Goal: Task Accomplishment & Management: Complete application form

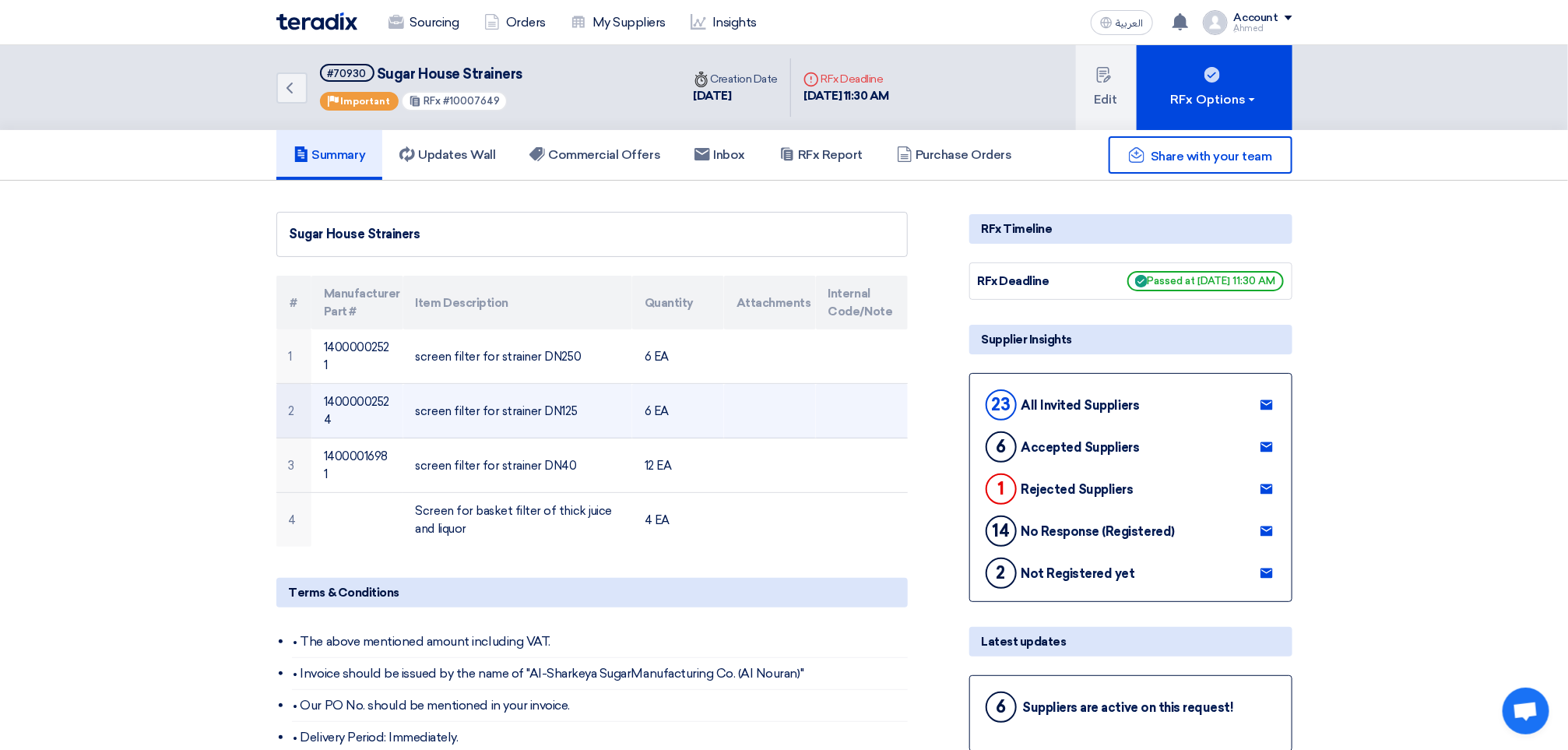
click at [495, 412] on td "screen filter for strainer DN125" at bounding box center [517, 411] width 229 height 54
click at [460, 398] on td "screen filter for strainer DN125" at bounding box center [517, 411] width 229 height 54
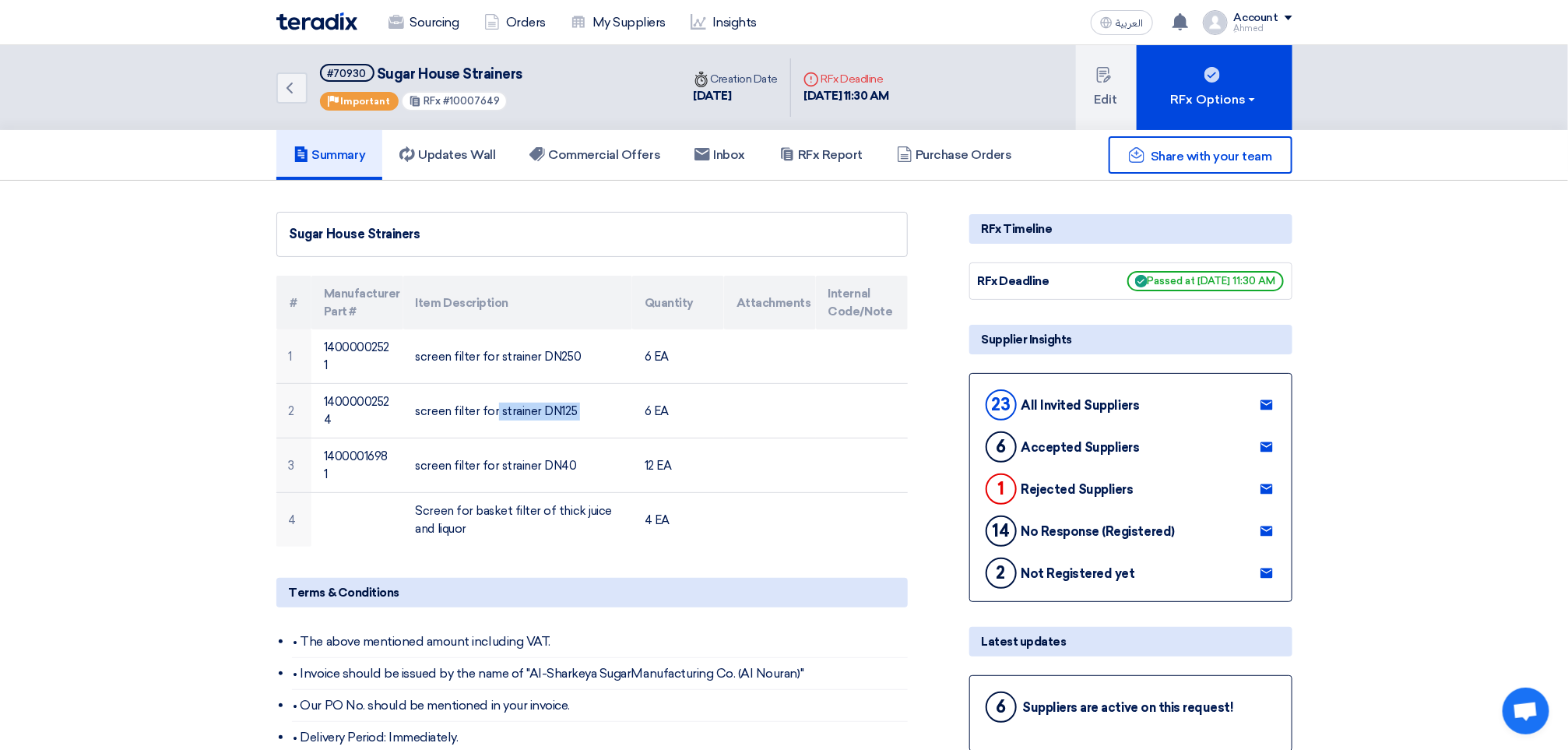
copy tr "screen filter for strainer DN125"
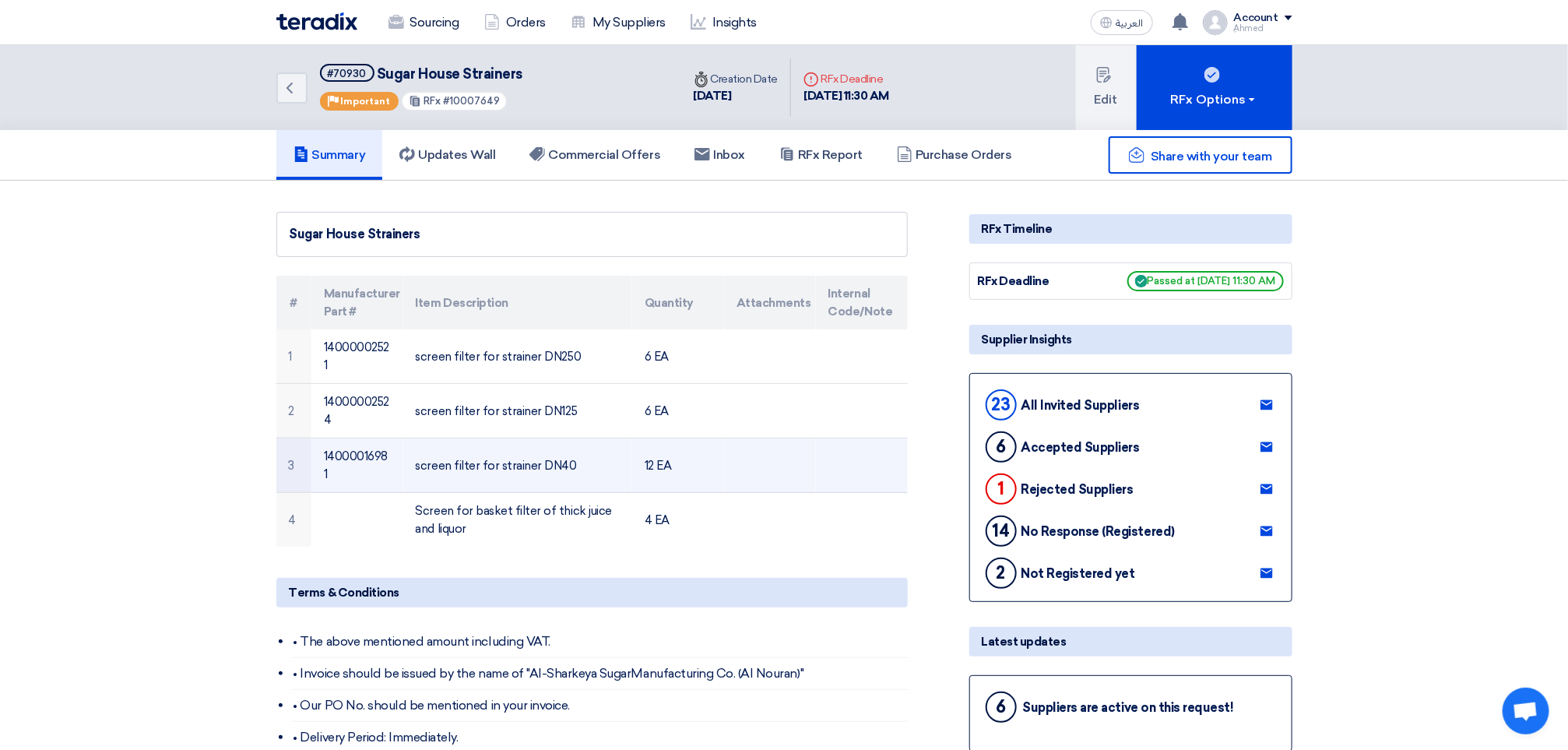
click at [500, 439] on td "screen filter for strainer DN40" at bounding box center [517, 465] width 229 height 54
click at [508, 455] on td "screen filter for strainer DN40" at bounding box center [517, 465] width 229 height 54
click at [526, 458] on td "screen filter for strainer DN40" at bounding box center [517, 465] width 229 height 54
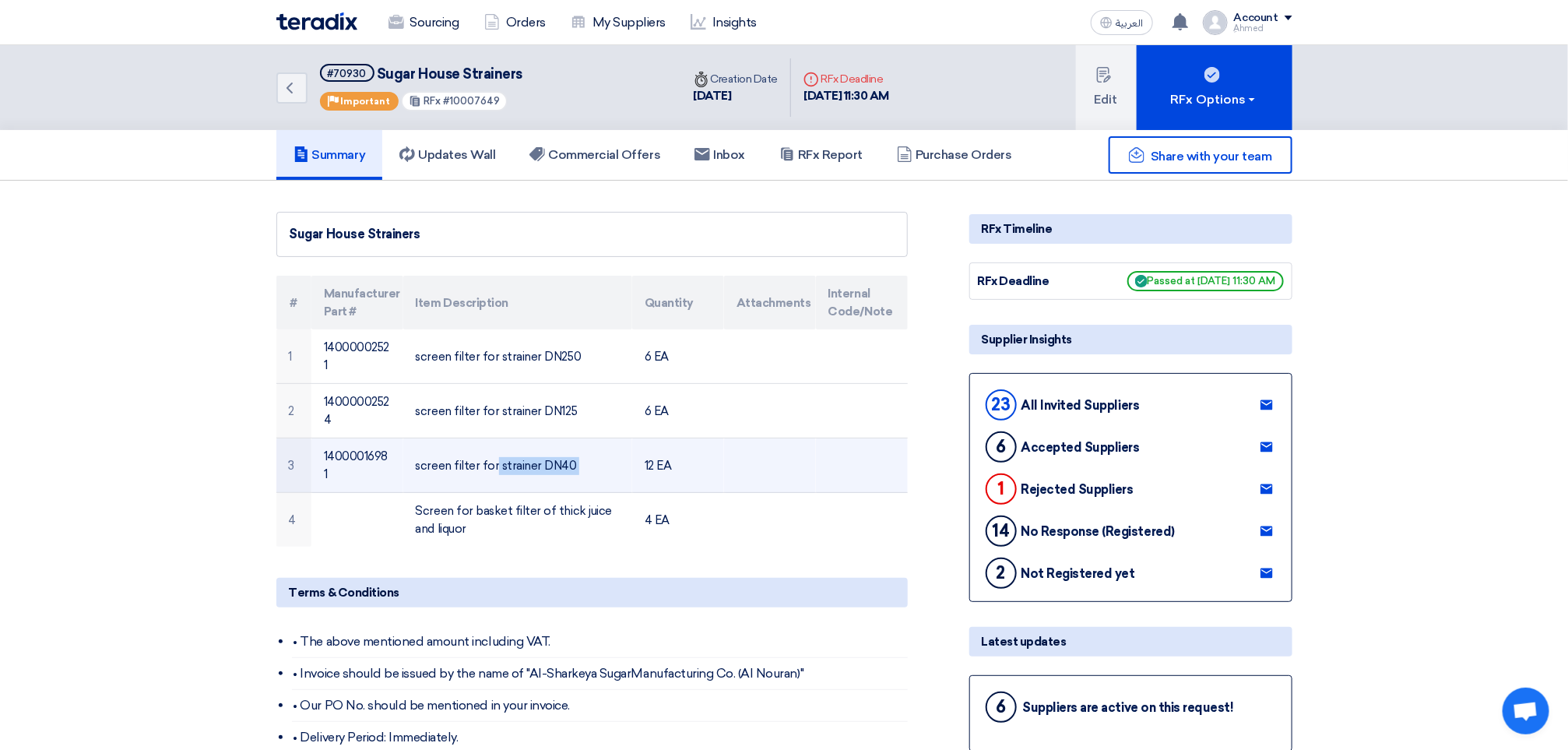
click at [526, 458] on td "screen filter for strainer DN40" at bounding box center [517, 465] width 229 height 54
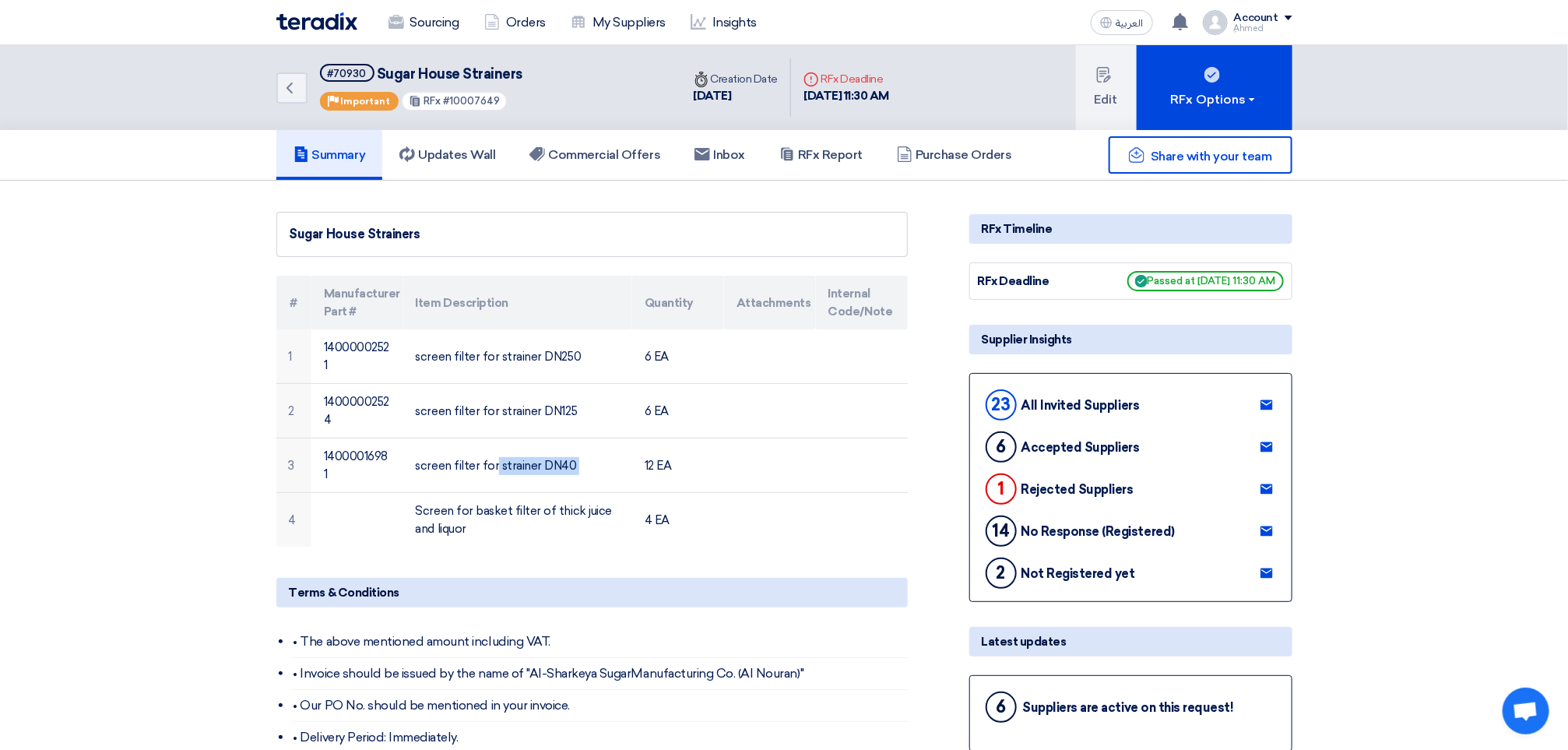
copy tr "screen filter for strainer DN40"
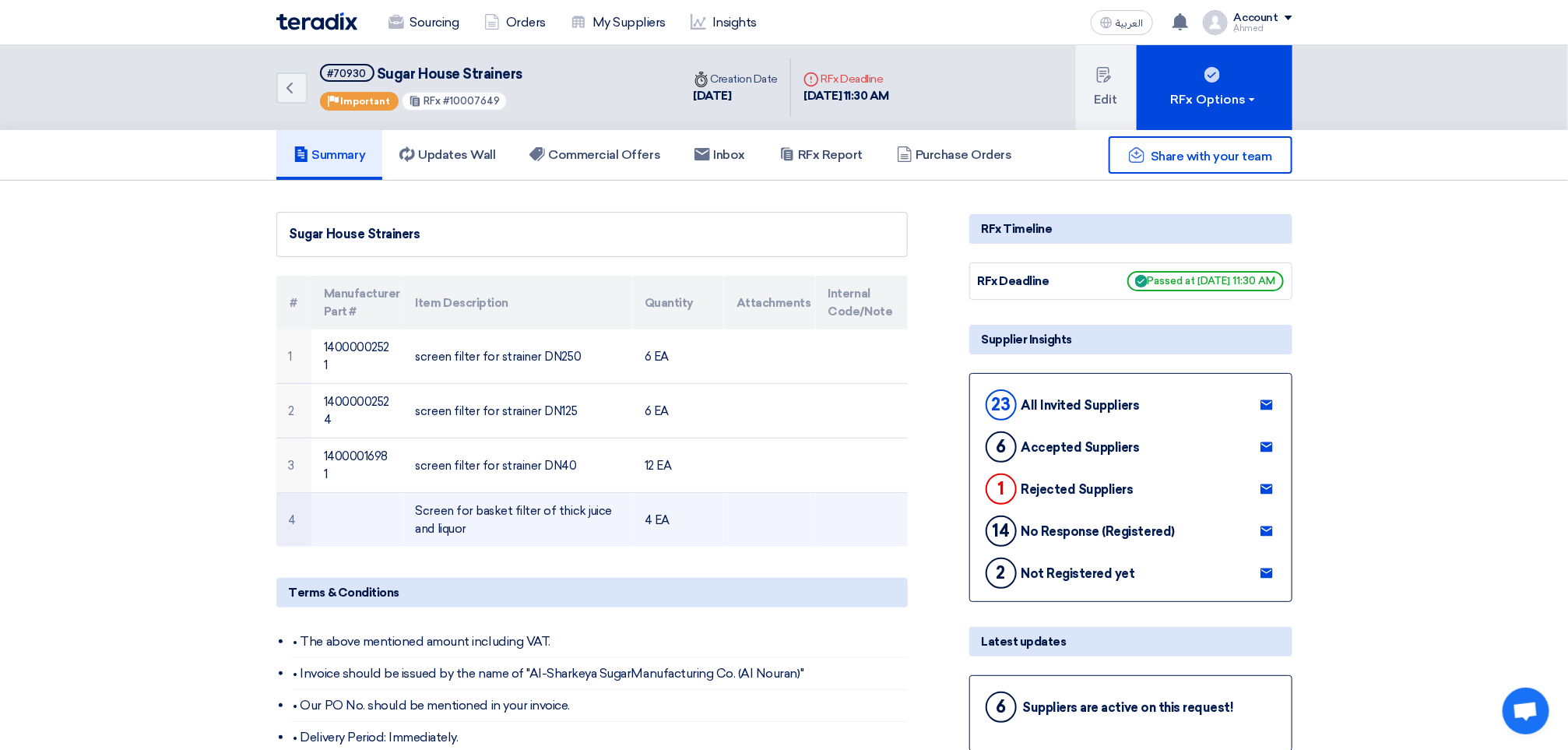
click at [470, 498] on td "Screen for basket filter of thick juice and liquor" at bounding box center [517, 520] width 229 height 54
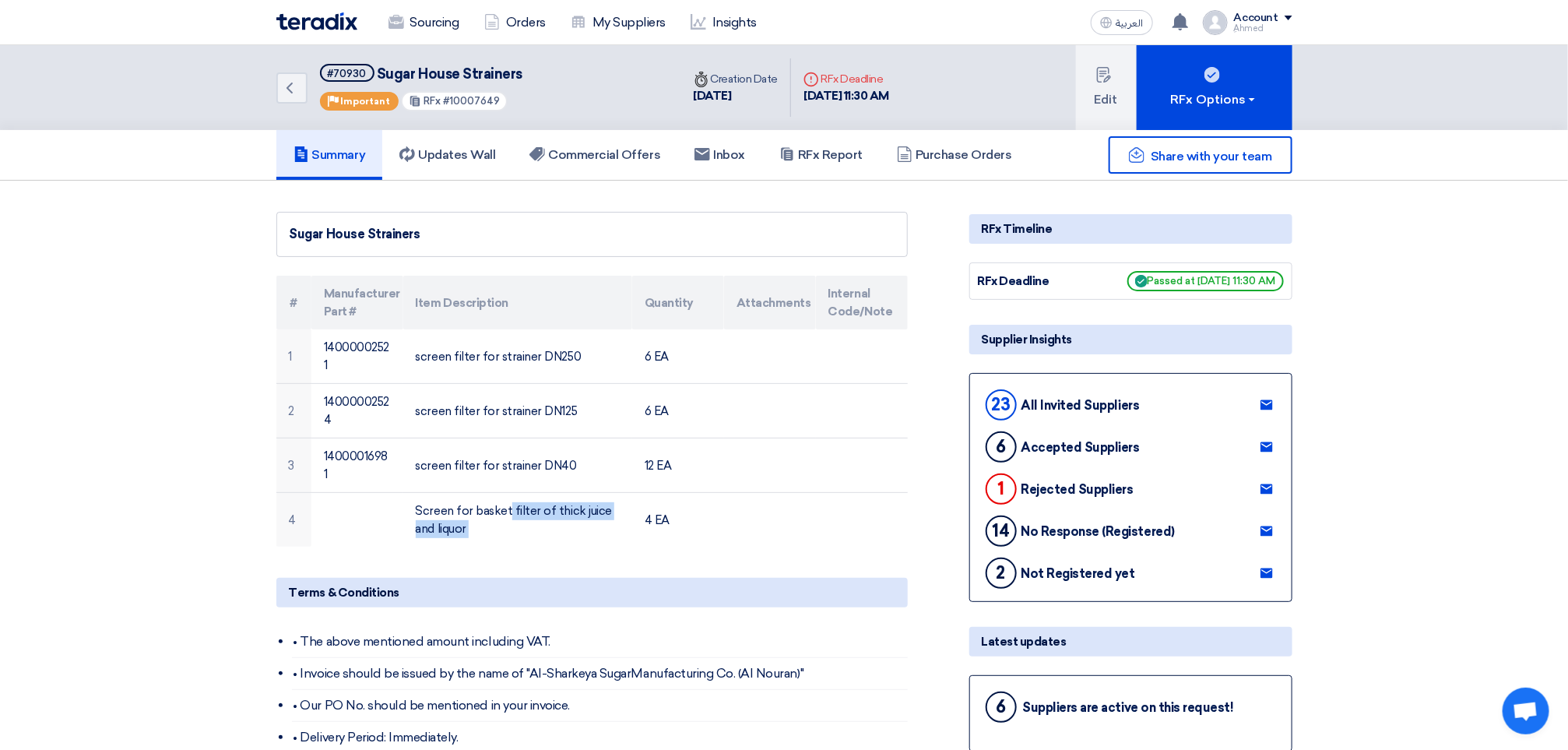
copy tr "Screen for basket filter of thick juice and liquor"
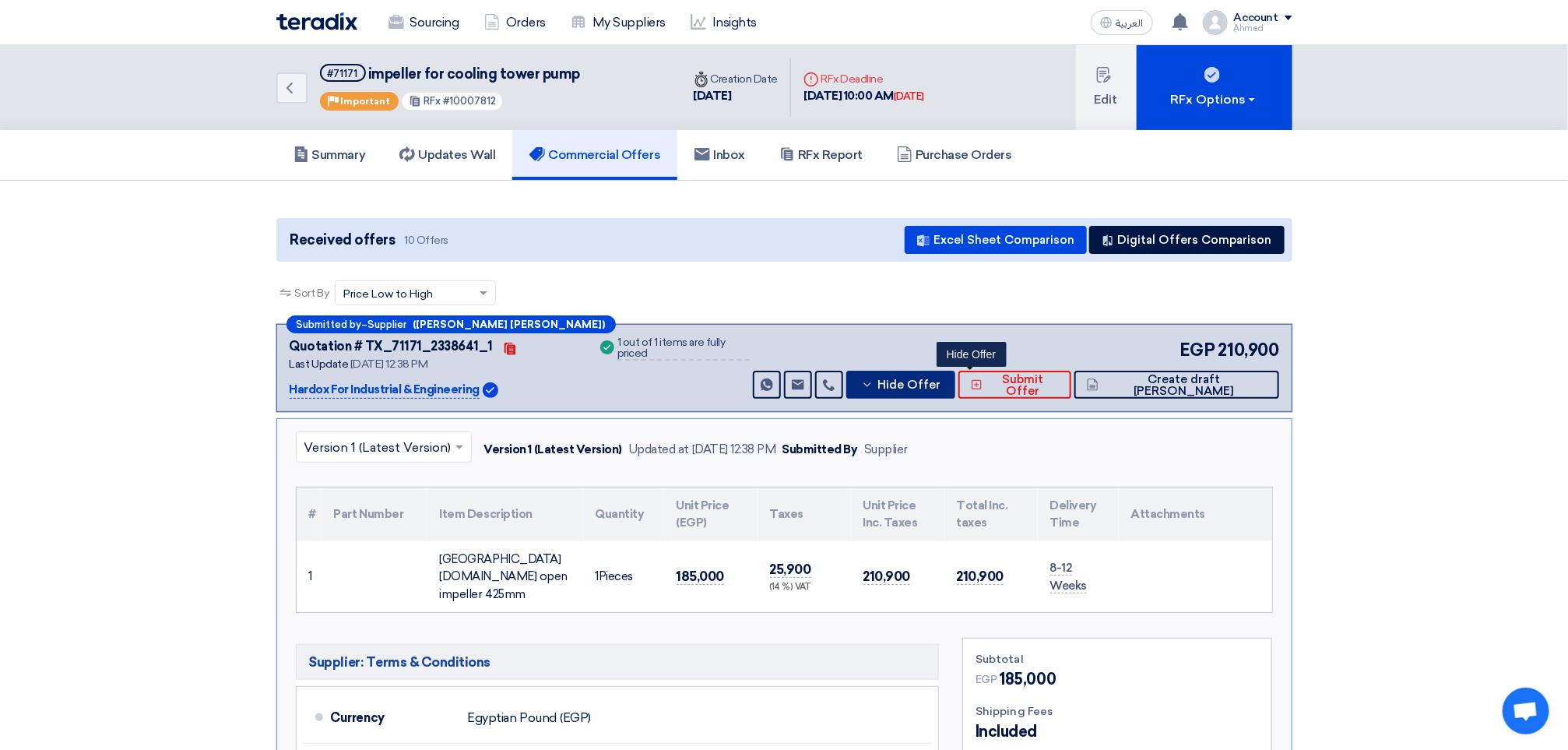
click at [941, 383] on span "Hide Offer" at bounding box center [909, 385] width 63 height 12
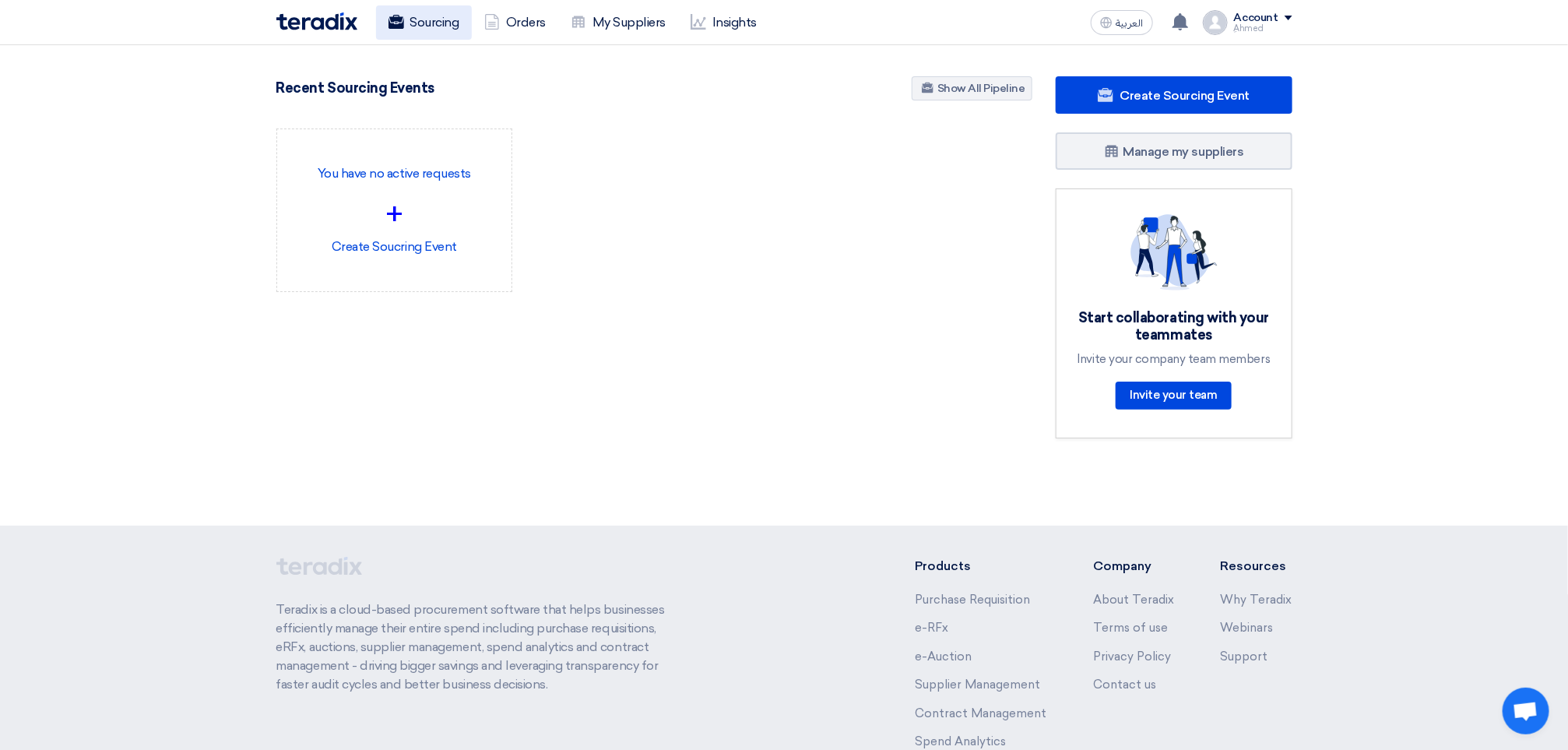
click at [454, 5] on link "Sourcing" at bounding box center [424, 23] width 96 height 34
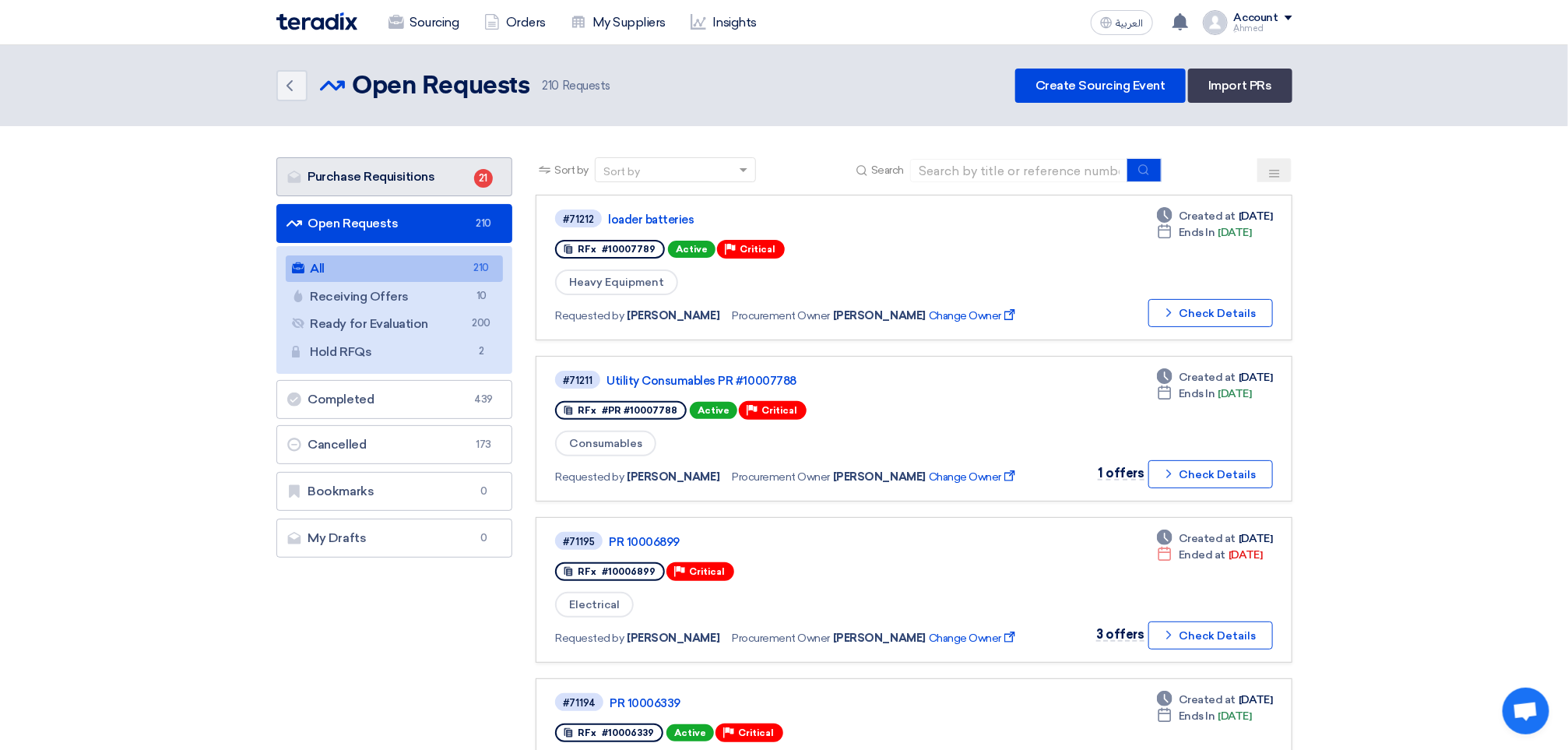
click at [376, 188] on link "Purchase Requisitions Purchase Requisitions 21" at bounding box center [395, 176] width 237 height 39
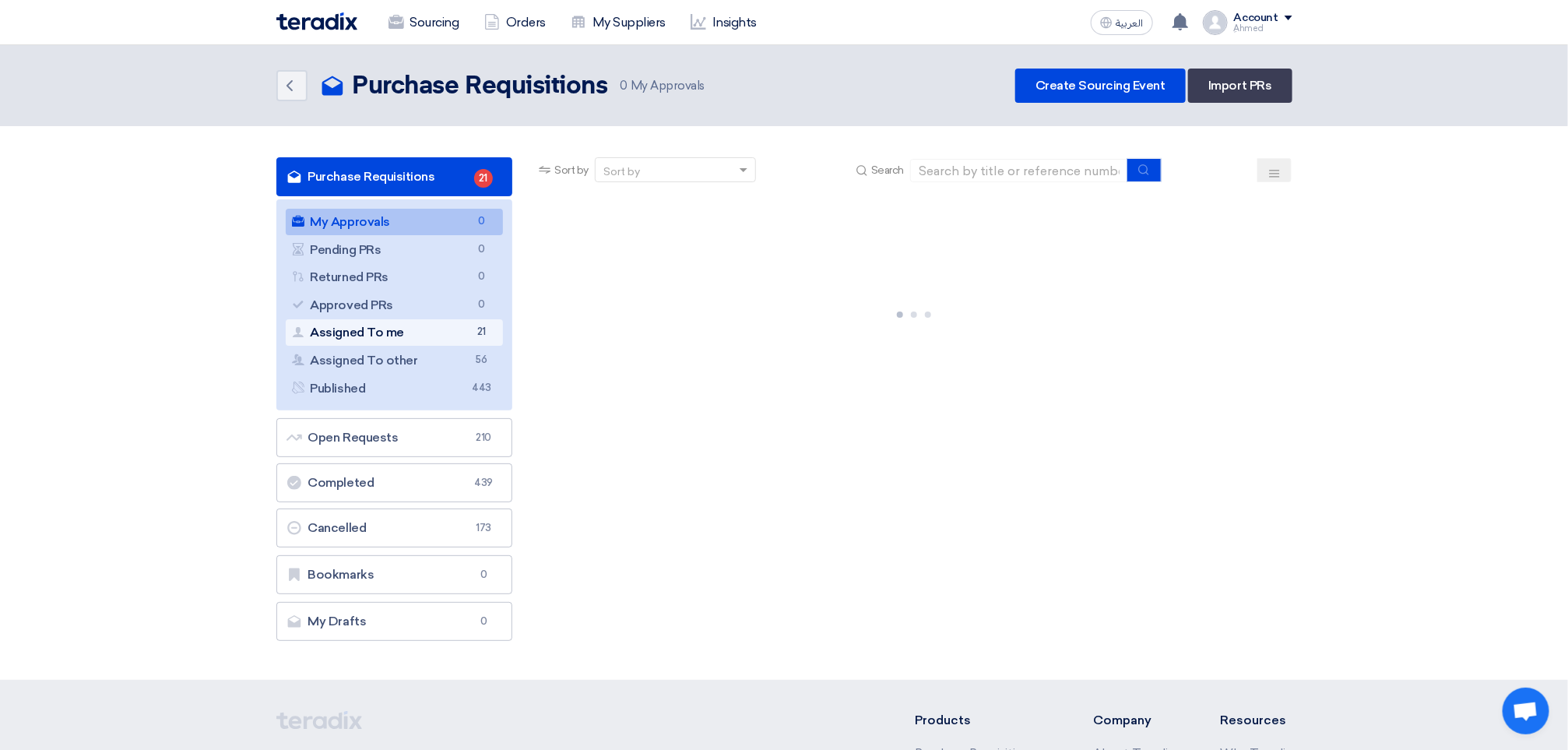
click at [397, 323] on link "Assigned To me Assigned To me 21" at bounding box center [394, 332] width 218 height 26
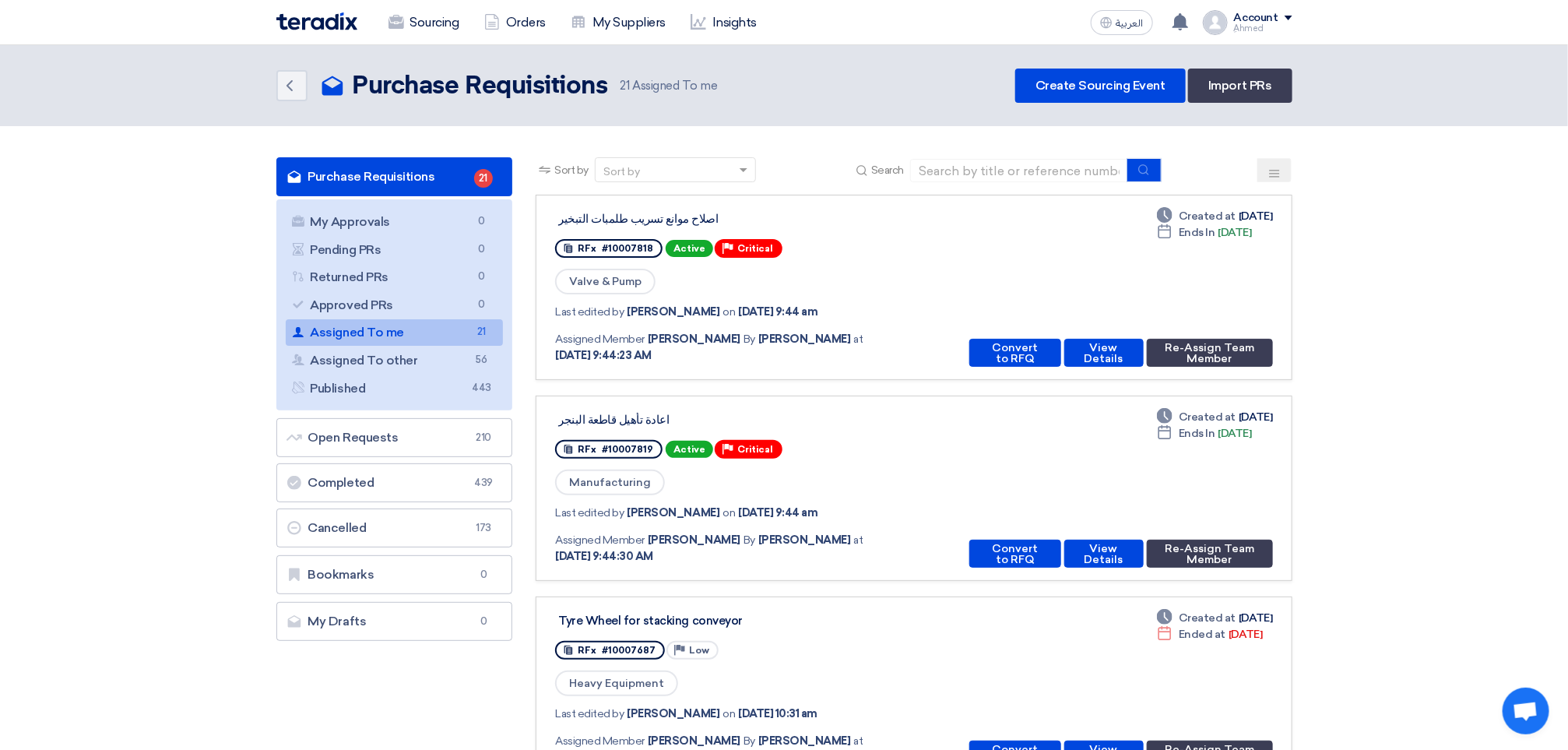
click at [448, 173] on link "Purchase Requisitions Purchase Requisitions 21" at bounding box center [395, 176] width 237 height 39
click at [402, 328] on link "Assigned To me Assigned To me 21" at bounding box center [394, 332] width 218 height 26
click at [437, 173] on link "Purchase Requisitions Purchase Requisitions 21" at bounding box center [395, 176] width 237 height 39
click at [395, 17] on use at bounding box center [395, 22] width 15 height 14
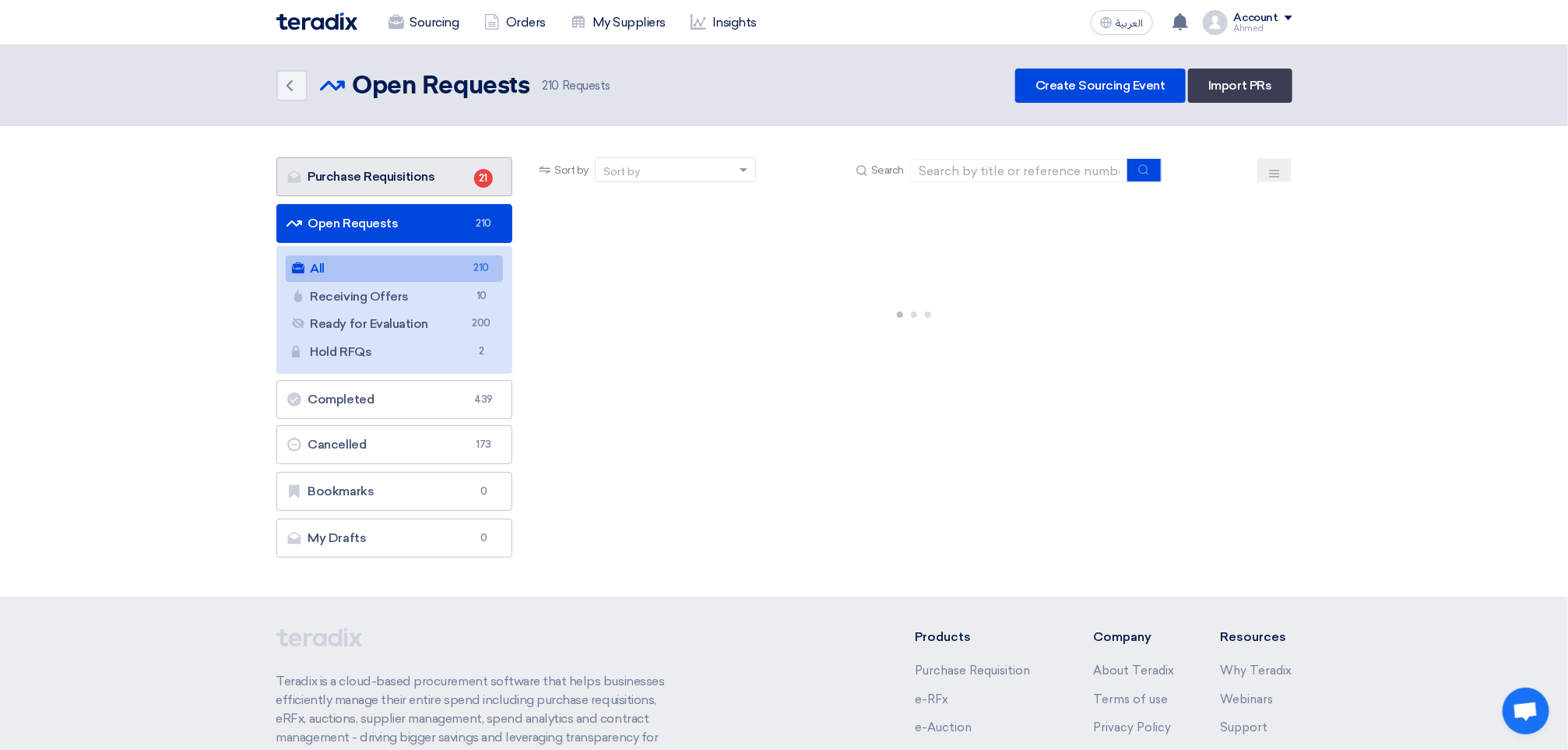
click at [404, 166] on link "Purchase Requisitions Purchase Requisitions 21" at bounding box center [395, 176] width 237 height 39
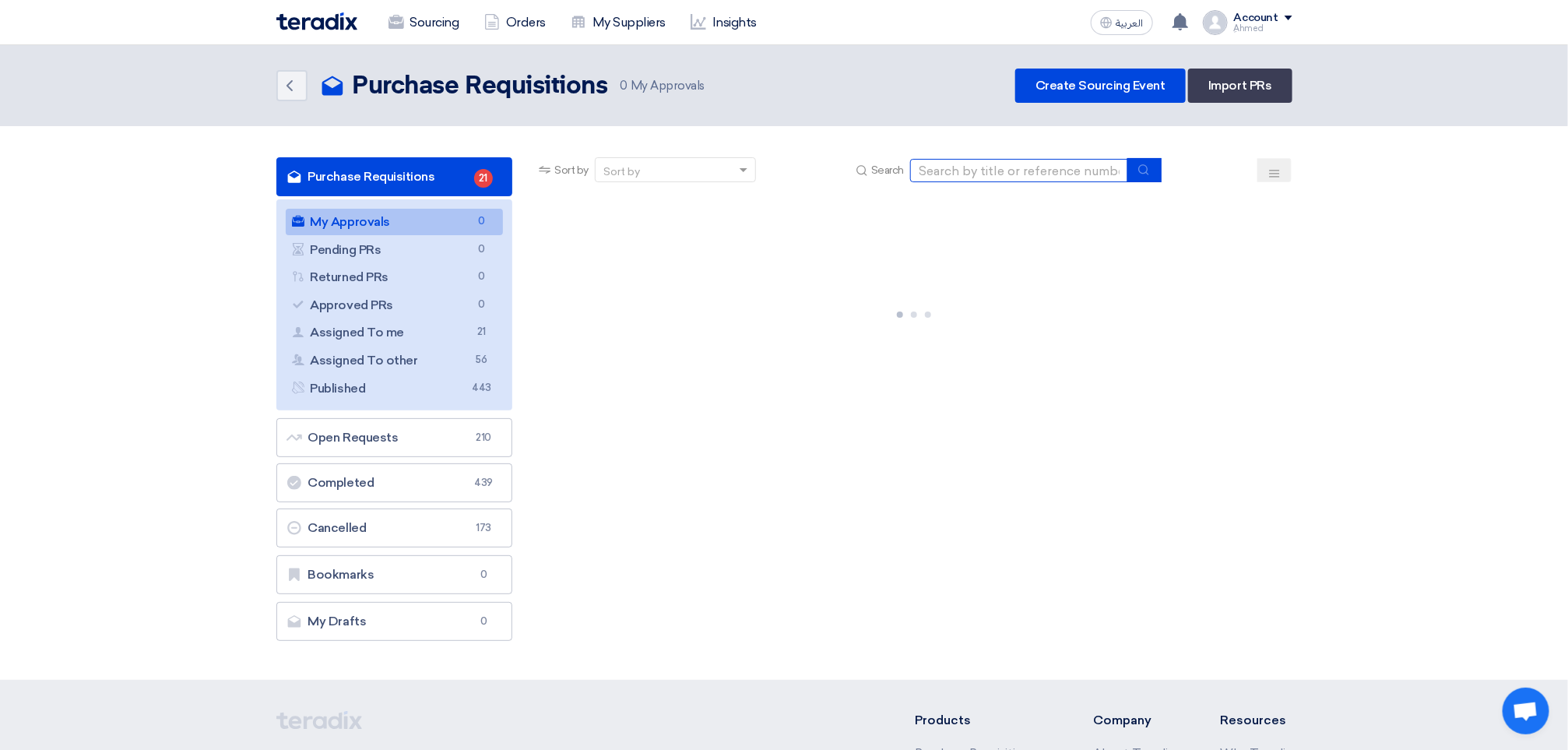
click at [1003, 166] on input at bounding box center [1019, 171] width 218 height 23
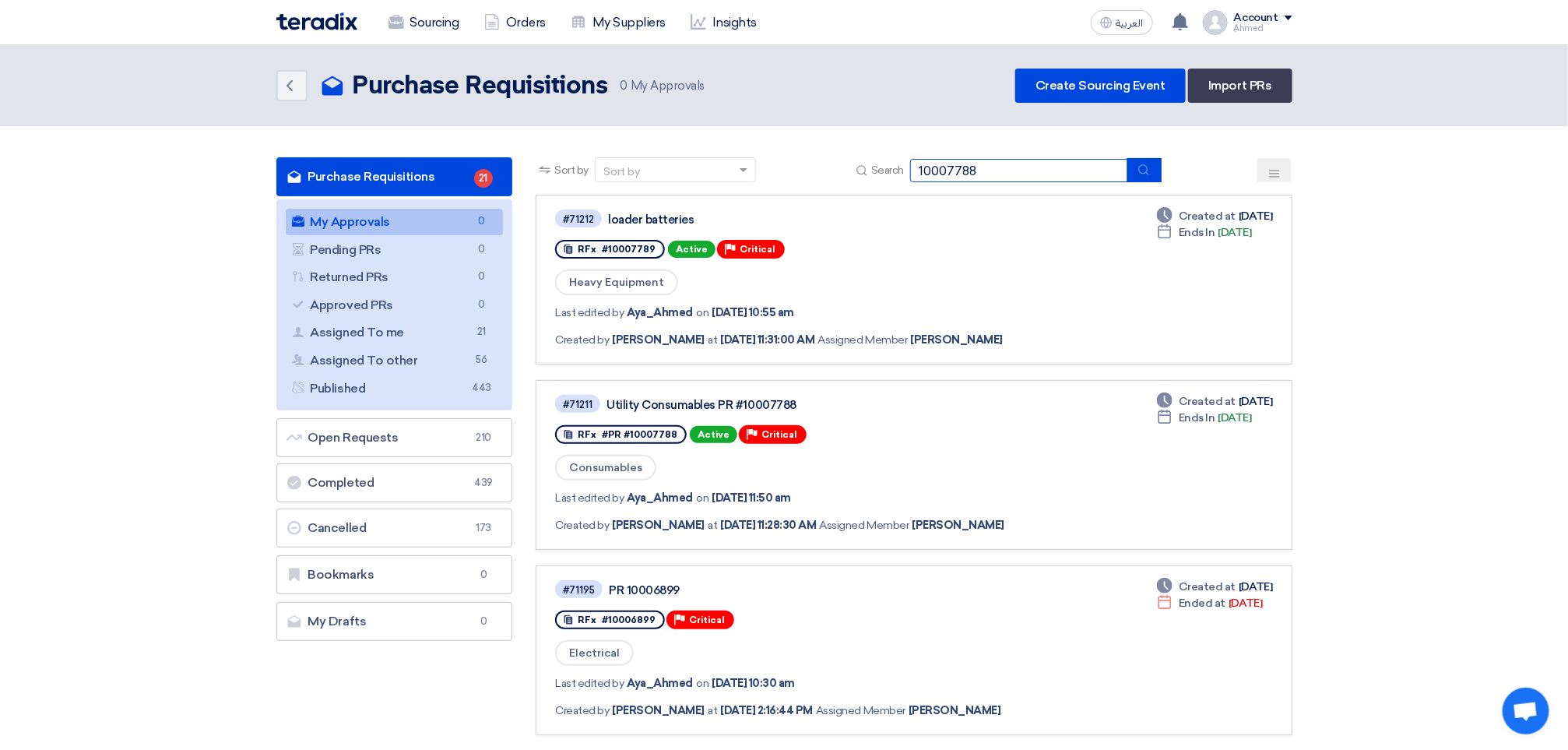
type input "10007788"
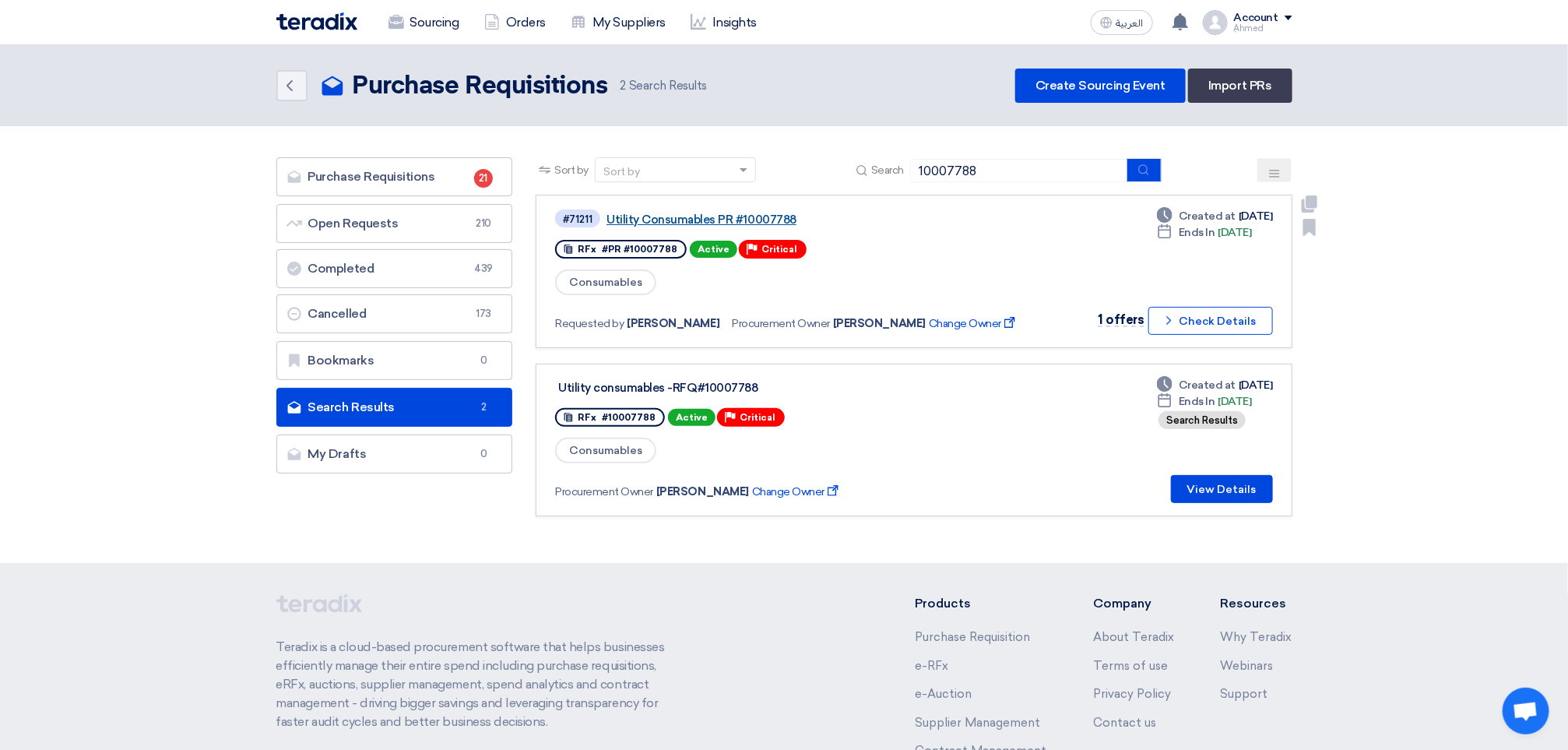
click at [716, 213] on link "Utility Consumables PR #10007788" at bounding box center [801, 220] width 390 height 14
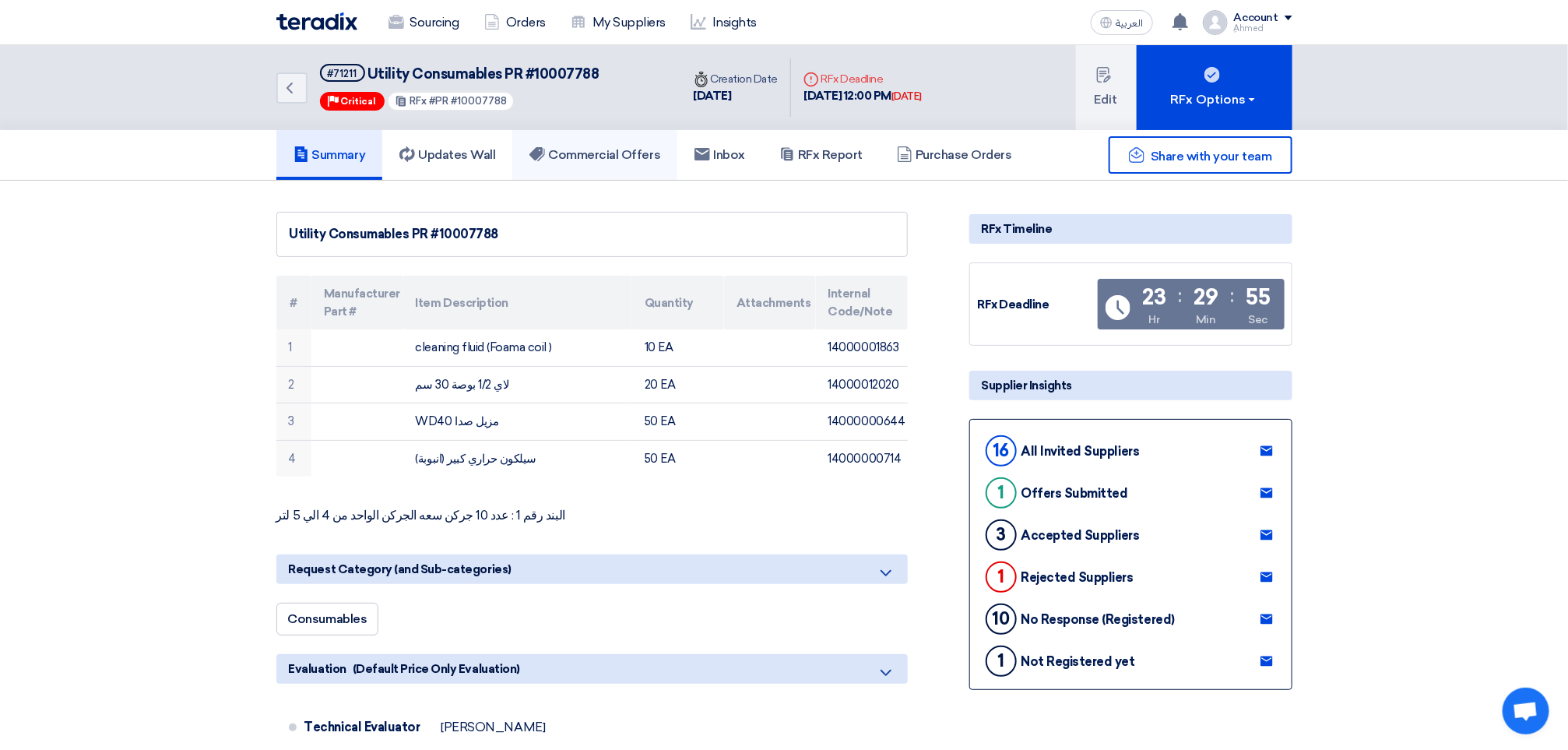
click at [619, 143] on link "Commercial Offers" at bounding box center [595, 155] width 165 height 50
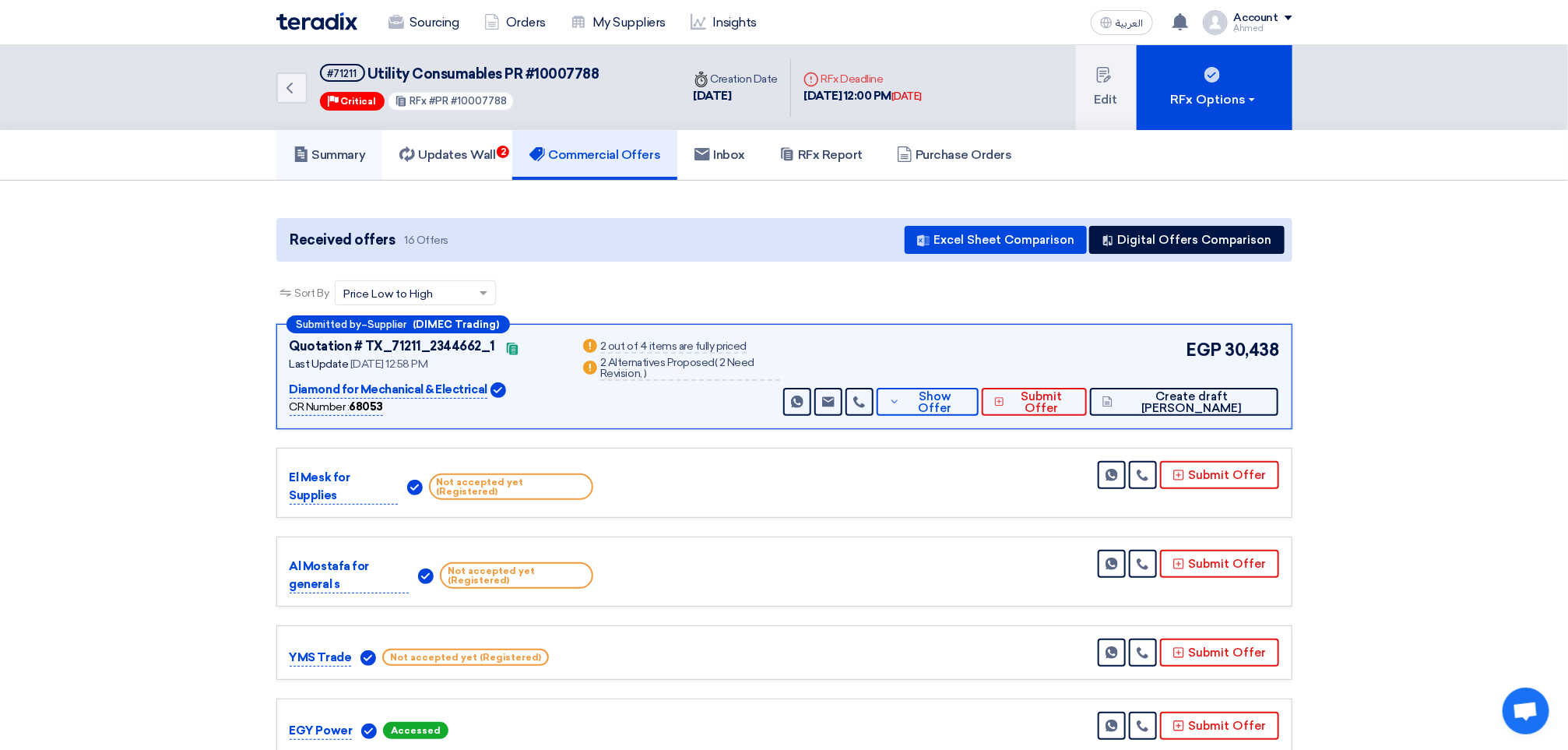
click at [323, 164] on link "Summary" at bounding box center [330, 155] width 107 height 50
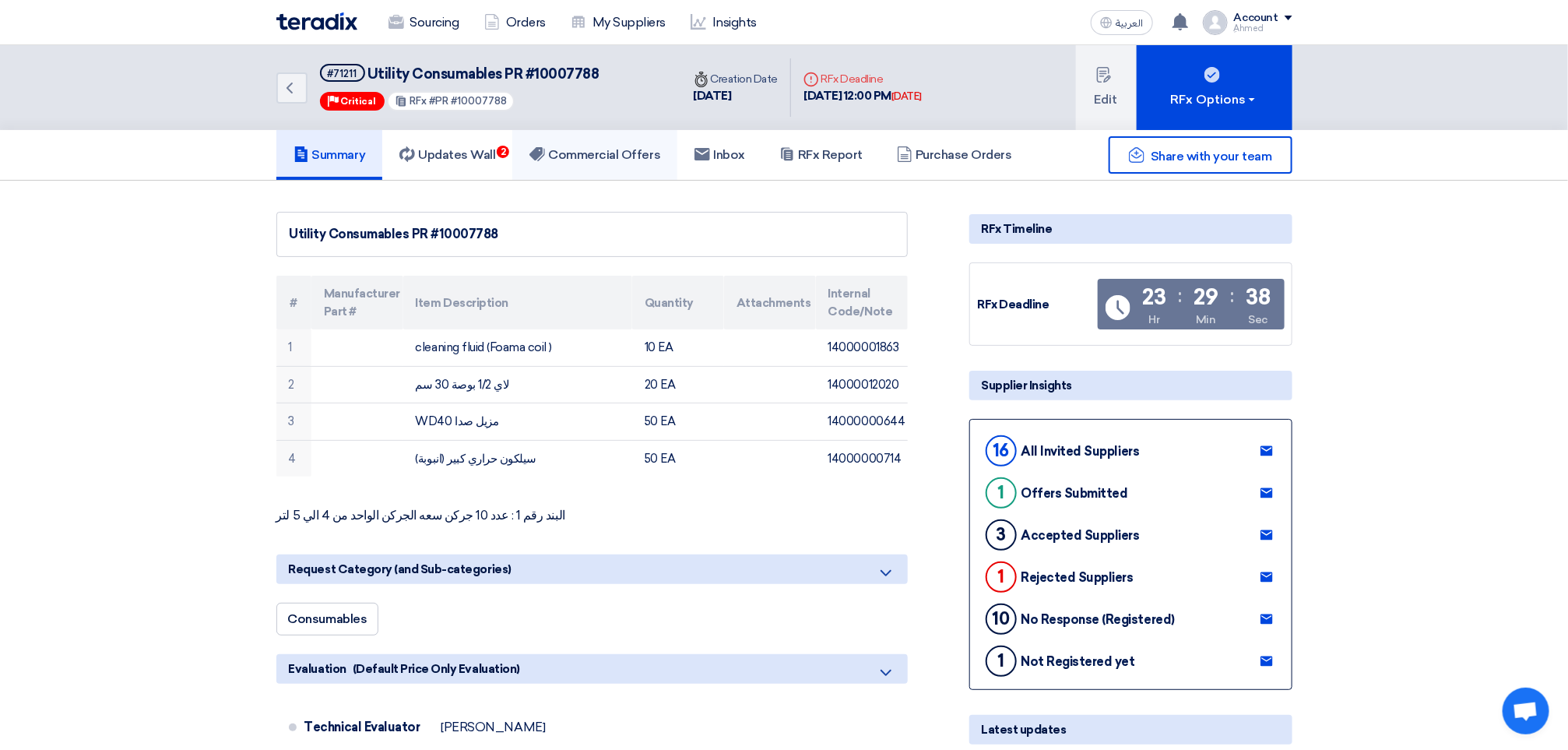
click at [616, 141] on link "Commercial Offers" at bounding box center [595, 155] width 165 height 50
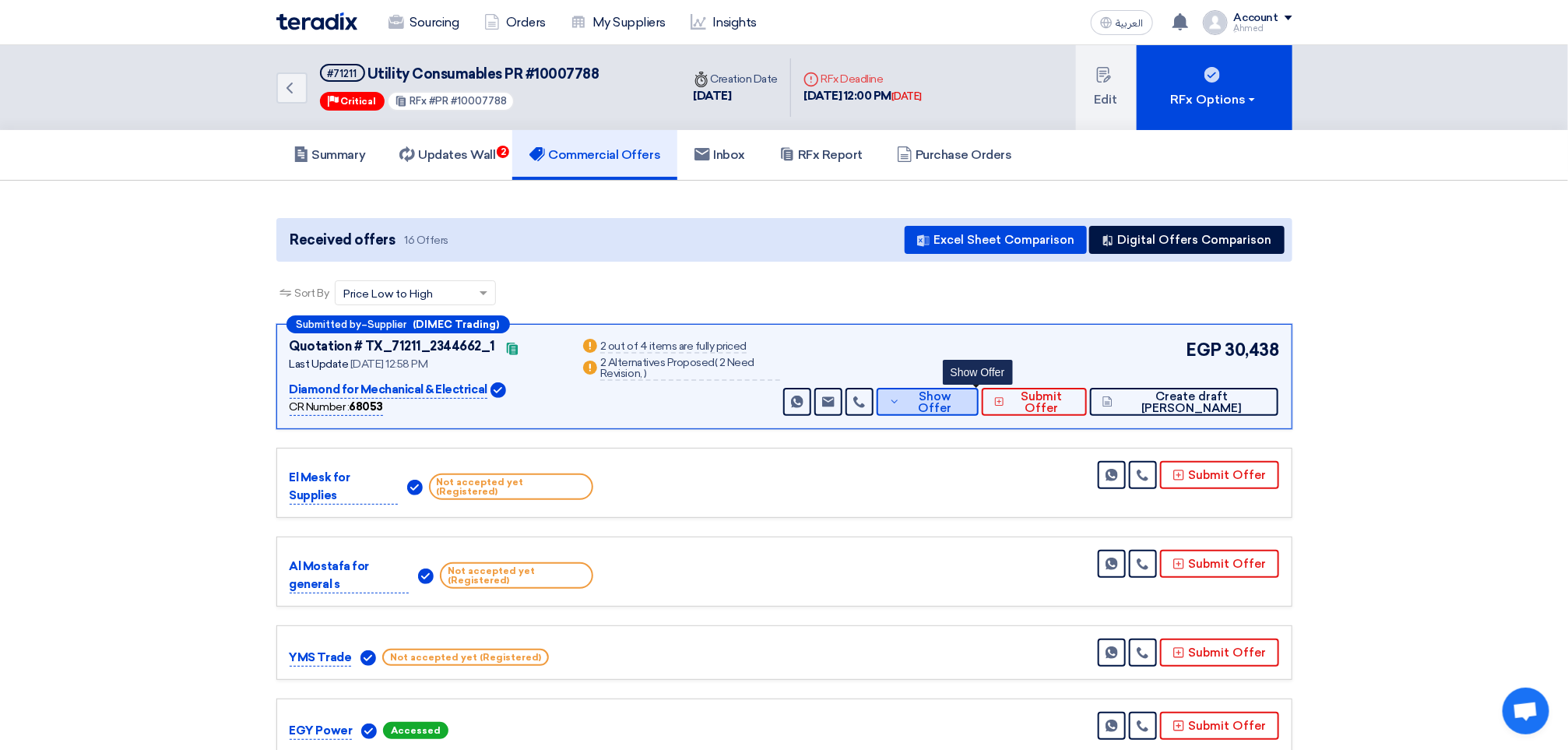
click at [979, 388] on button "Show Offer" at bounding box center [927, 401] width 102 height 28
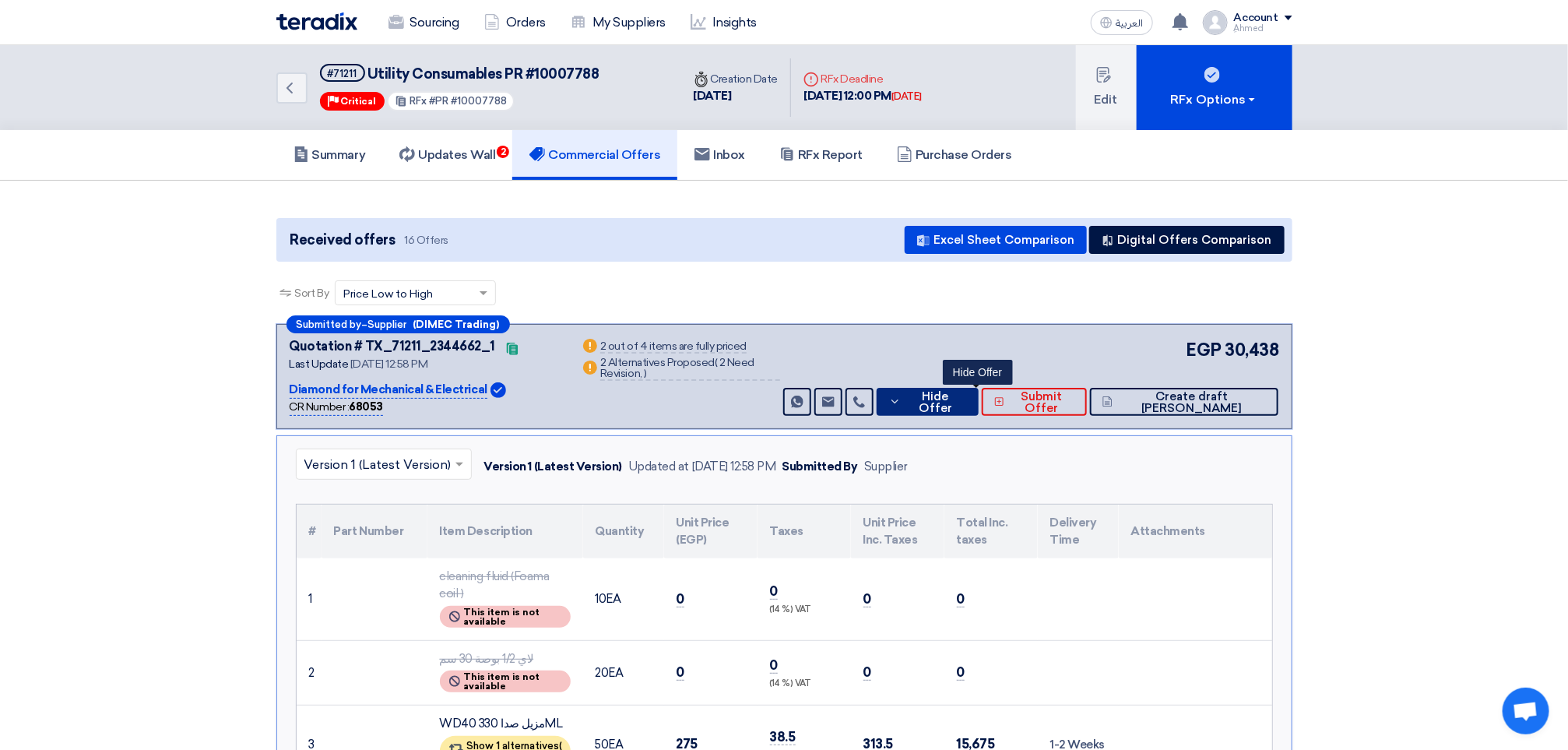
click at [979, 388] on button "Hide Offer" at bounding box center [927, 401] width 102 height 28
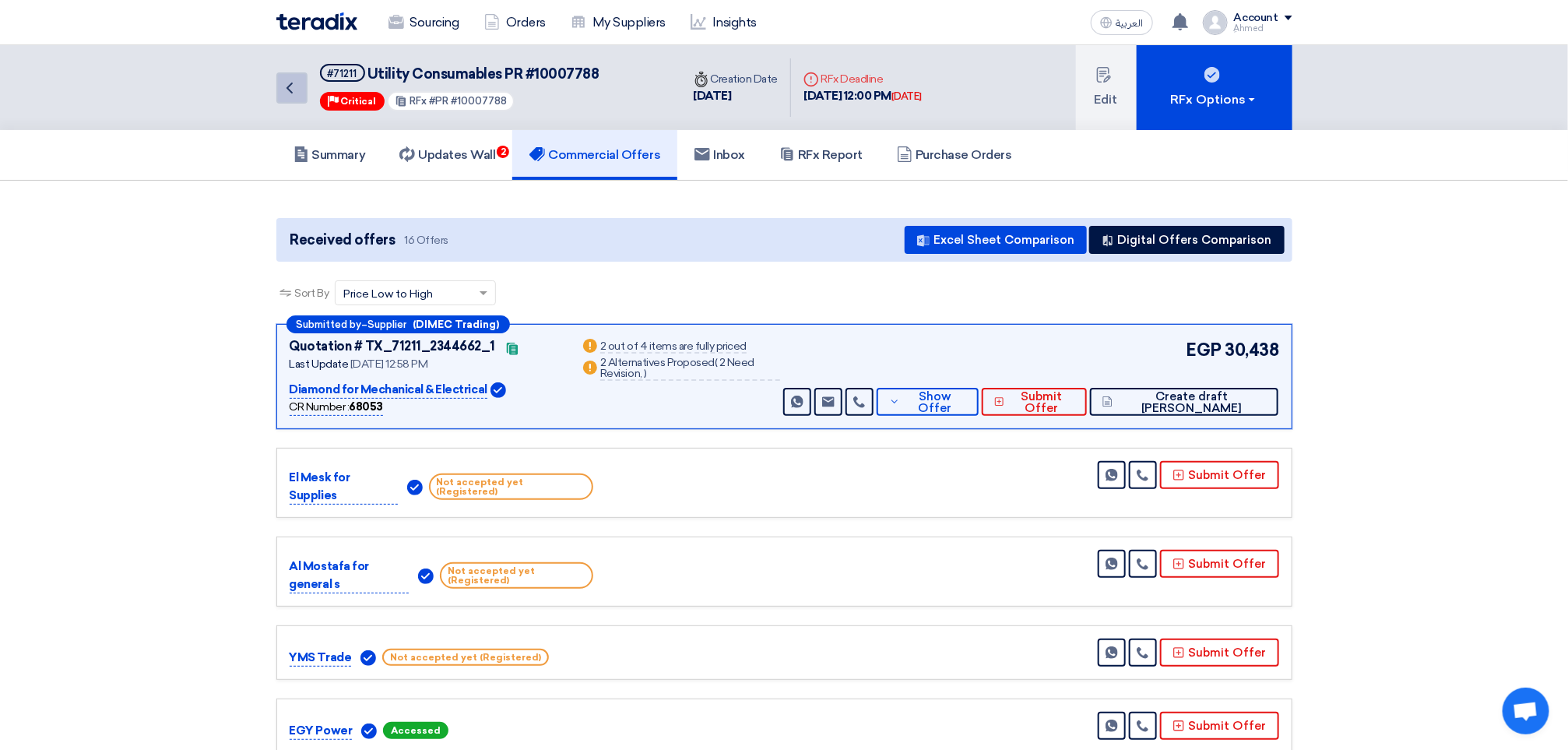
click at [293, 80] on icon "Back" at bounding box center [289, 88] width 19 height 19
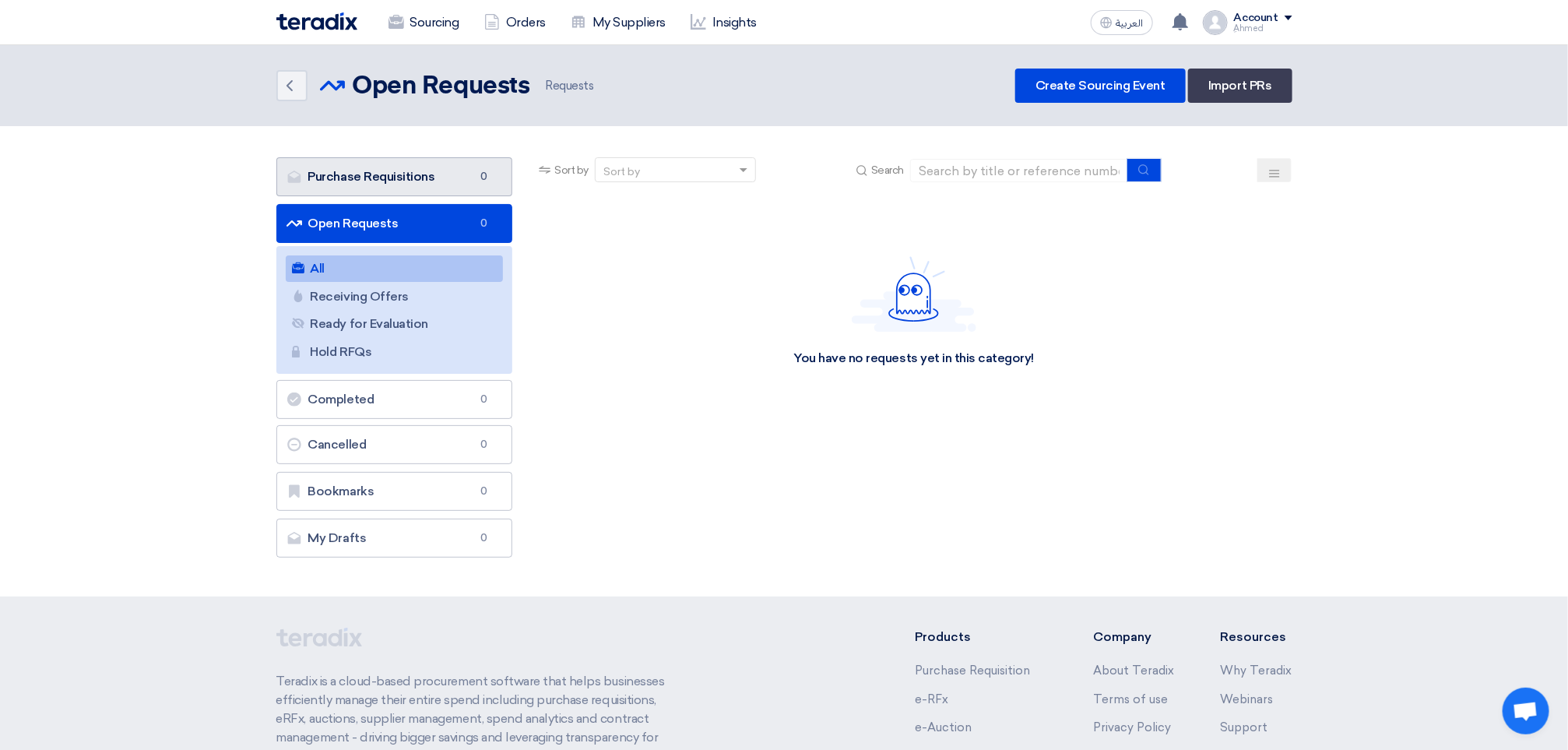
click at [357, 175] on link "Purchase Requisitions Purchase Requisitions 0" at bounding box center [395, 176] width 237 height 39
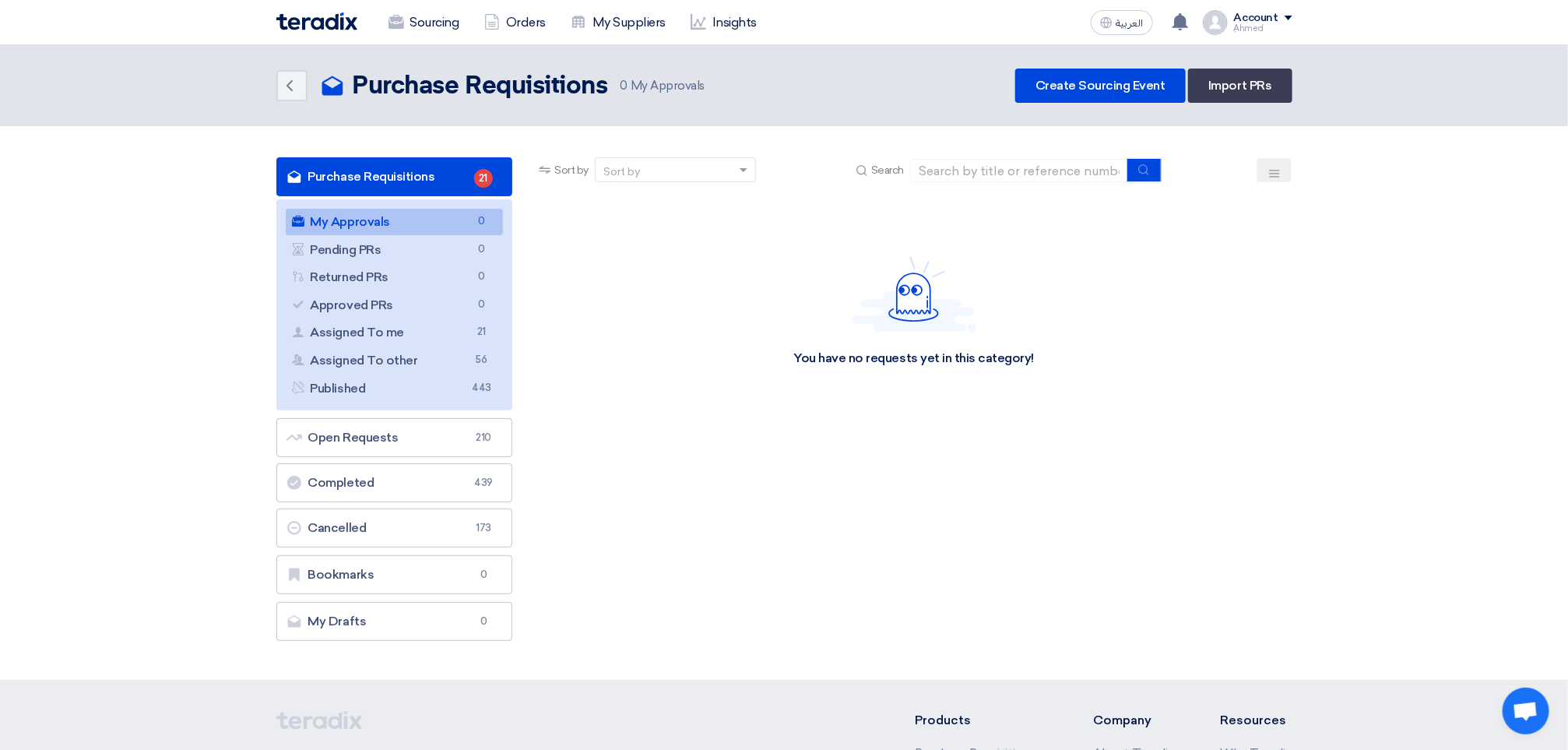
click at [409, 160] on link "Purchase Requisitions Purchase Requisitions 21" at bounding box center [395, 176] width 237 height 39
click at [412, 22] on link "Sourcing" at bounding box center [424, 23] width 96 height 34
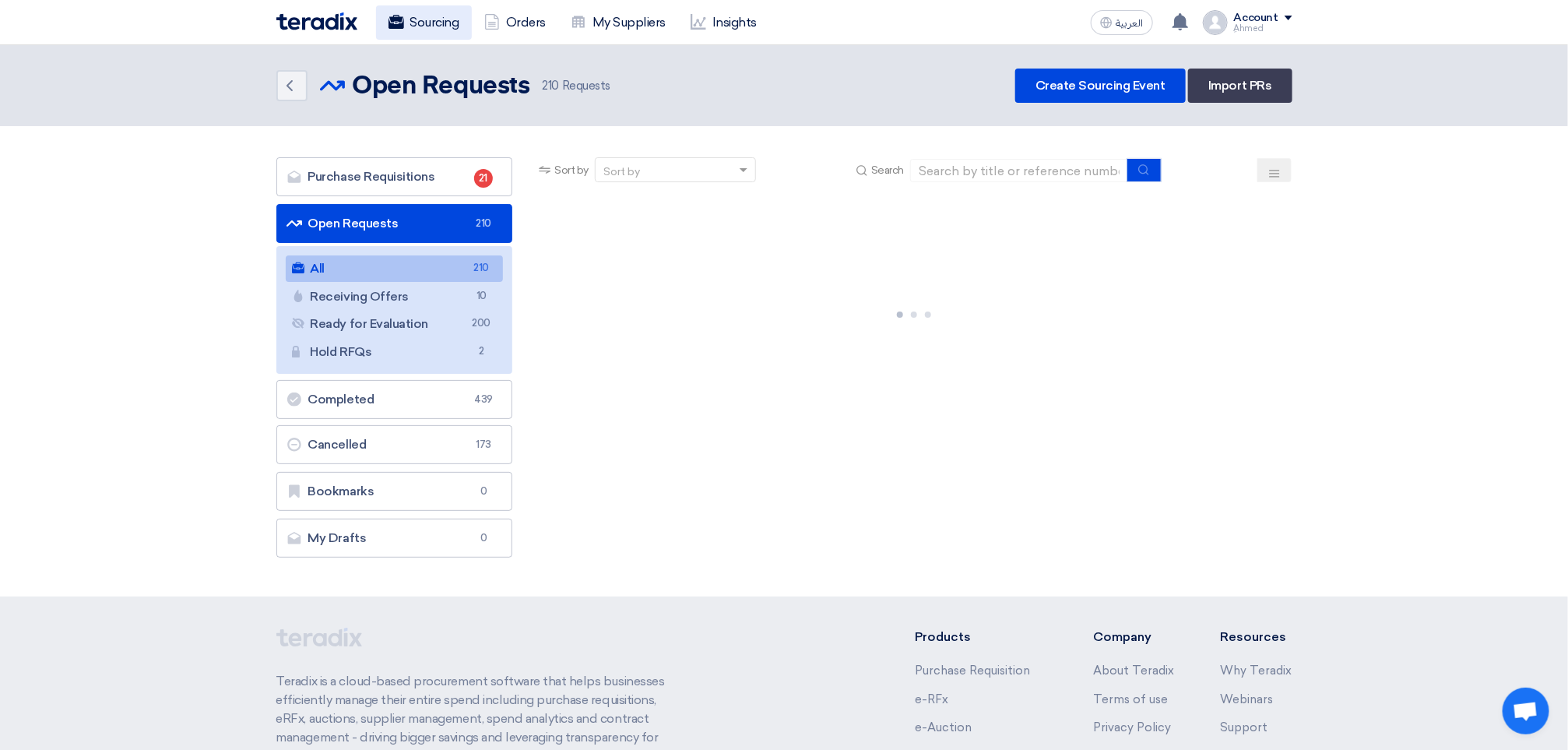
click at [399, 36] on link "Sourcing" at bounding box center [424, 23] width 96 height 34
click at [296, 85] on icon "Back" at bounding box center [289, 85] width 19 height 19
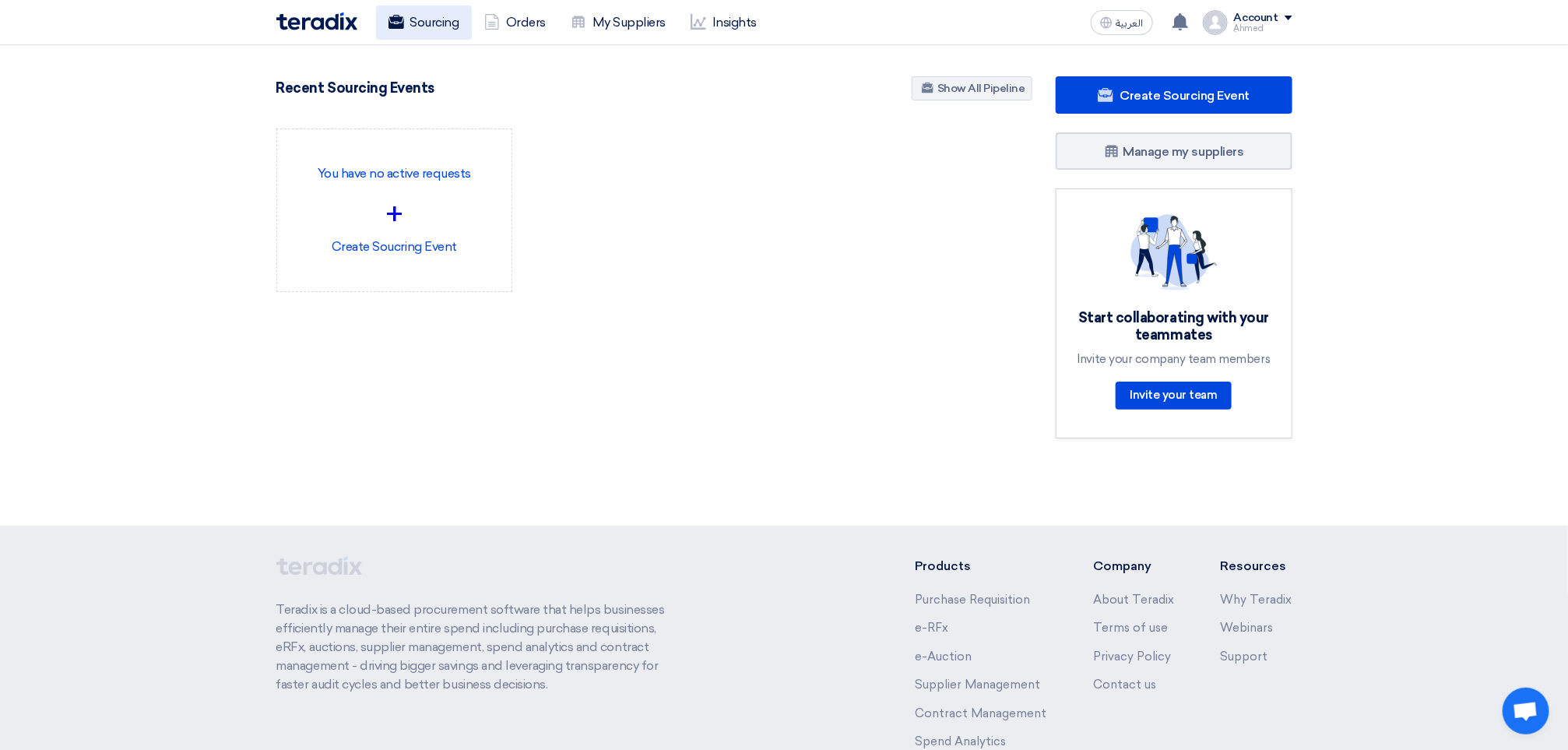
click at [468, 28] on link "Sourcing" at bounding box center [424, 23] width 96 height 34
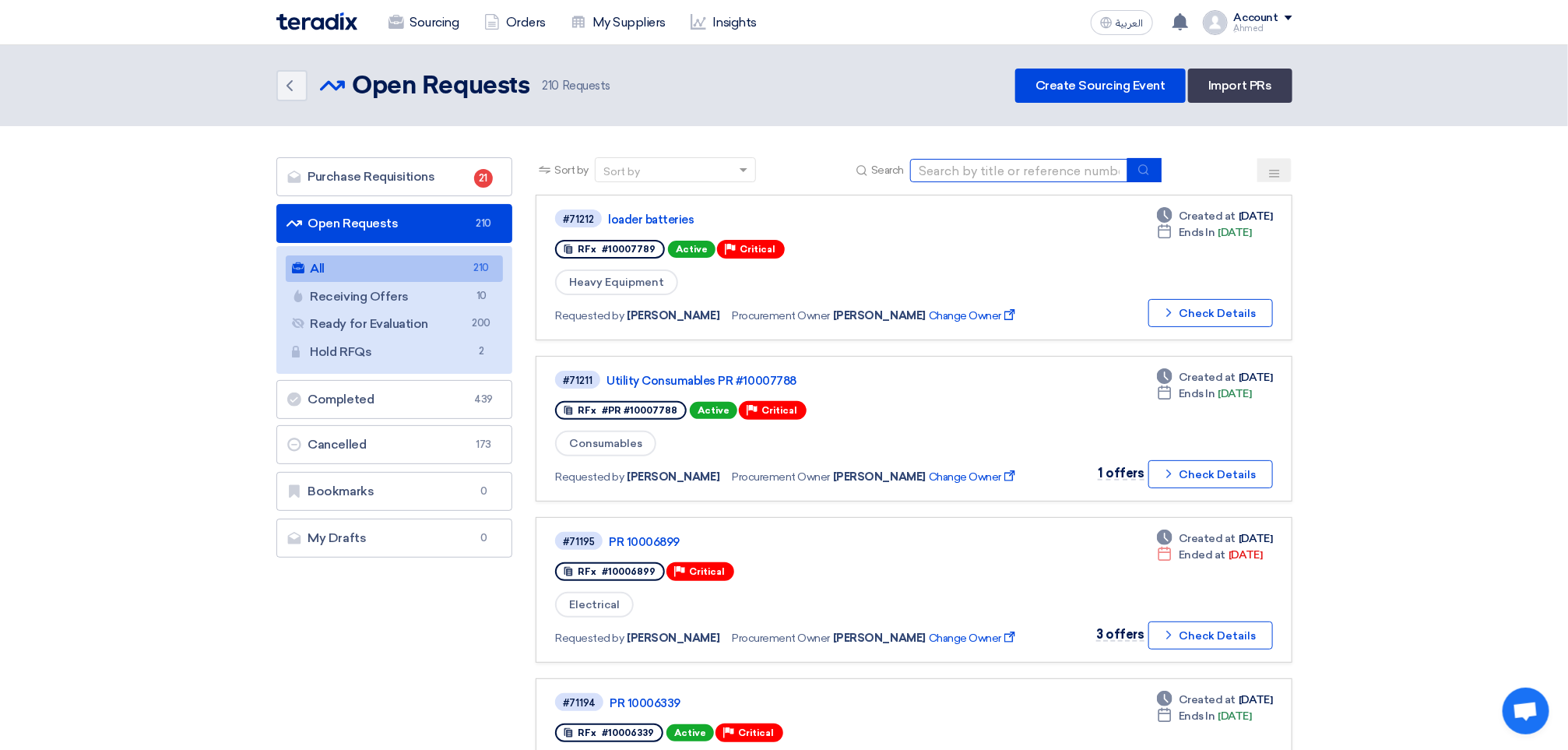
click at [1027, 173] on input at bounding box center [1019, 171] width 218 height 23
paste input "7810"
type input "10007810"
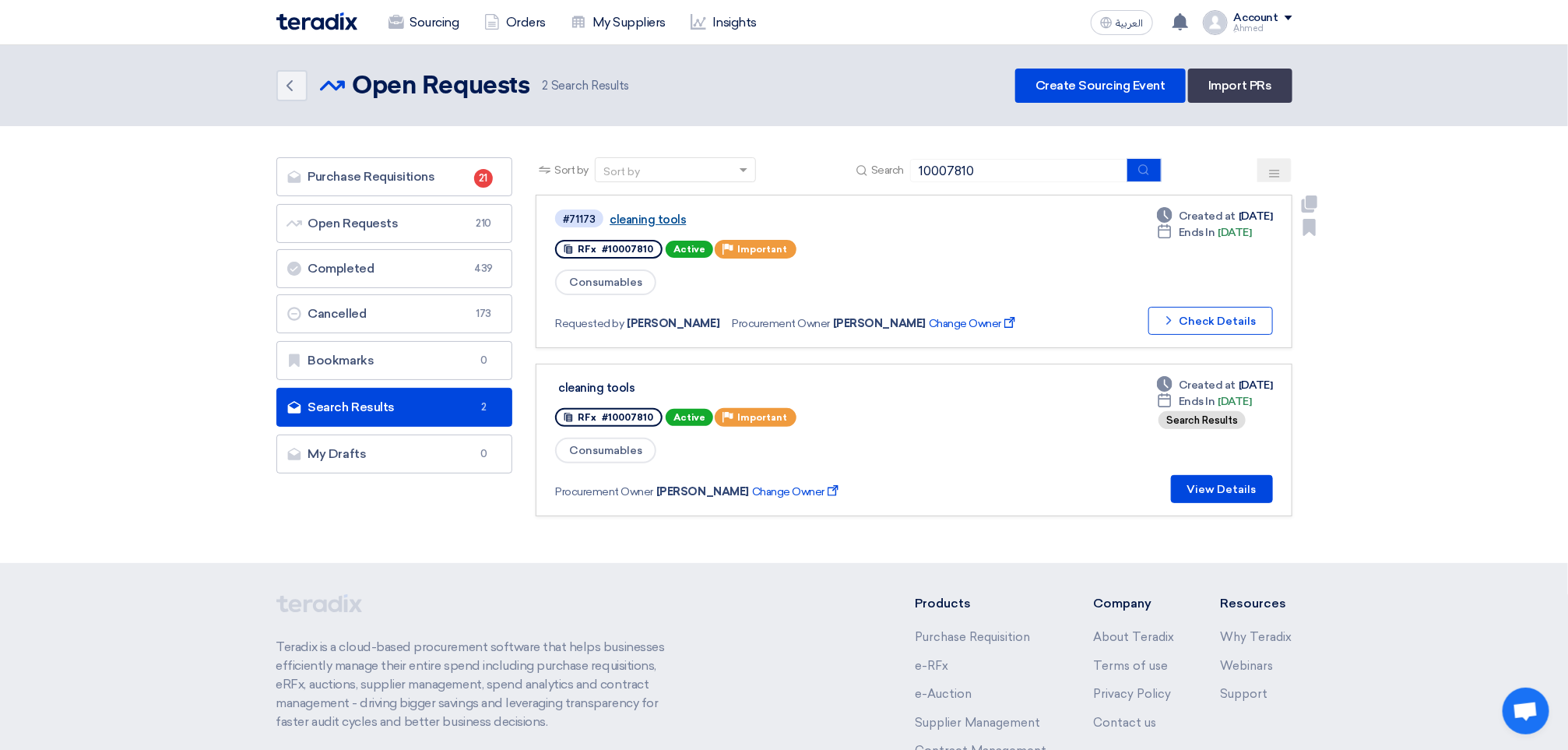
click at [656, 212] on link "cleaning tools" at bounding box center [804, 220] width 390 height 14
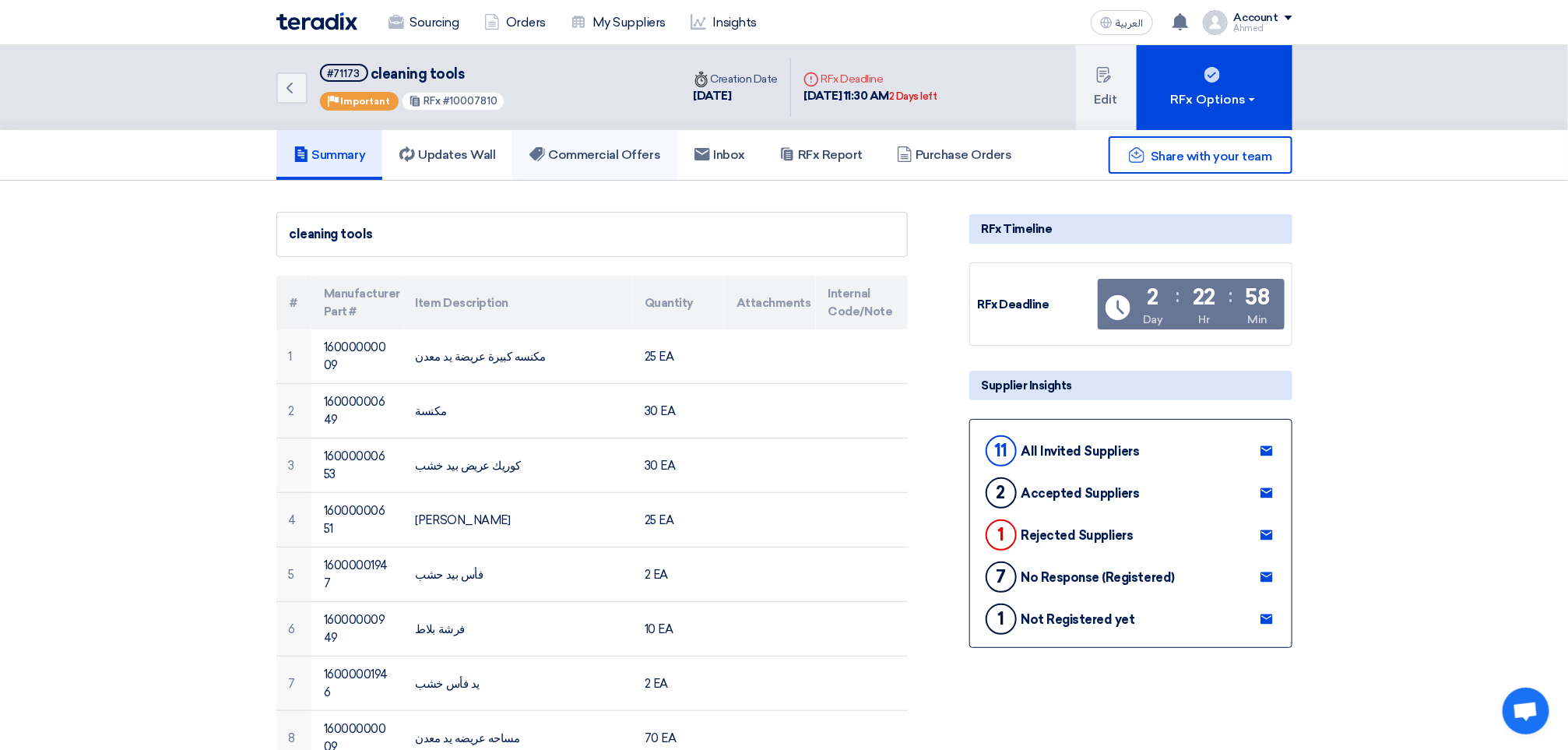
click at [582, 157] on h5 "Commercial Offers" at bounding box center [595, 155] width 131 height 15
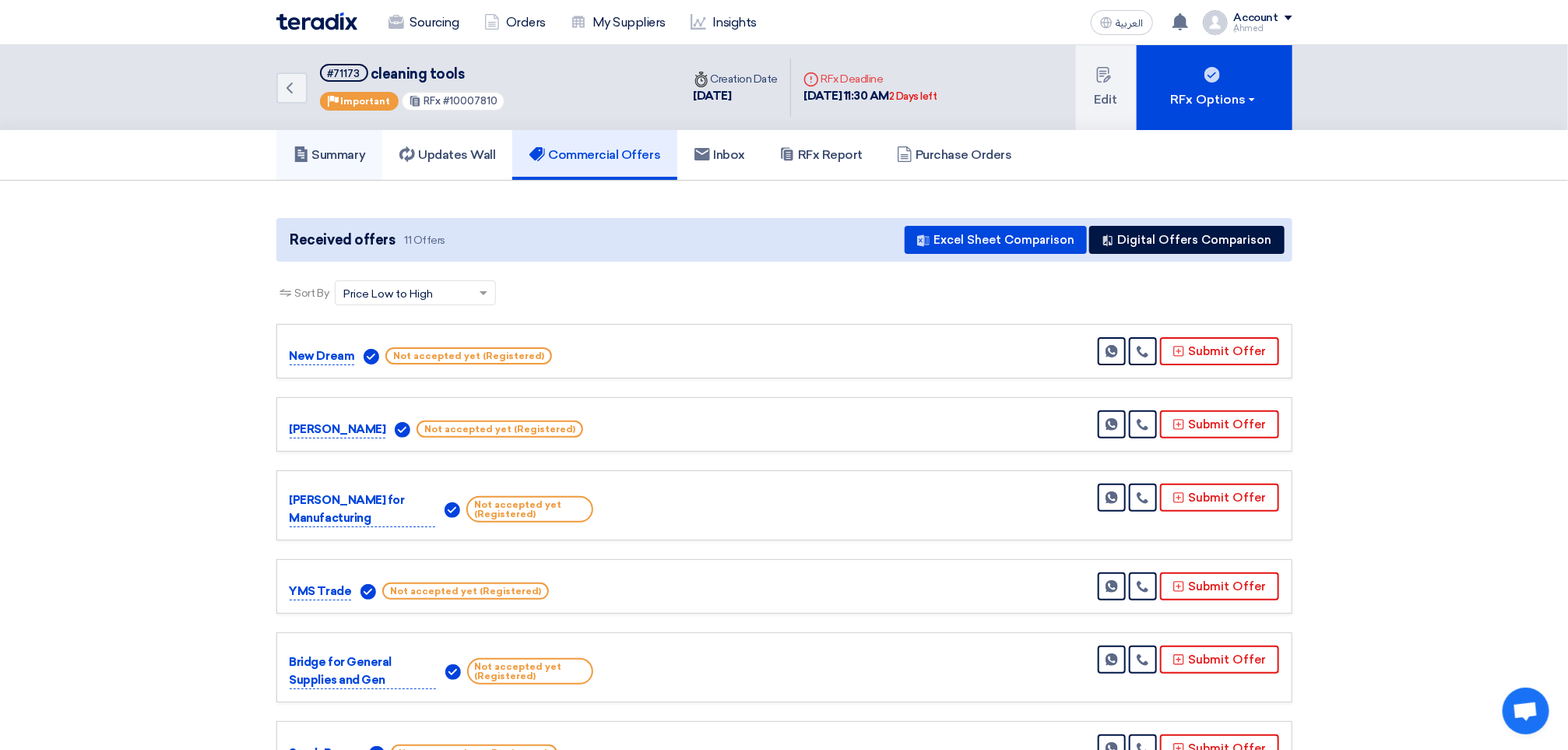
click at [353, 162] on link "Summary" at bounding box center [330, 155] width 107 height 50
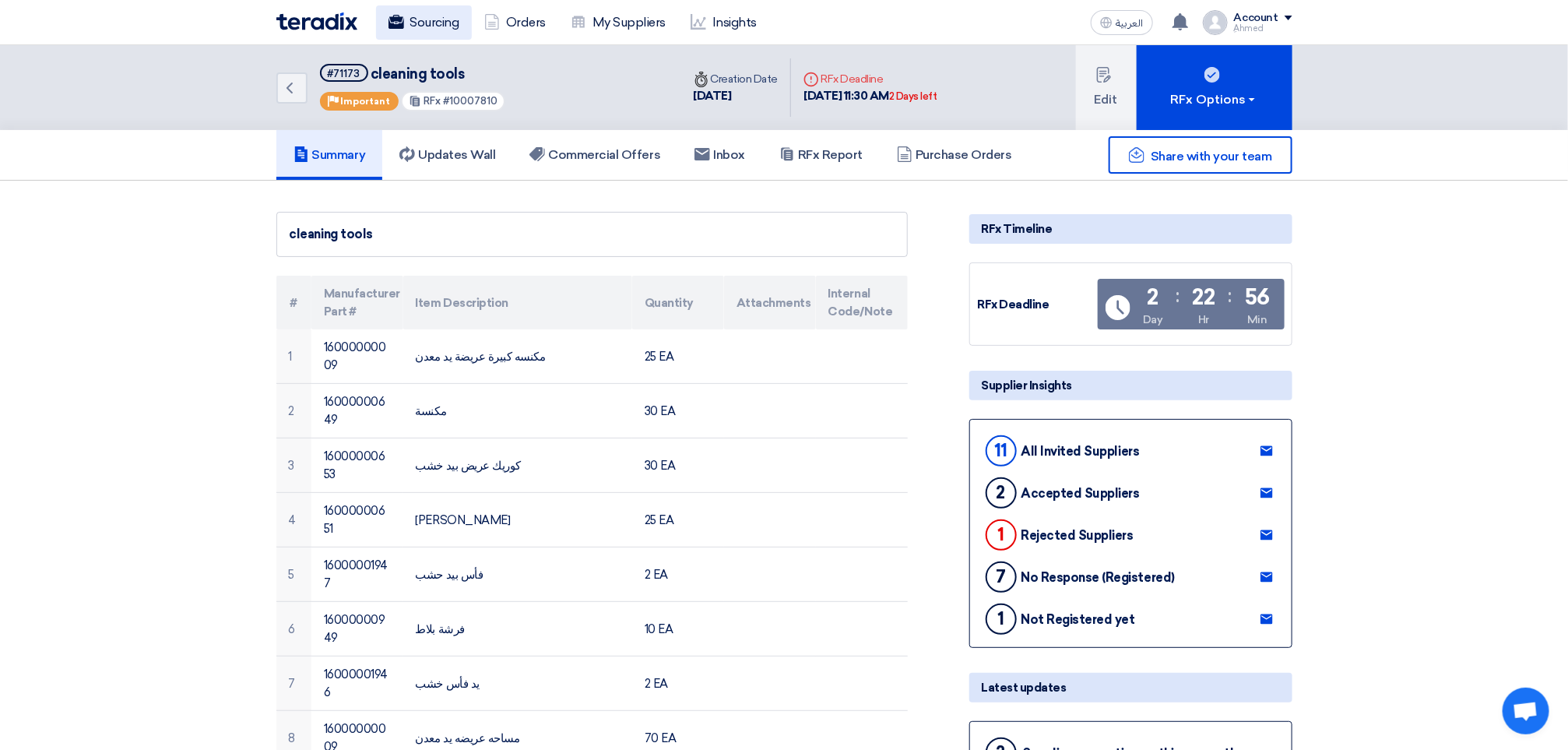
click at [400, 10] on link "Sourcing" at bounding box center [424, 23] width 96 height 34
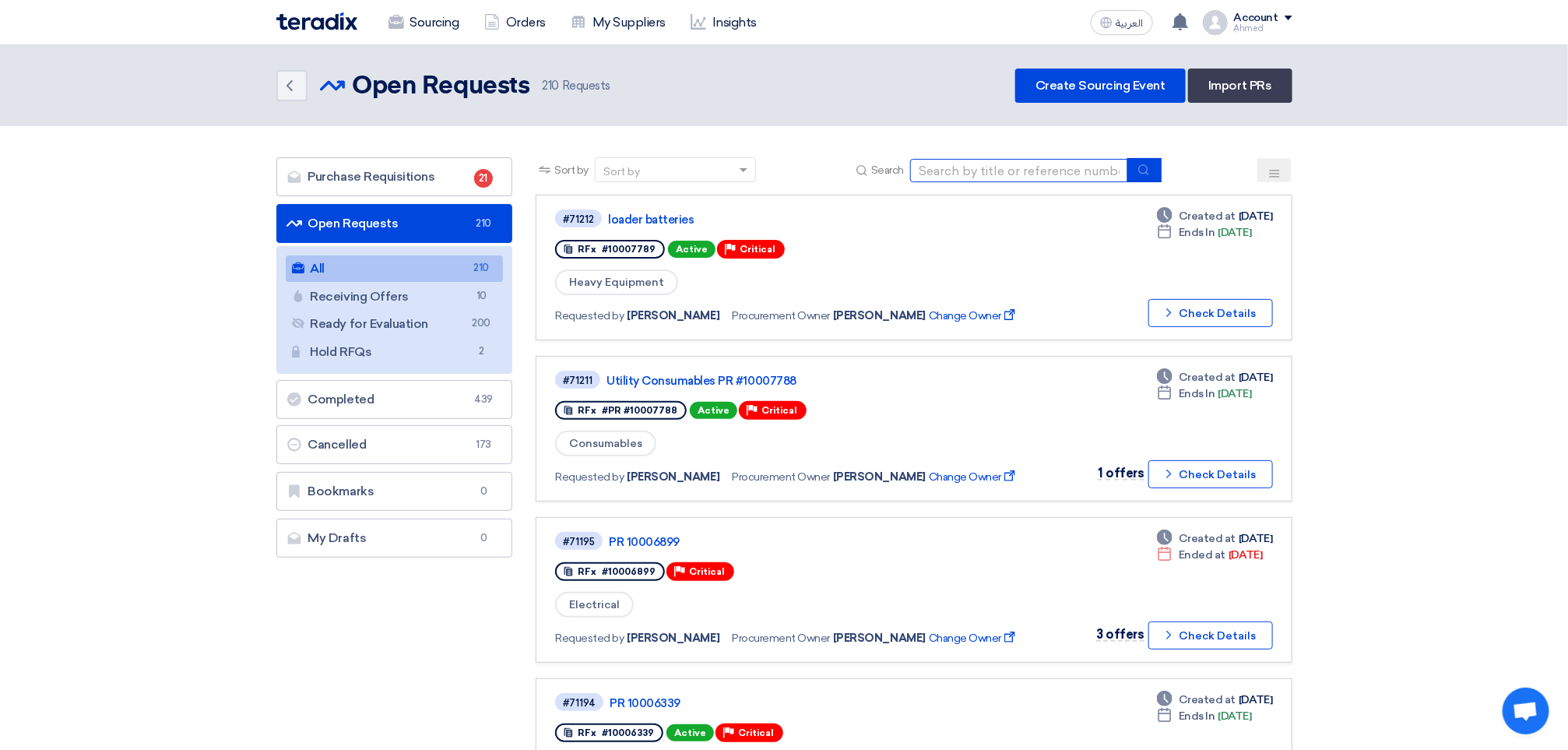
click at [1019, 162] on input at bounding box center [1019, 171] width 218 height 23
paste input "7823"
type input "10007823"
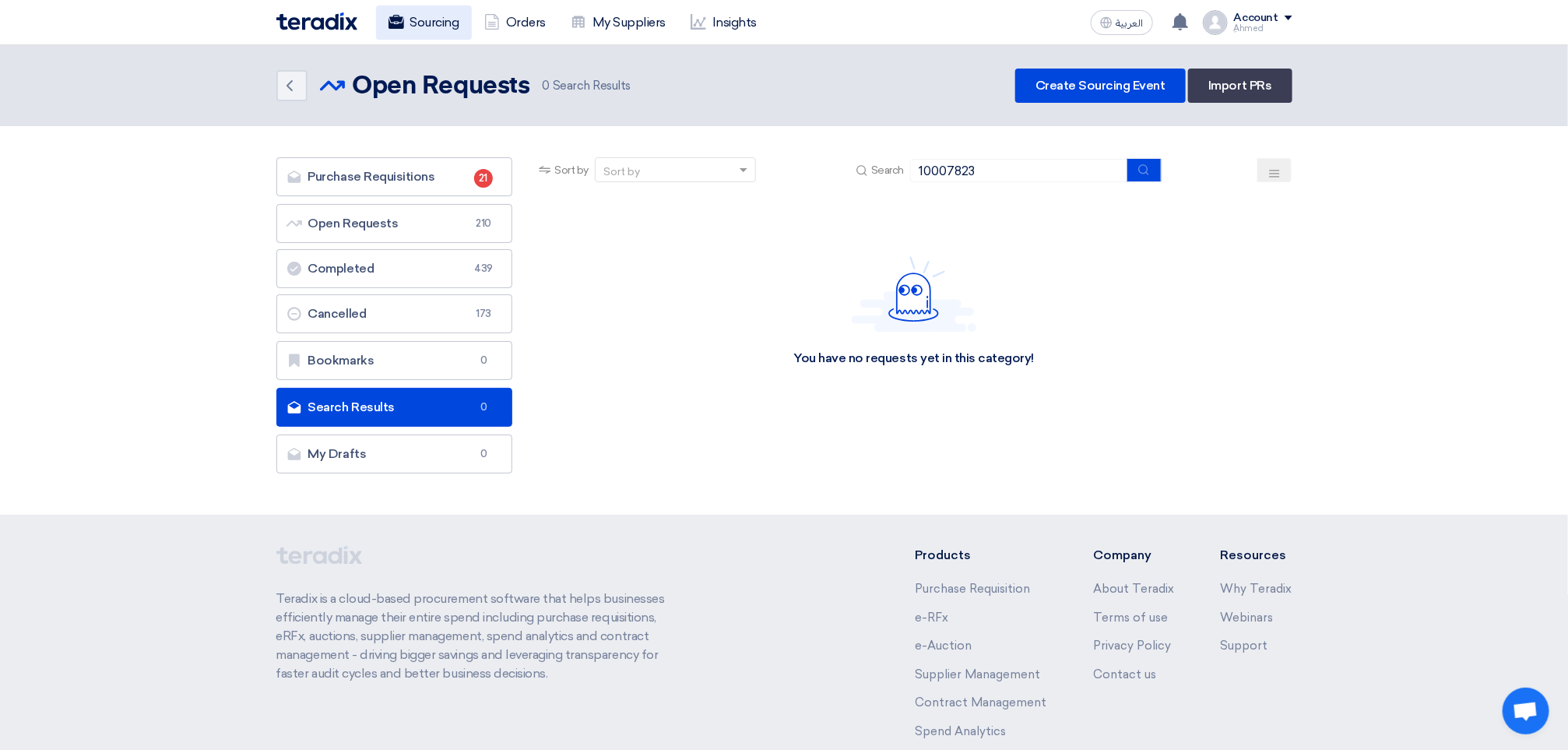
click at [417, 26] on link "Sourcing" at bounding box center [424, 23] width 96 height 34
click at [437, 14] on link "Sourcing" at bounding box center [424, 23] width 96 height 34
click at [292, 70] on link "Back" at bounding box center [292, 86] width 31 height 31
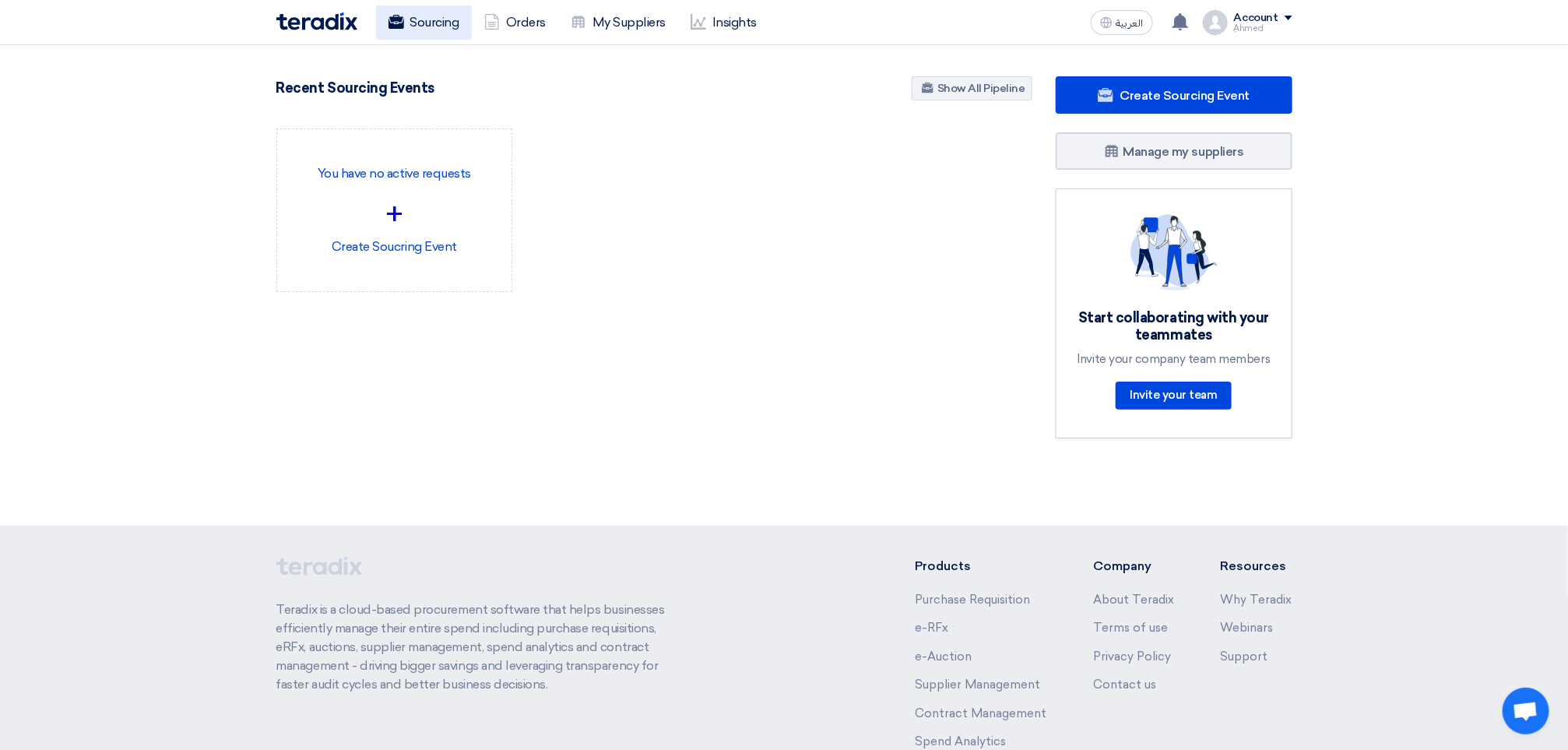
click at [456, 23] on link "Sourcing" at bounding box center [424, 23] width 96 height 34
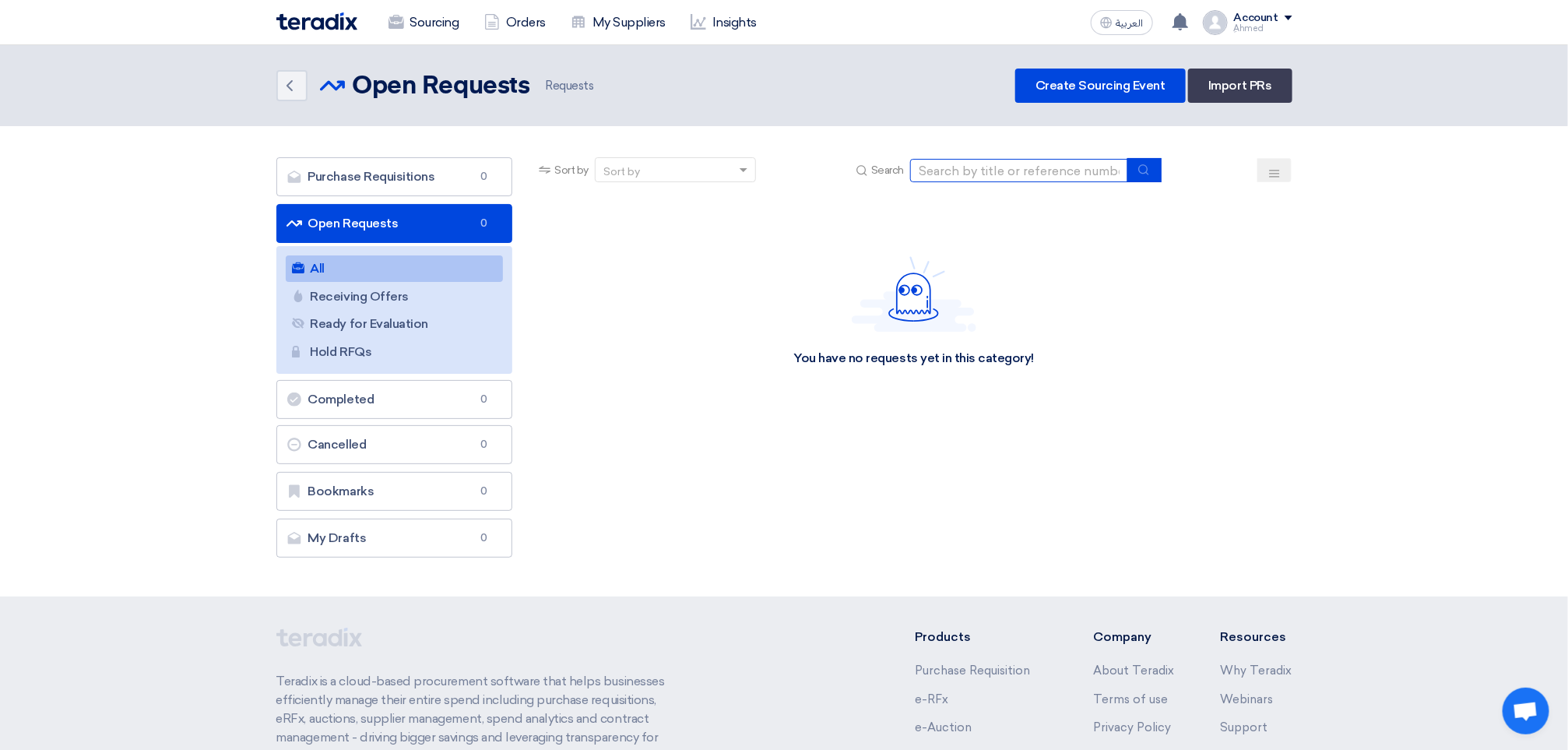
click at [1047, 162] on input at bounding box center [1019, 171] width 218 height 23
paste input "7823"
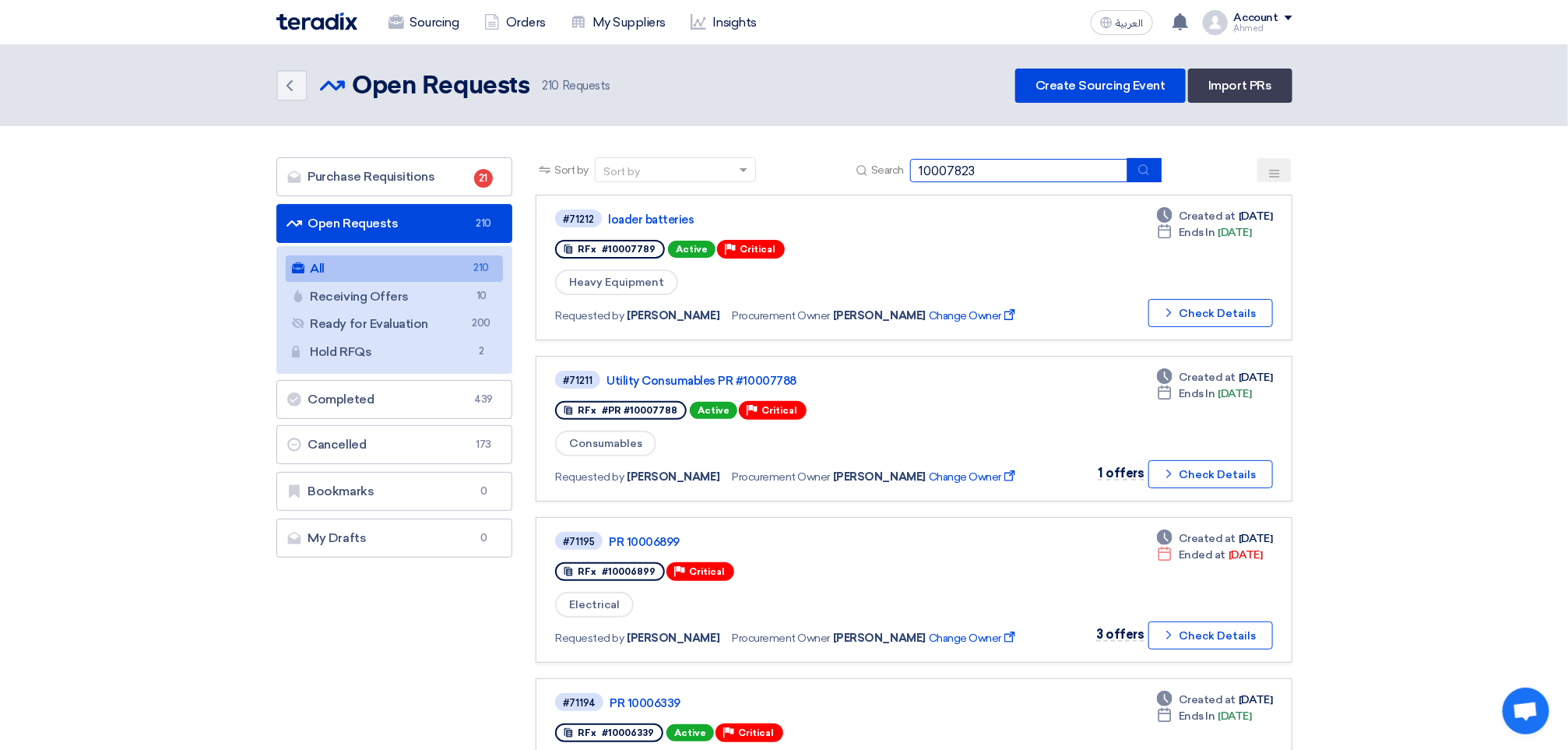
type input "10007823"
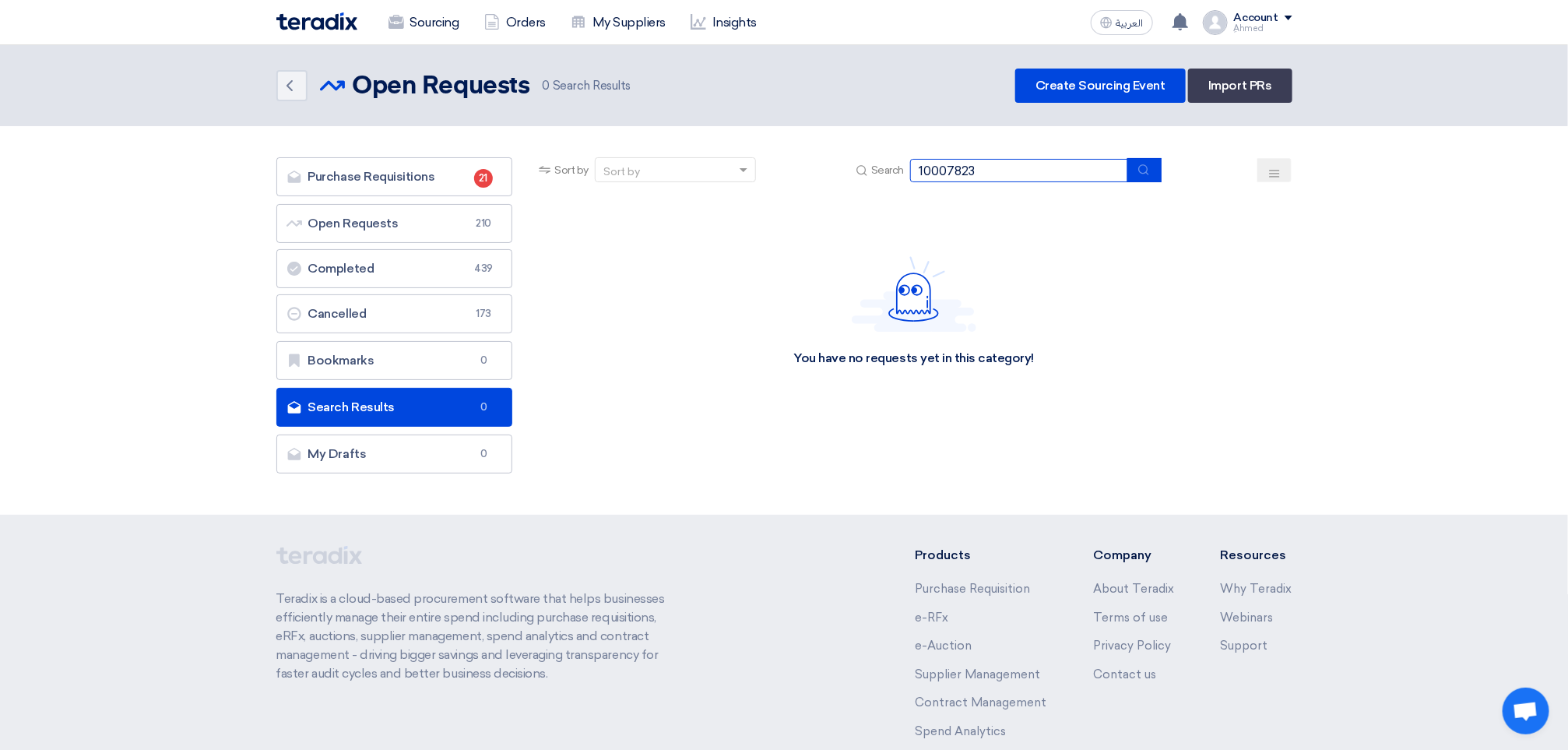
click at [1038, 159] on input "10007823" at bounding box center [1019, 171] width 218 height 23
click at [312, 169] on link "Purchase Requisitions Purchase Requisitions 21" at bounding box center [395, 176] width 237 height 39
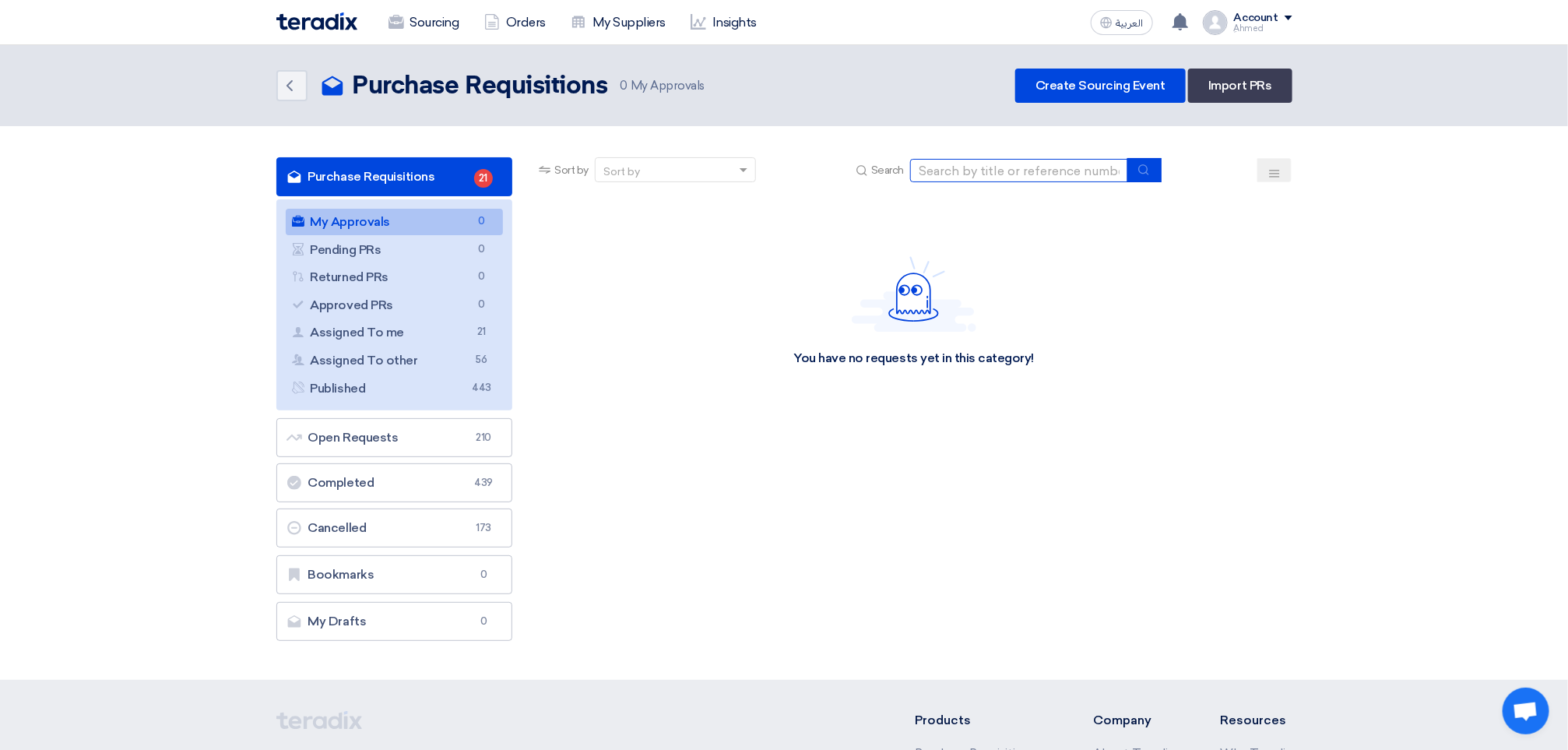
click at [1044, 159] on input at bounding box center [1019, 171] width 218 height 23
paste input "10007823"
type input "10007823"
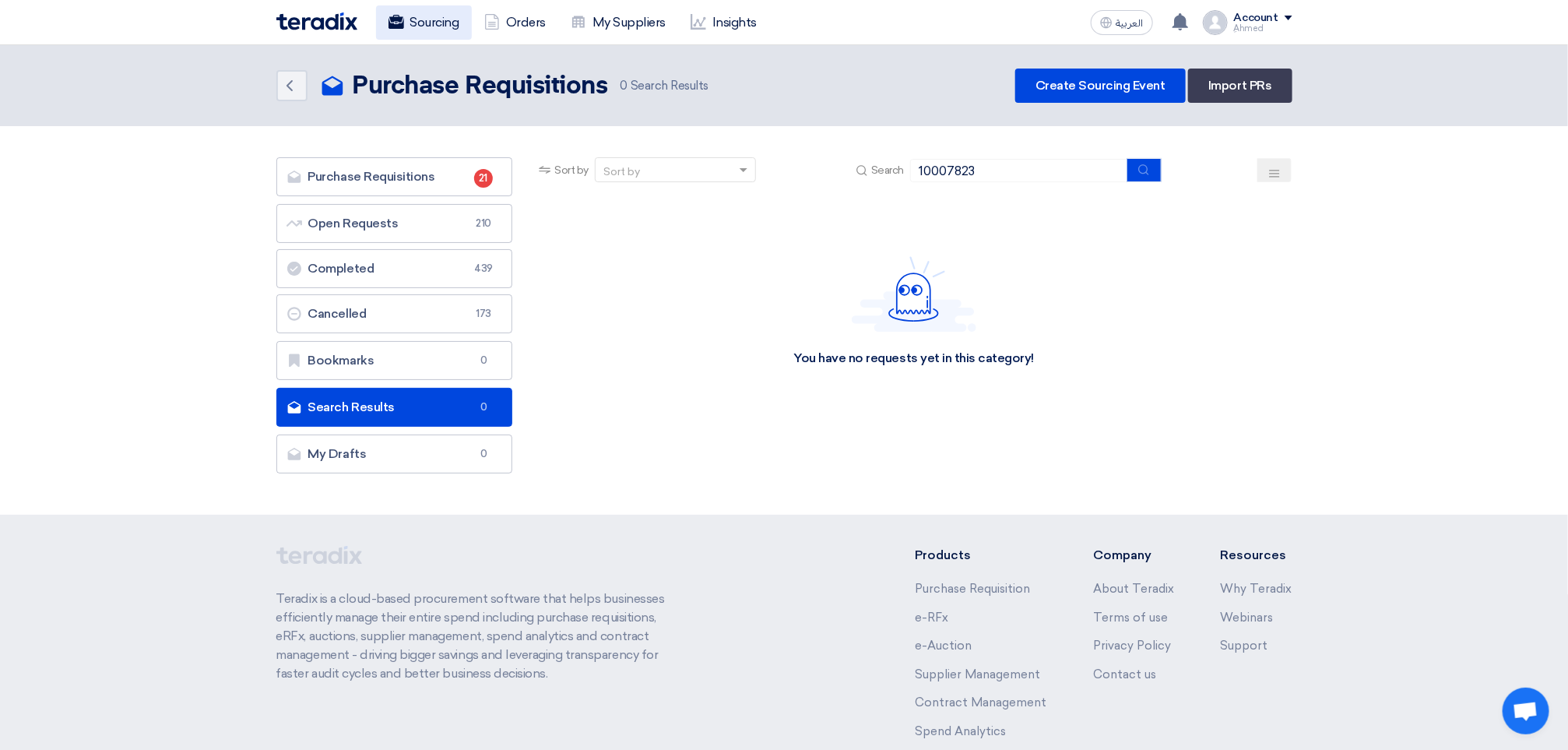
click at [397, 31] on link "Sourcing" at bounding box center [424, 23] width 96 height 34
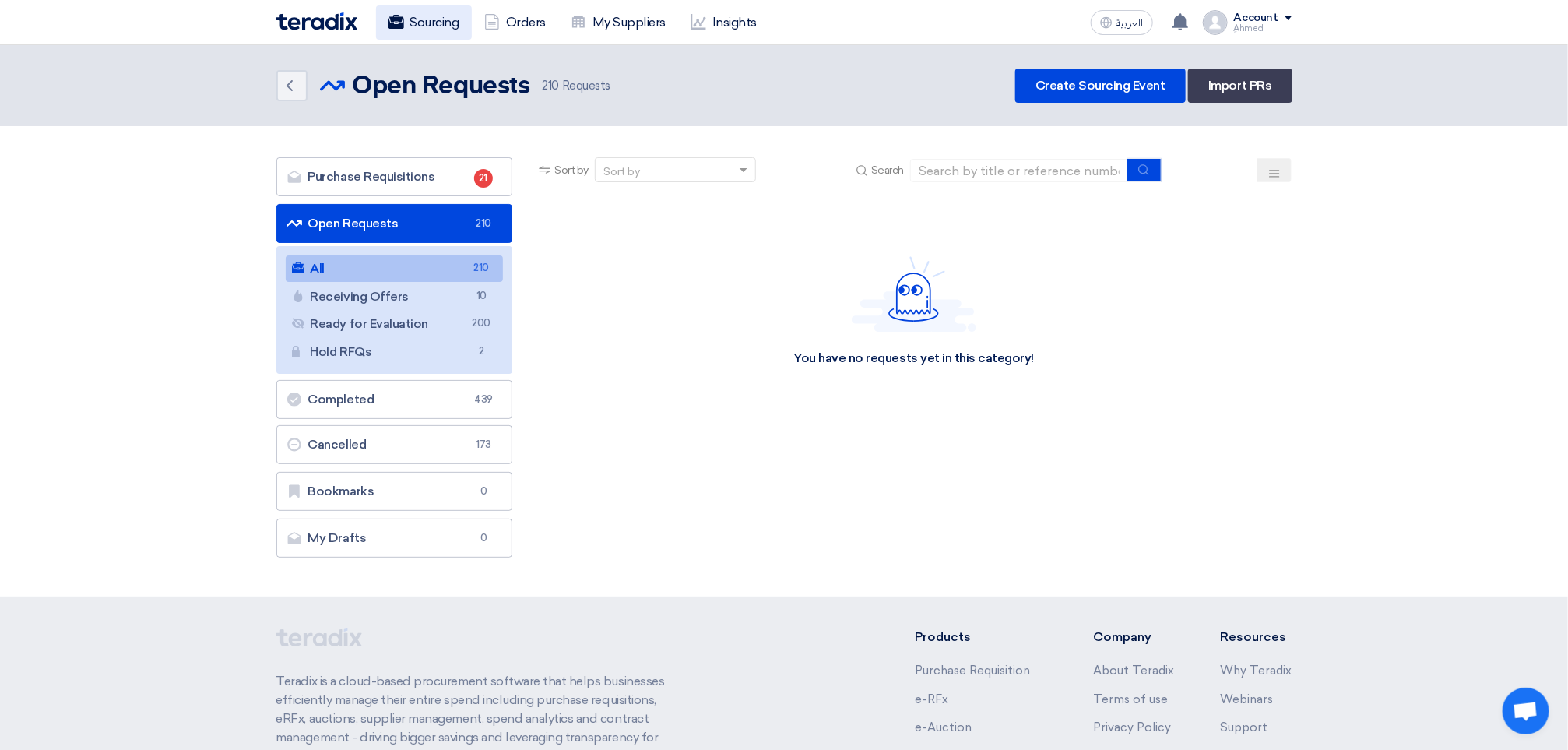
click at [400, 14] on icon at bounding box center [396, 22] width 15 height 15
click at [324, 16] on img at bounding box center [317, 22] width 81 height 18
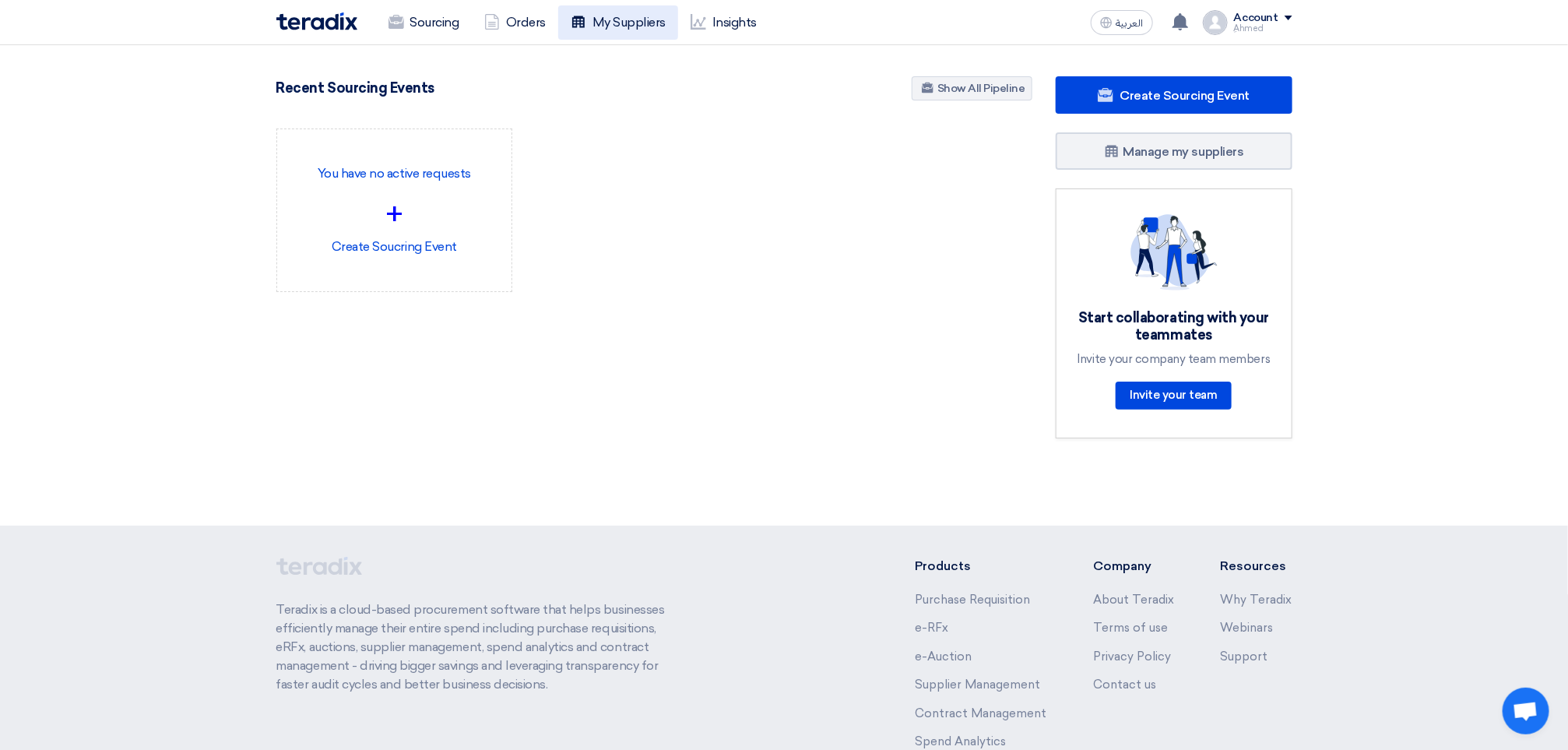
click at [648, 28] on link "My Suppliers" at bounding box center [618, 23] width 120 height 34
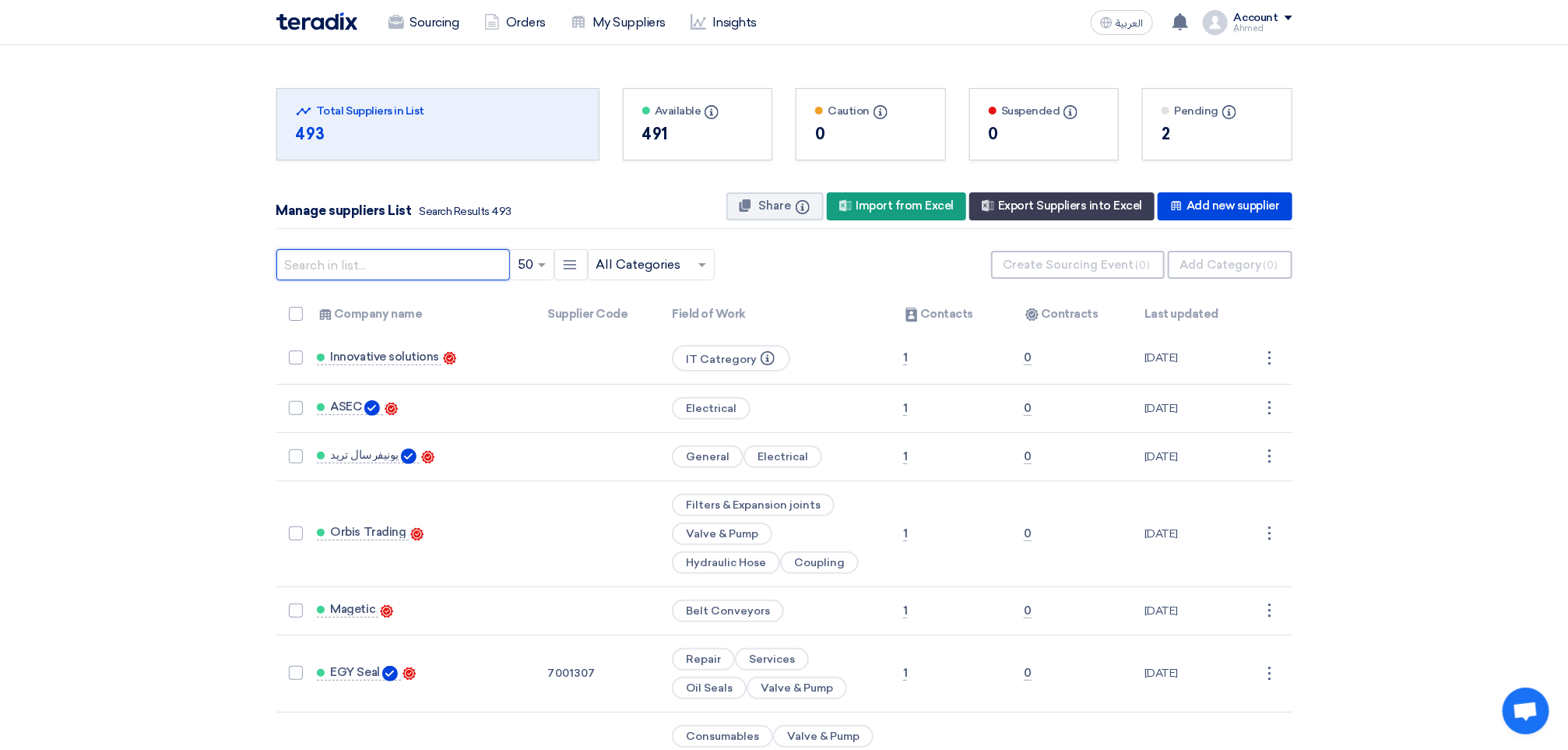
drag, startPoint x: 432, startPoint y: 274, endPoint x: 549, endPoint y: 295, distance: 118.9
click at [435, 273] on input "text" at bounding box center [393, 265] width 233 height 31
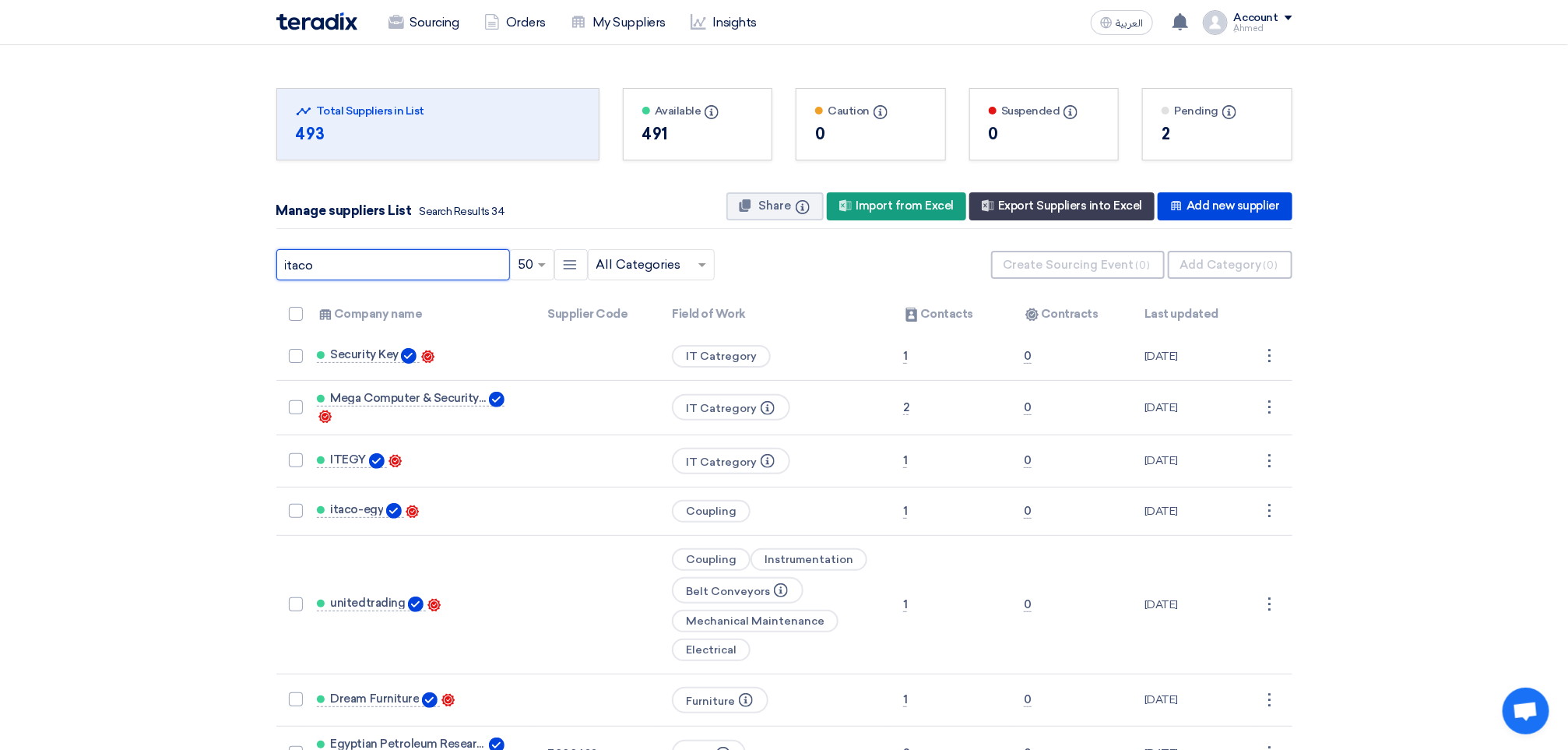
type input "itaco"
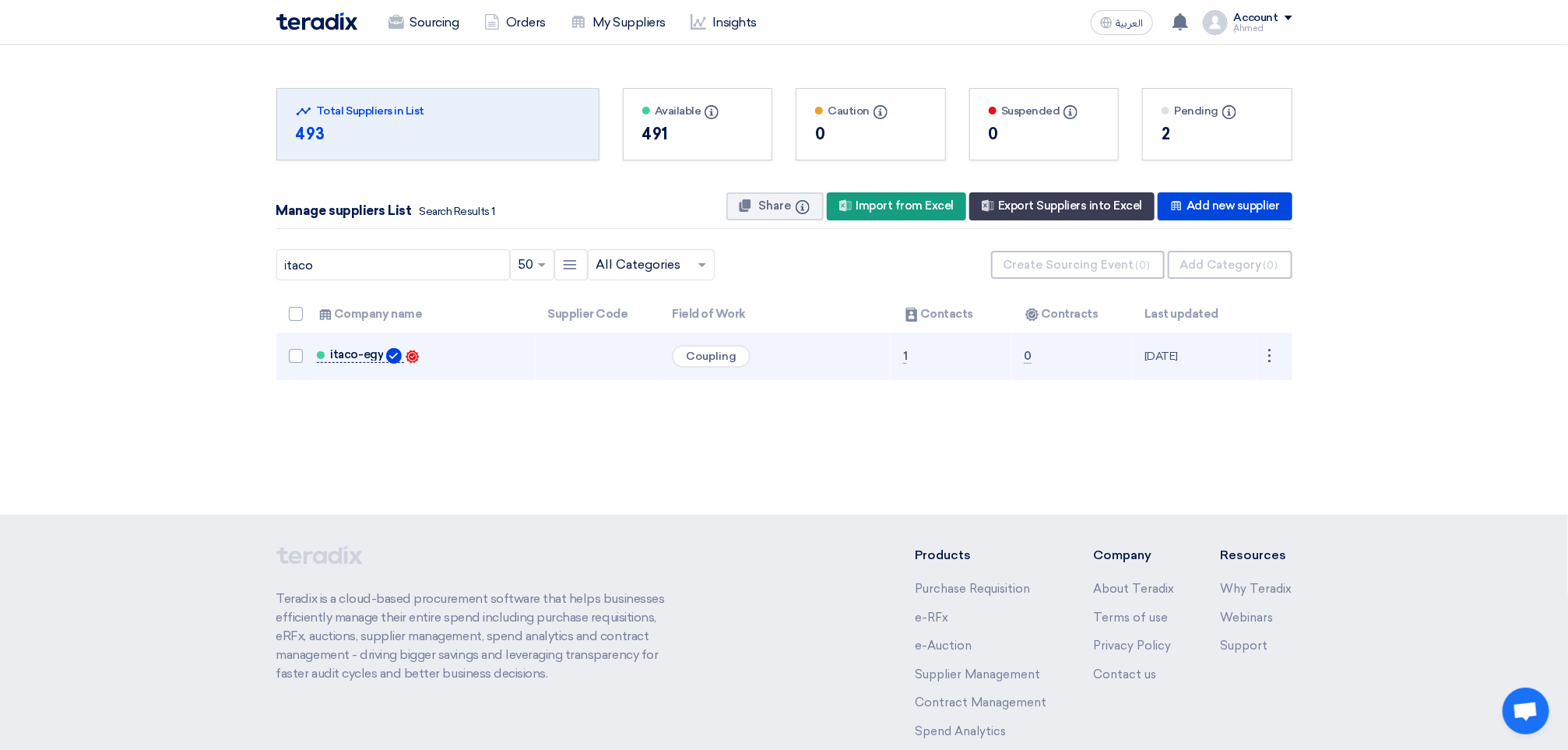
click at [339, 357] on span "itaco-egy" at bounding box center [357, 354] width 53 height 13
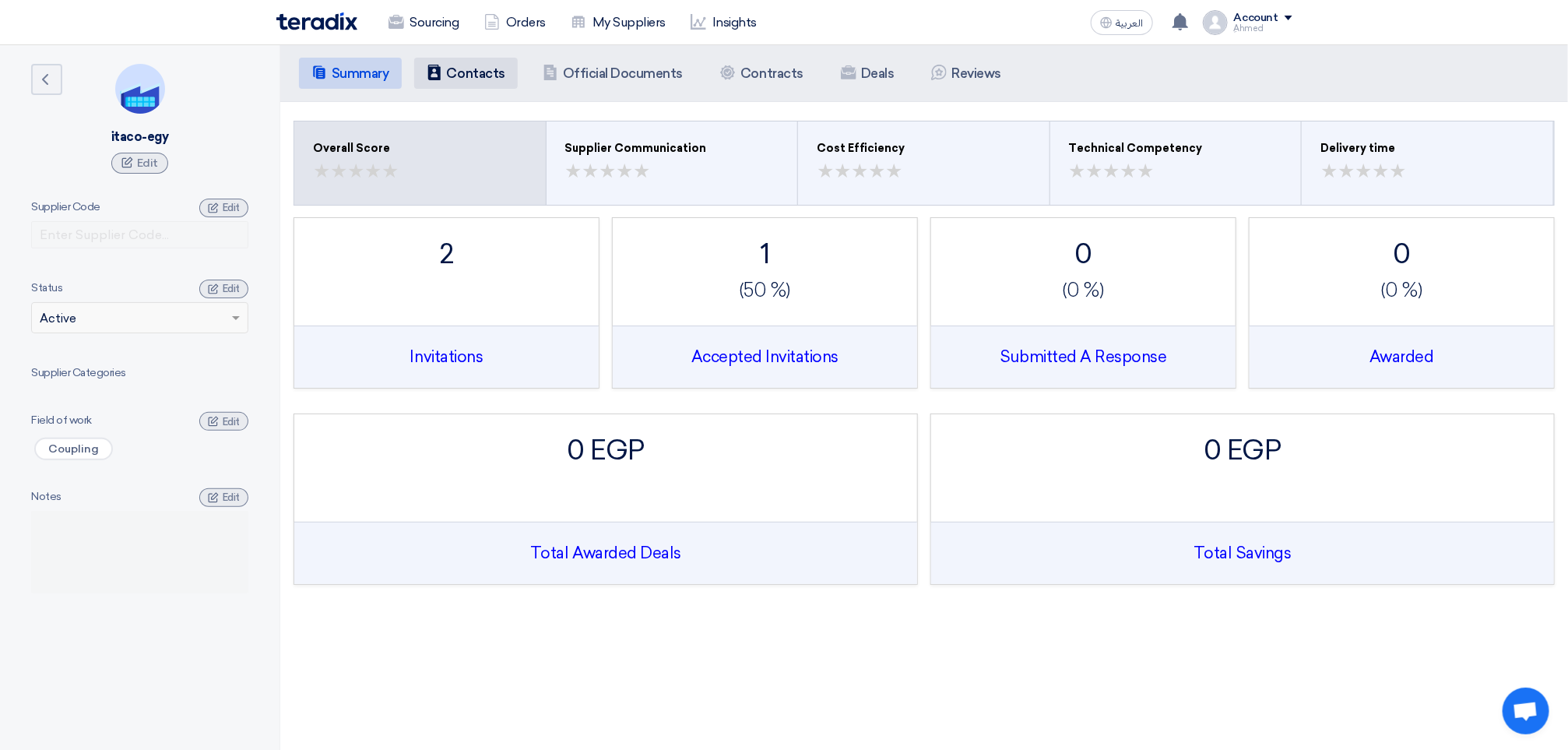
click at [488, 81] on li "Contacts Contacts" at bounding box center [465, 73] width 104 height 31
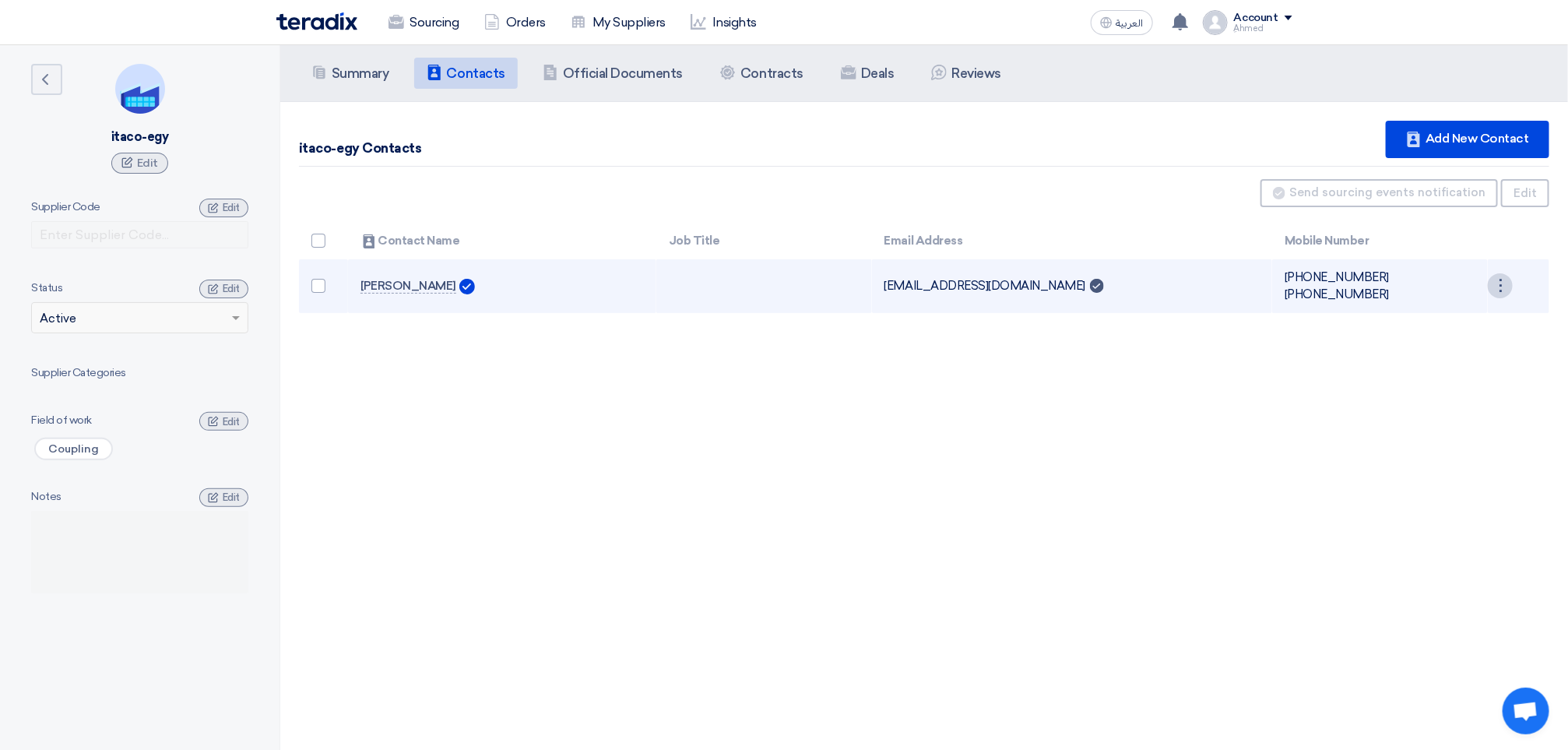
click at [1498, 277] on div "⋮" at bounding box center [1500, 286] width 25 height 25
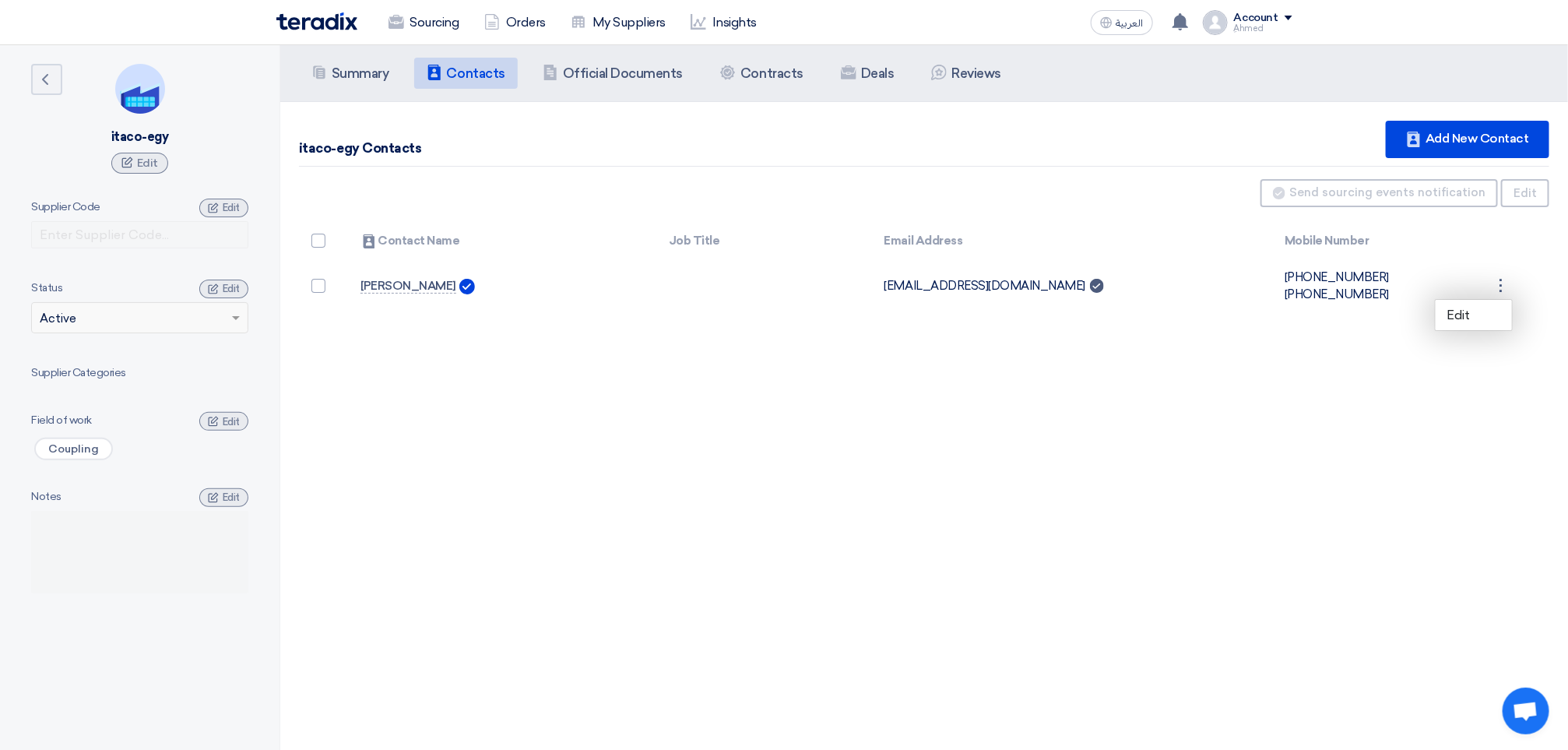
click at [1400, 344] on div "Summary Summary Contacts Contacts Company Officials Official Documents Contract…" at bounding box center [924, 420] width 1288 height 750
click at [212, 424] on icon at bounding box center [213, 421] width 11 height 11
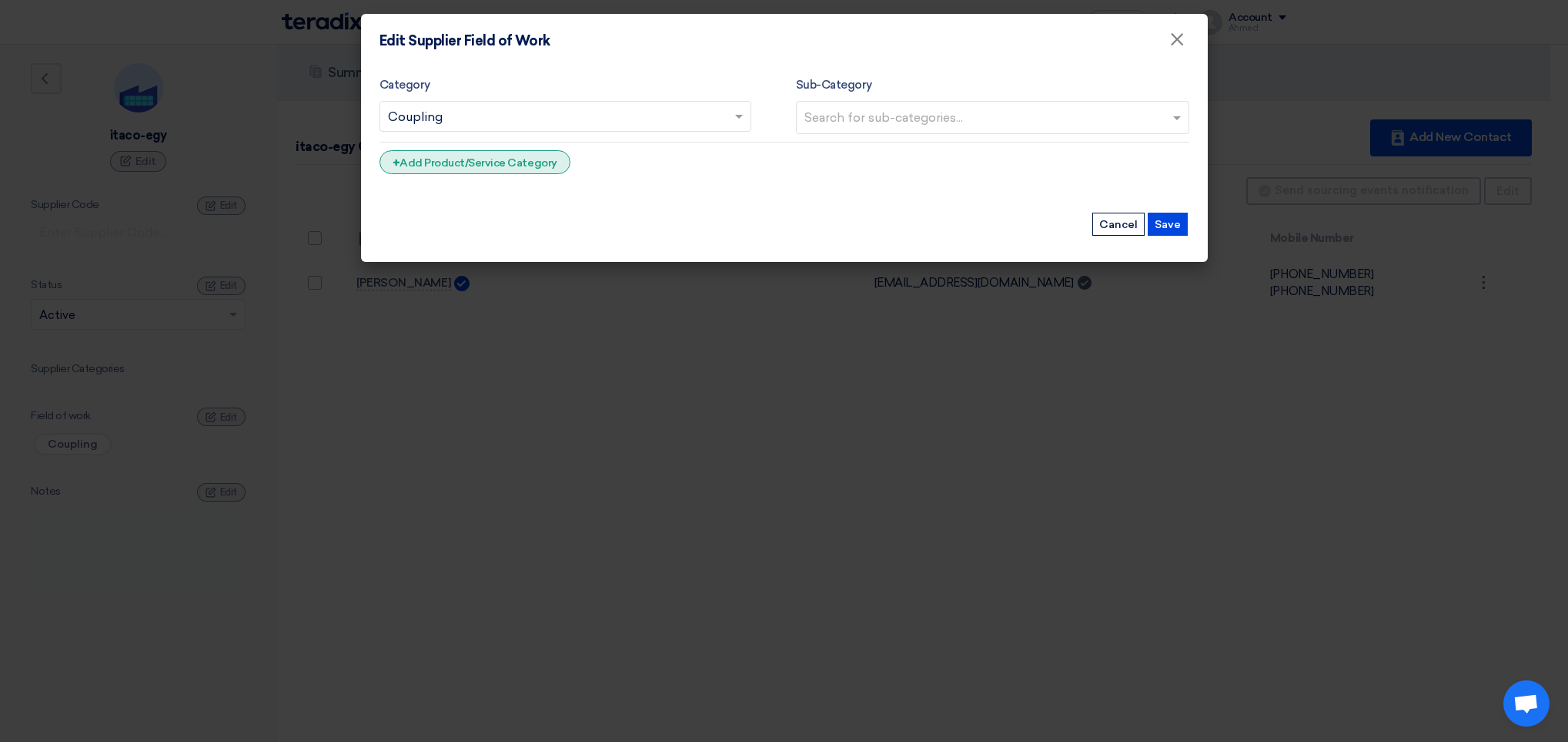
click at [503, 167] on div "+ Add Product/Service Category" at bounding box center [475, 162] width 191 height 24
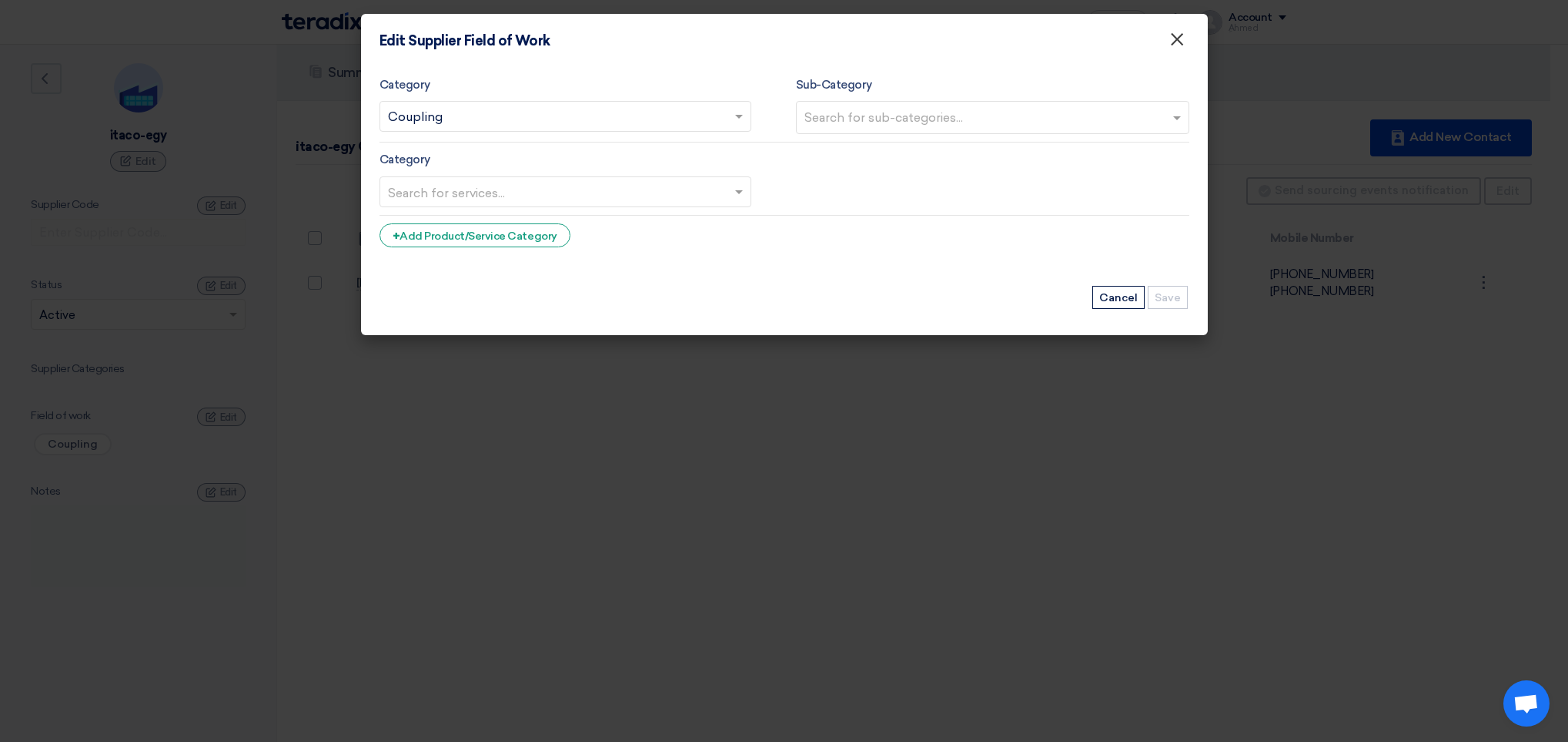
click at [1178, 37] on span "×" at bounding box center [1177, 43] width 15 height 30
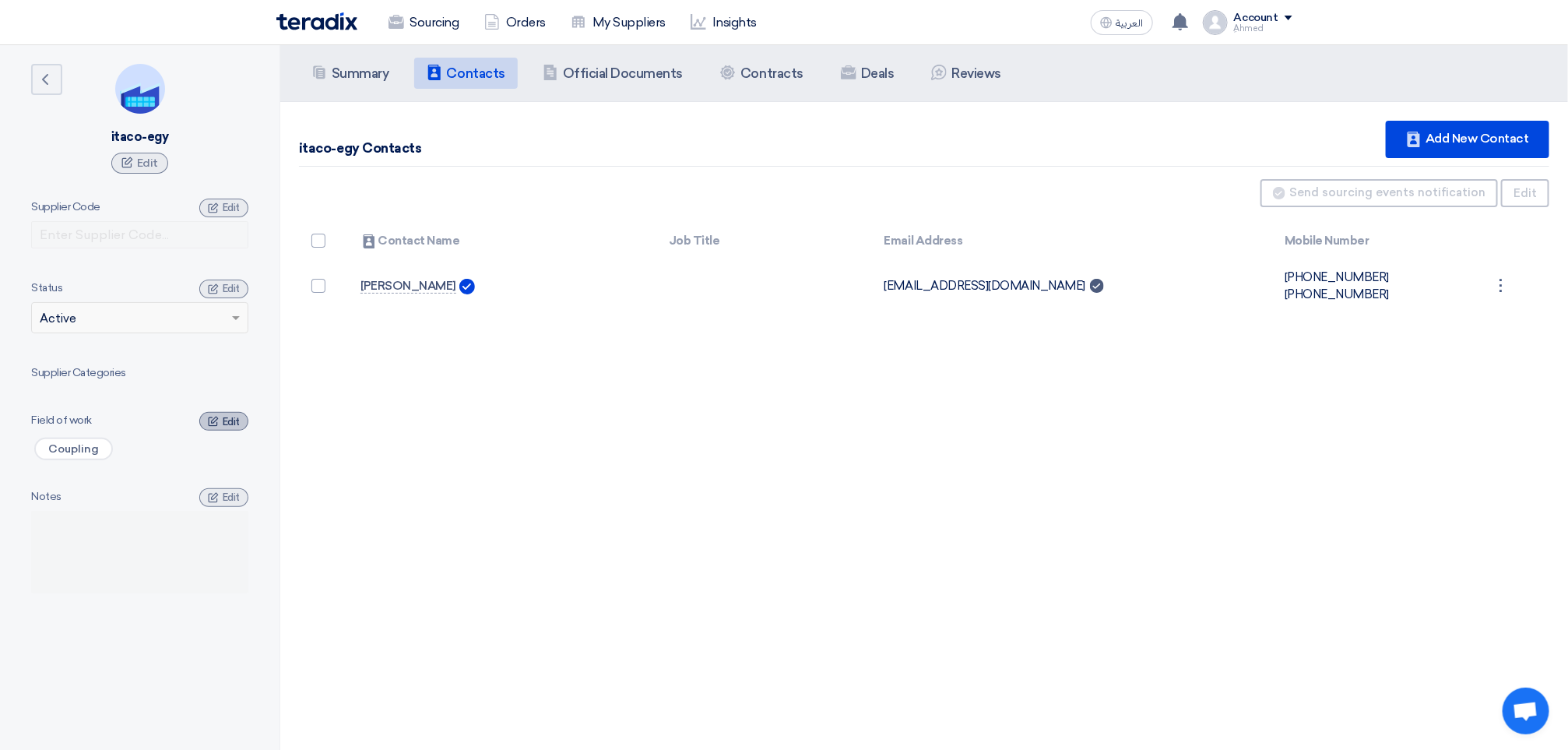
click at [239, 421] on span "Edit" at bounding box center [230, 421] width 17 height 12
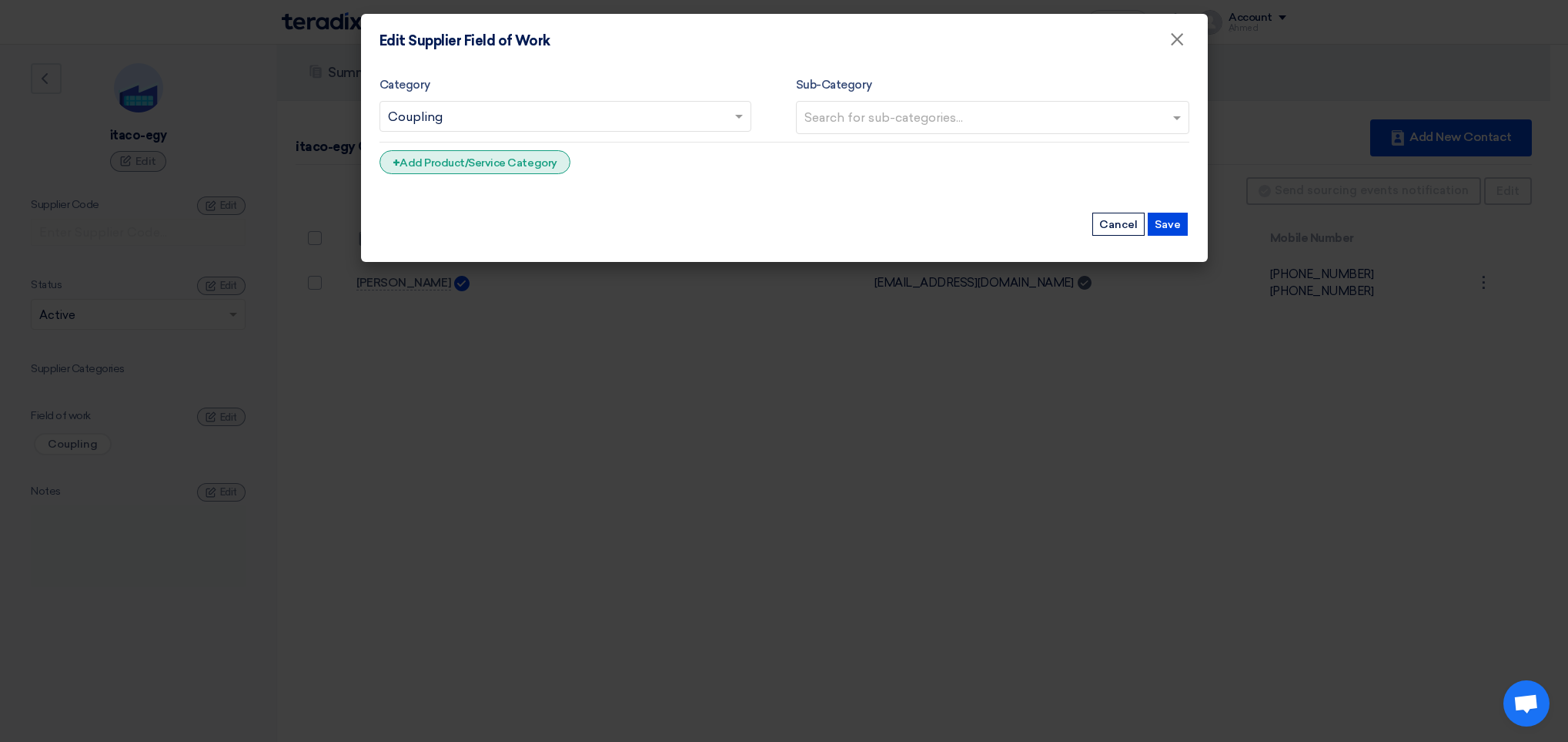
click at [453, 162] on div "+ Add Product/Service Category" at bounding box center [475, 162] width 191 height 24
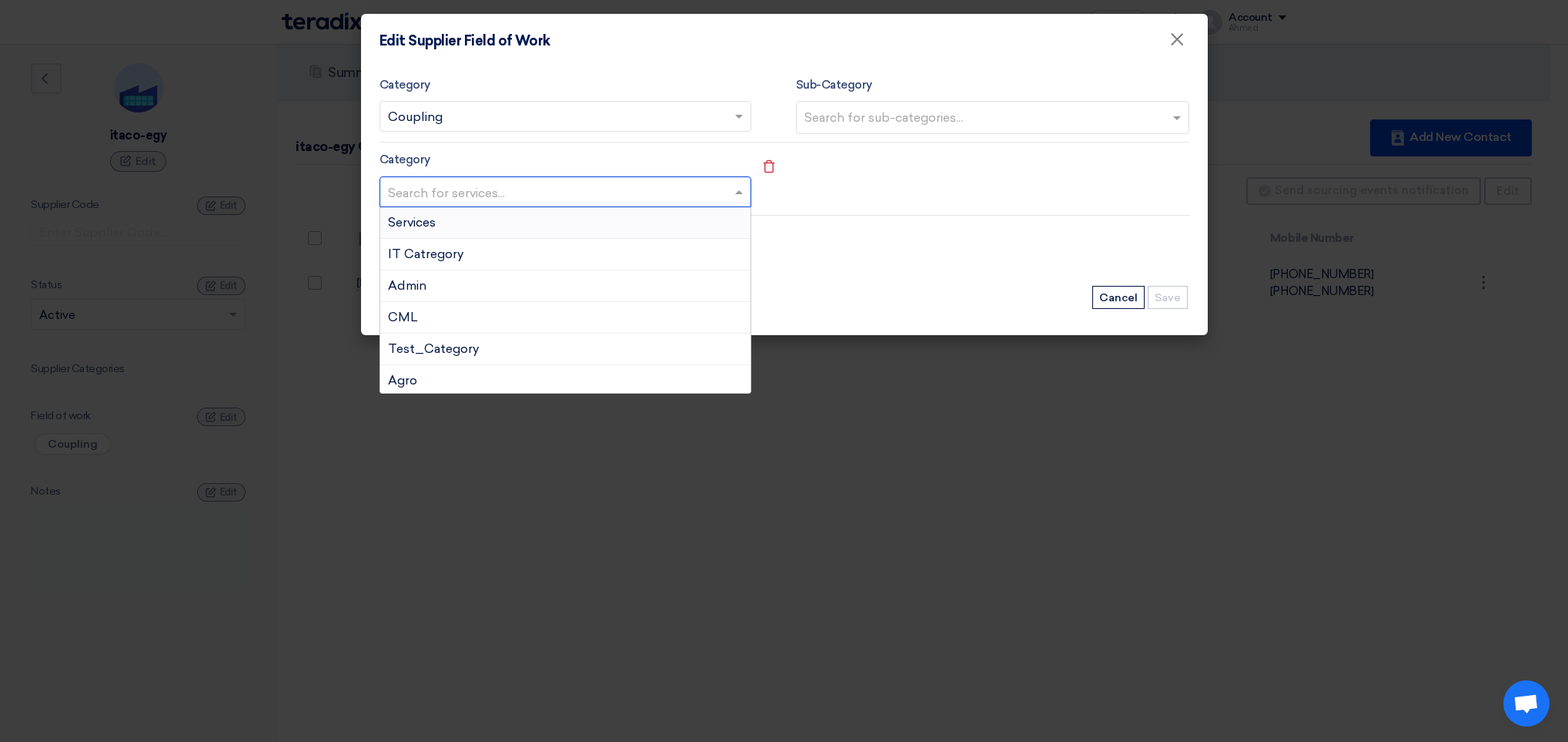
click at [648, 198] on input "text" at bounding box center [558, 193] width 340 height 25
click at [578, 328] on div "Belt Conveyors" at bounding box center [566, 319] width 370 height 31
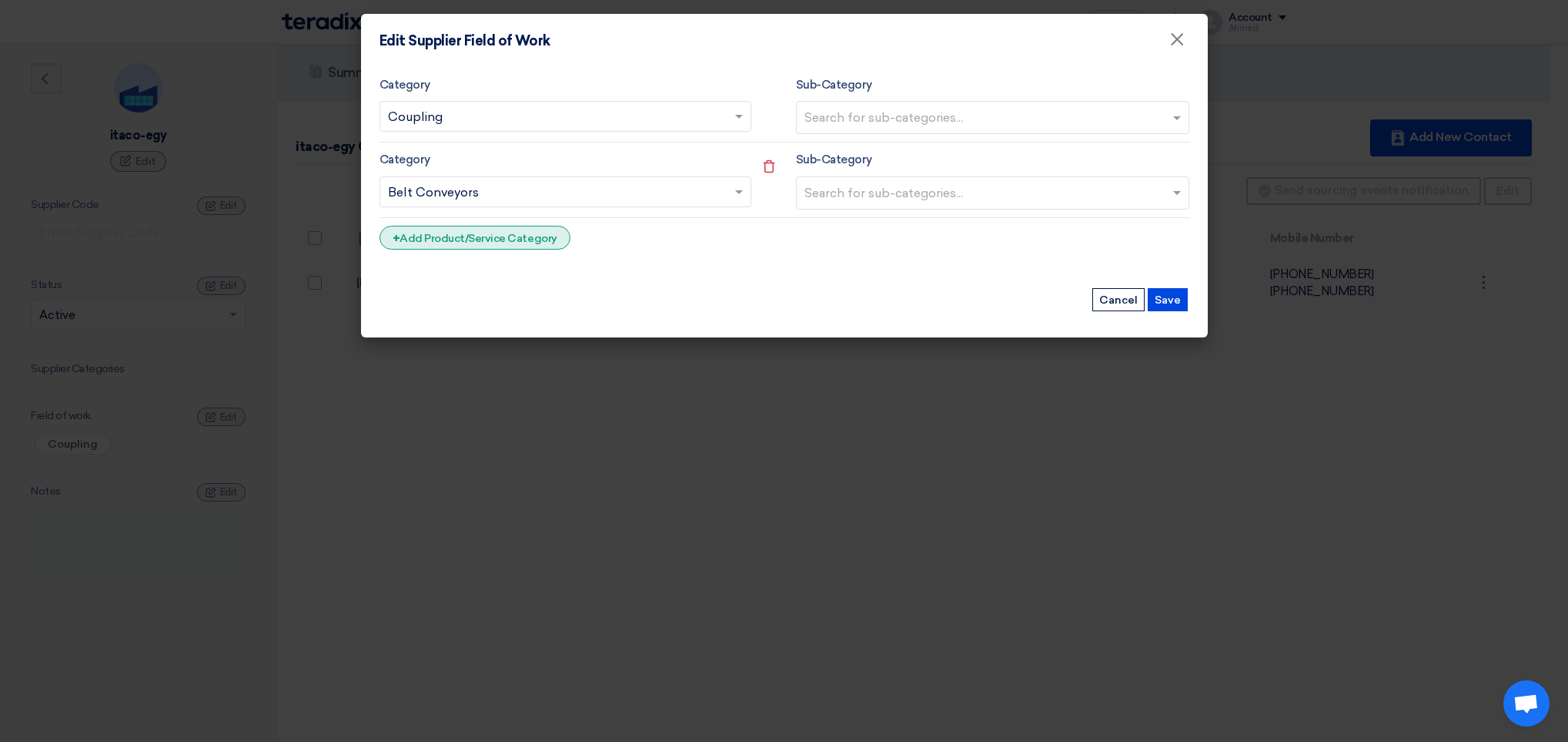
click at [527, 238] on div "+ Add Product/Service Category" at bounding box center [475, 237] width 191 height 24
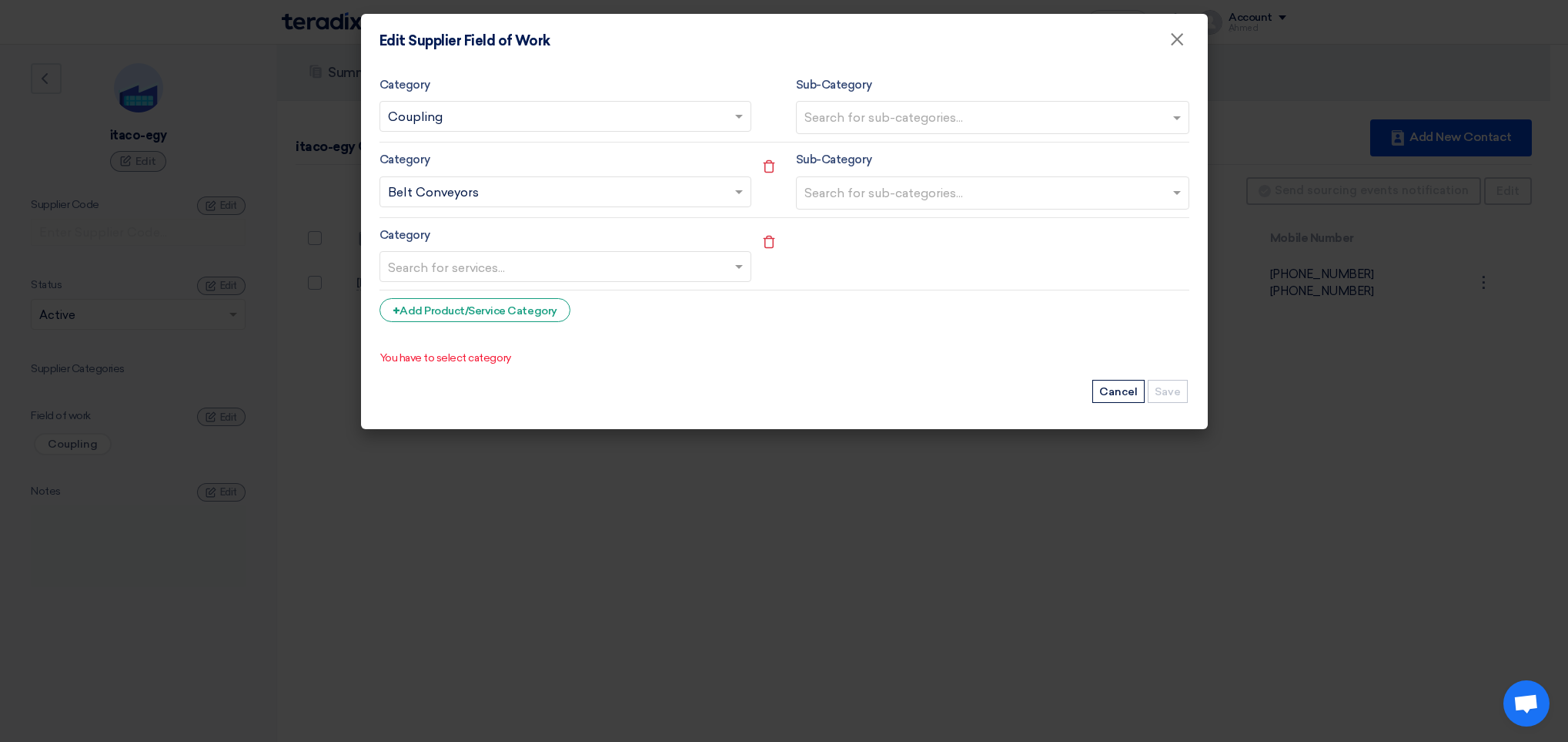
click at [615, 282] on ng-select "Search for services..." at bounding box center [566, 266] width 372 height 30
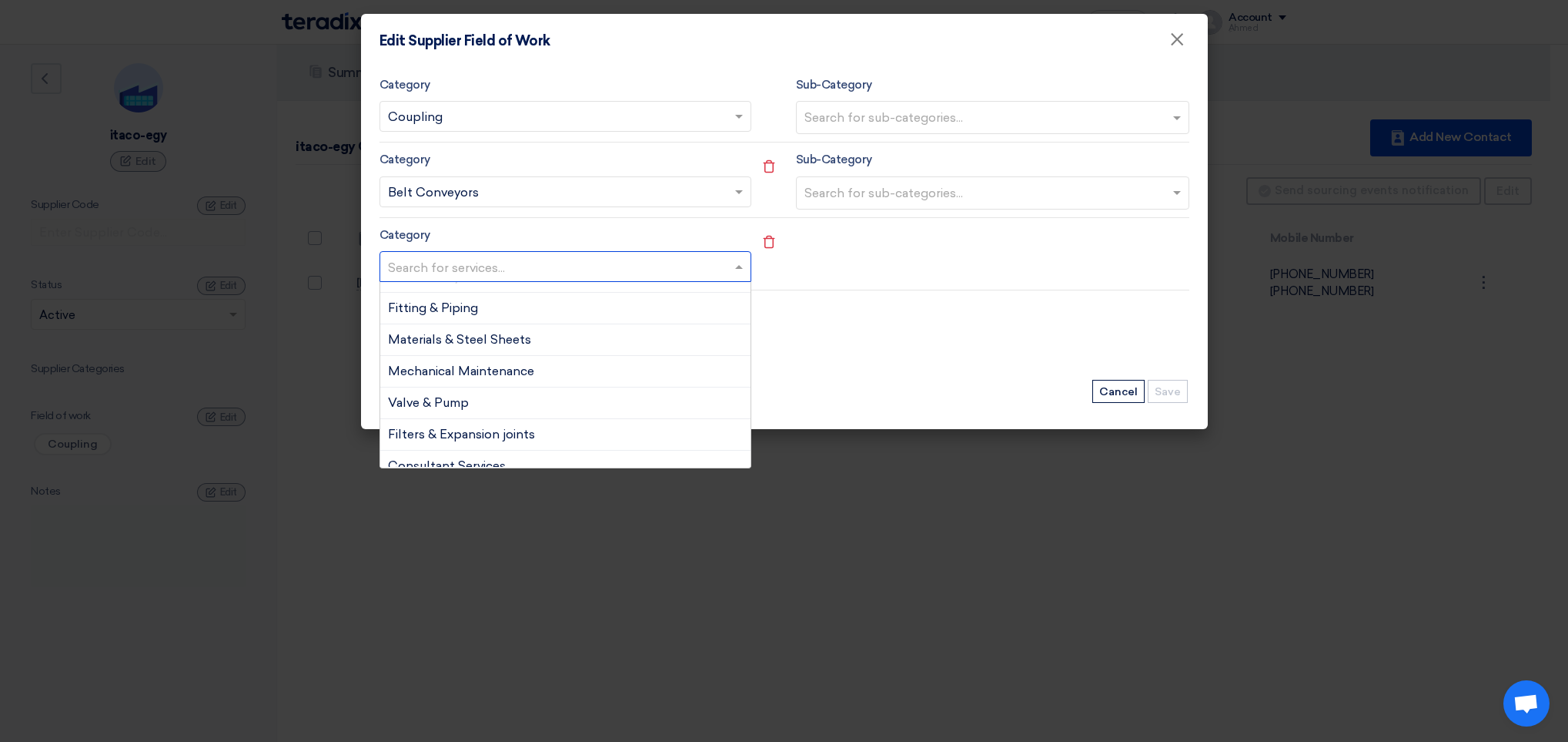
scroll to position [1182, 0]
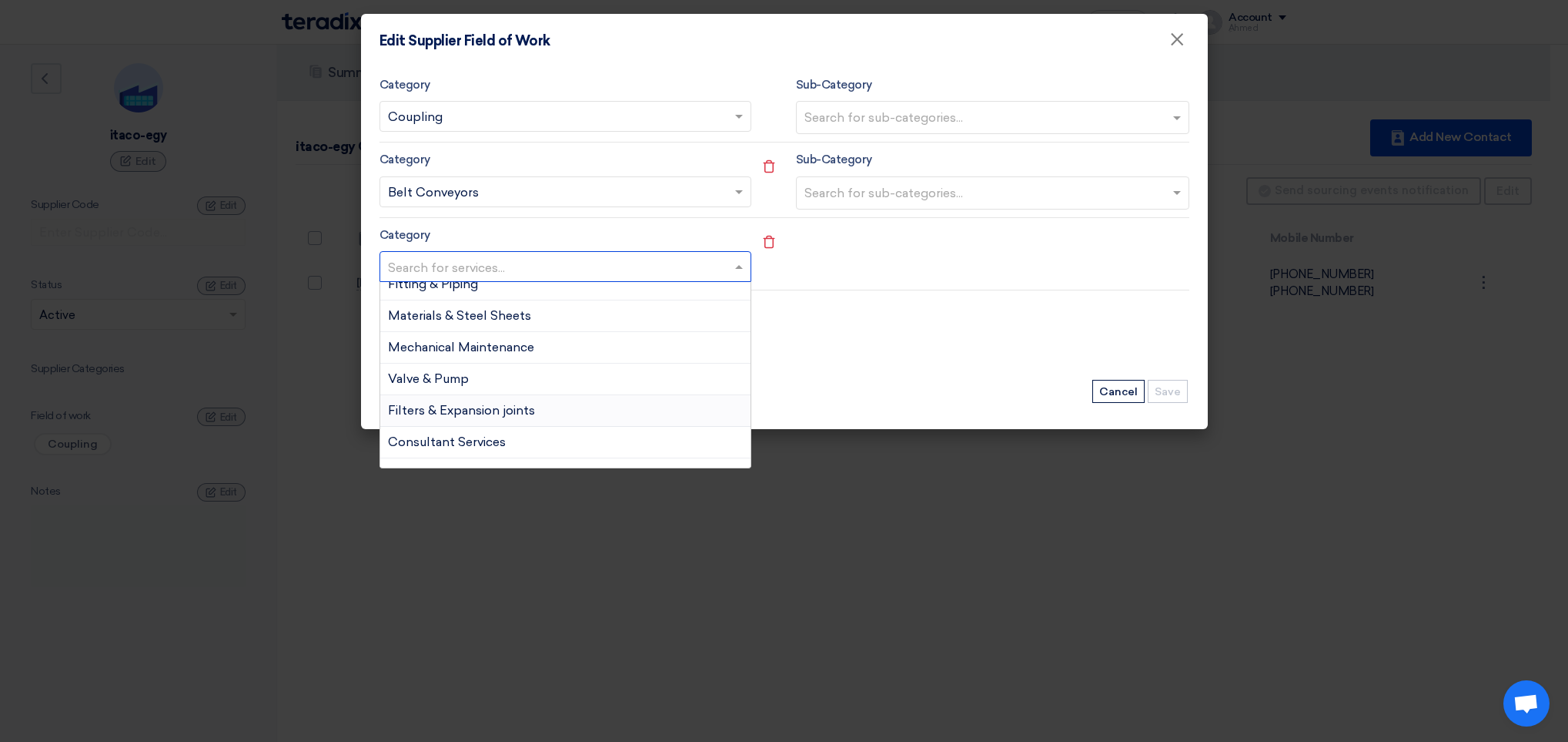
click at [527, 417] on span "Filters & Expansion joints" at bounding box center [461, 410] width 147 height 14
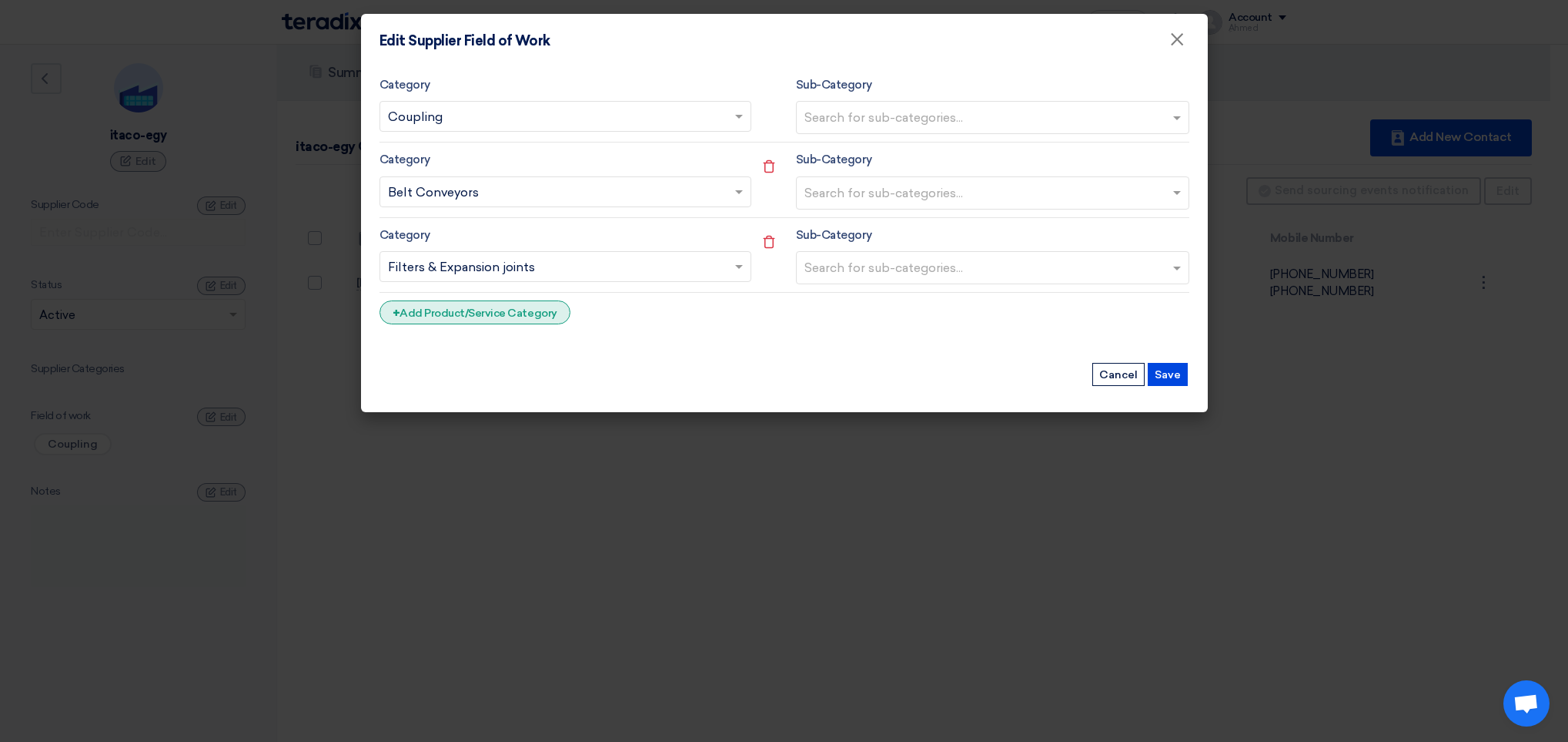
click at [515, 321] on div "+ Add Product/Service Category" at bounding box center [475, 312] width 191 height 24
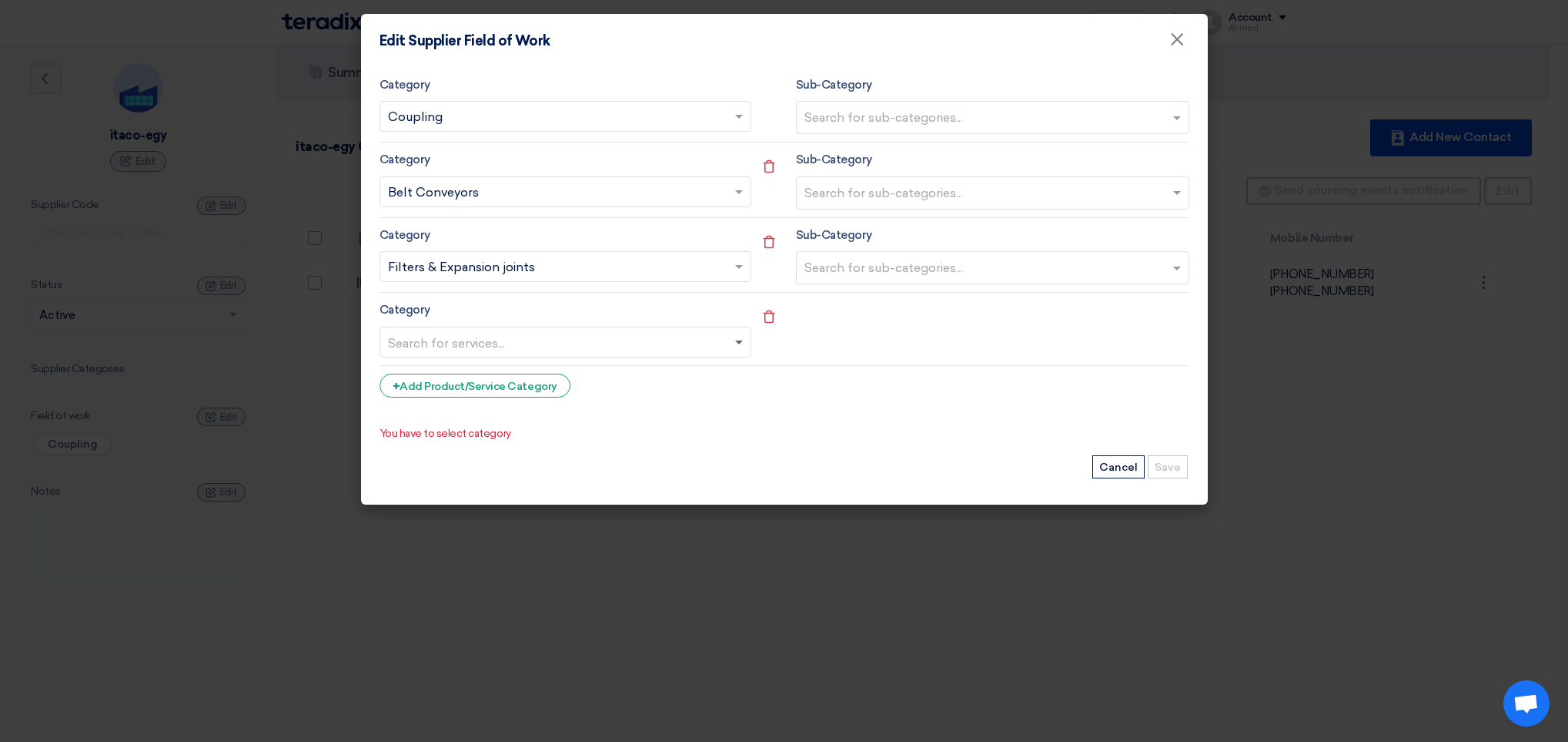
click at [742, 344] on span at bounding box center [739, 343] width 8 height 5
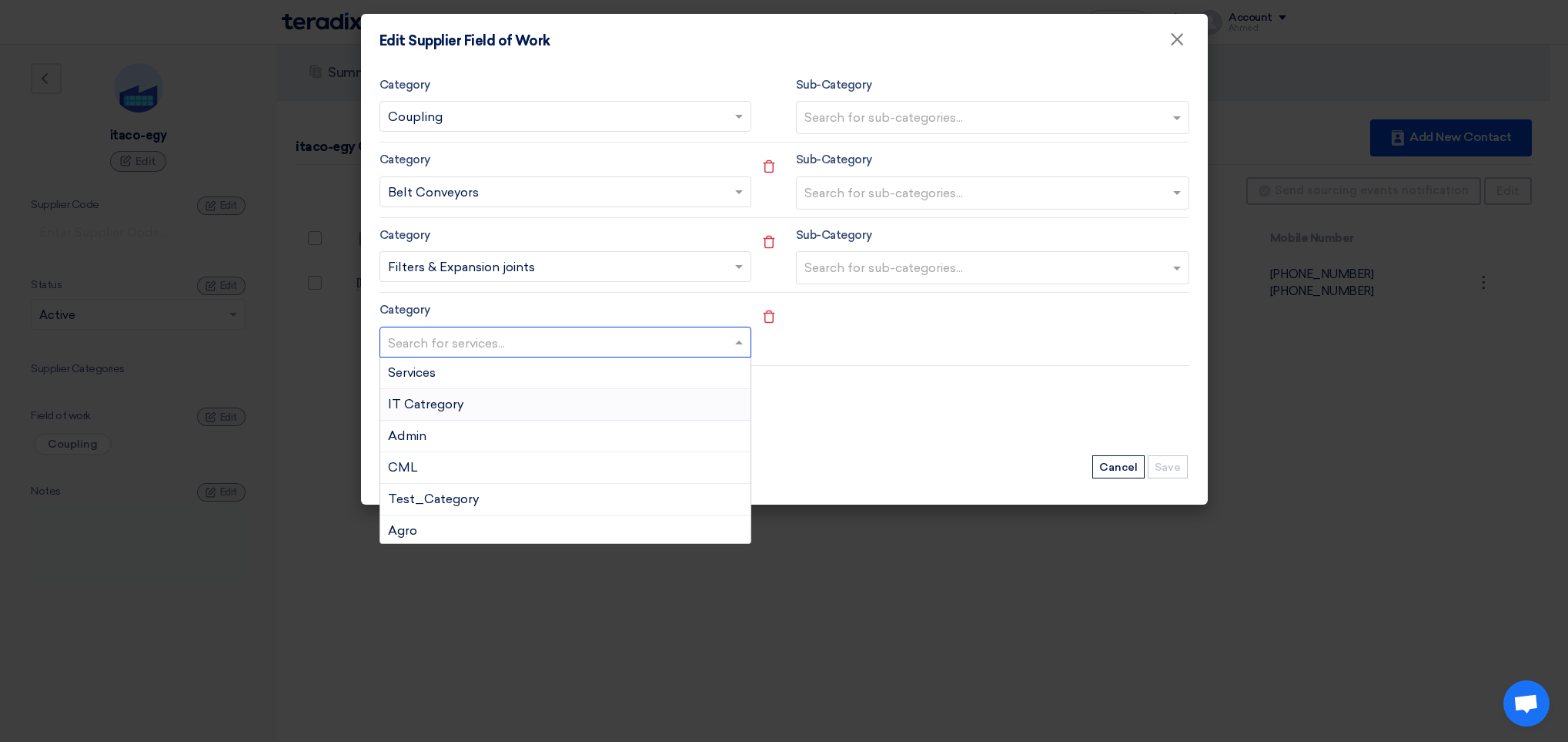
scroll to position [115, 0]
click at [846, 409] on form "Remove service Category Search for services... × Coupling × Sub-Category Search…" at bounding box center [784, 257] width 809 height 366
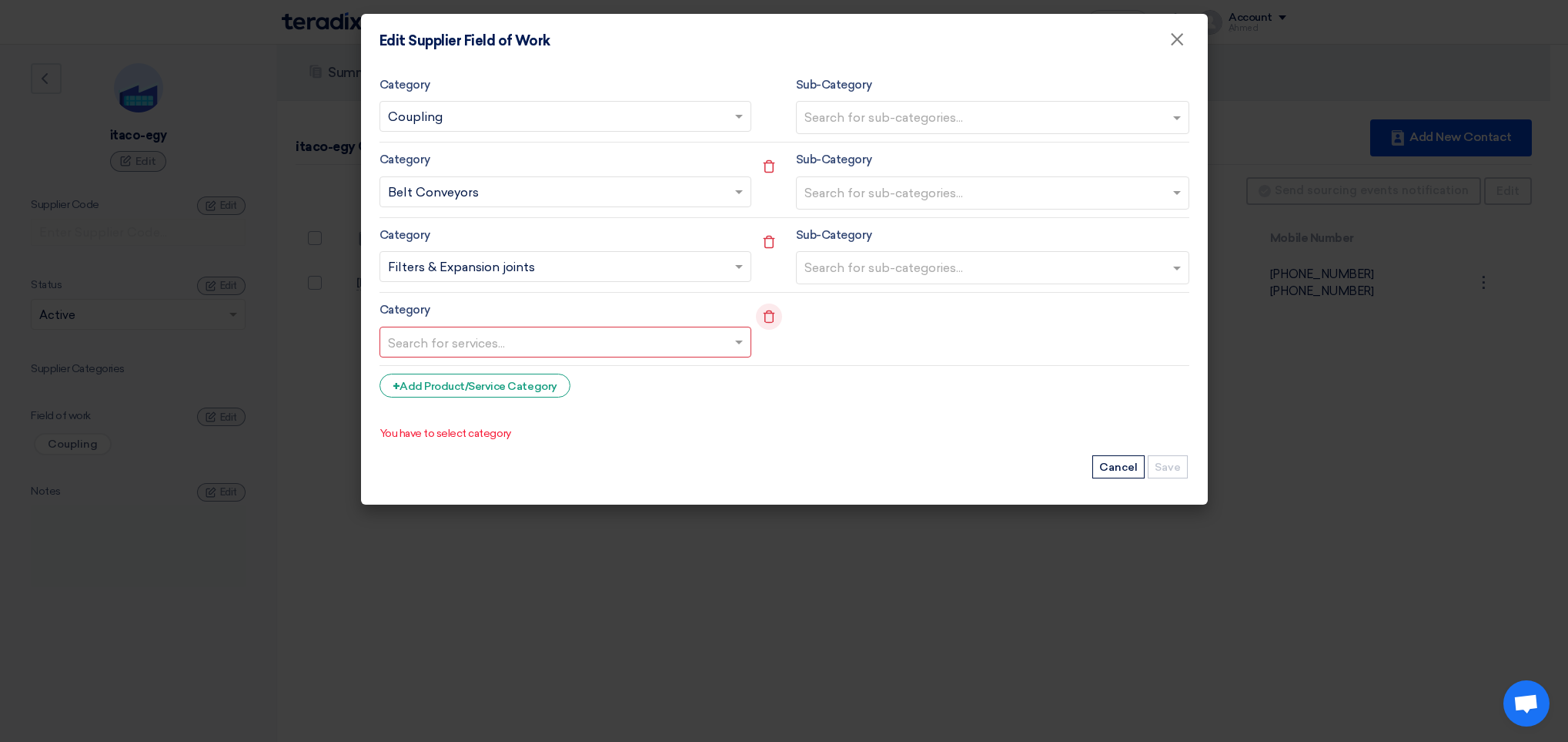
click at [765, 321] on use at bounding box center [768, 316] width 12 height 13
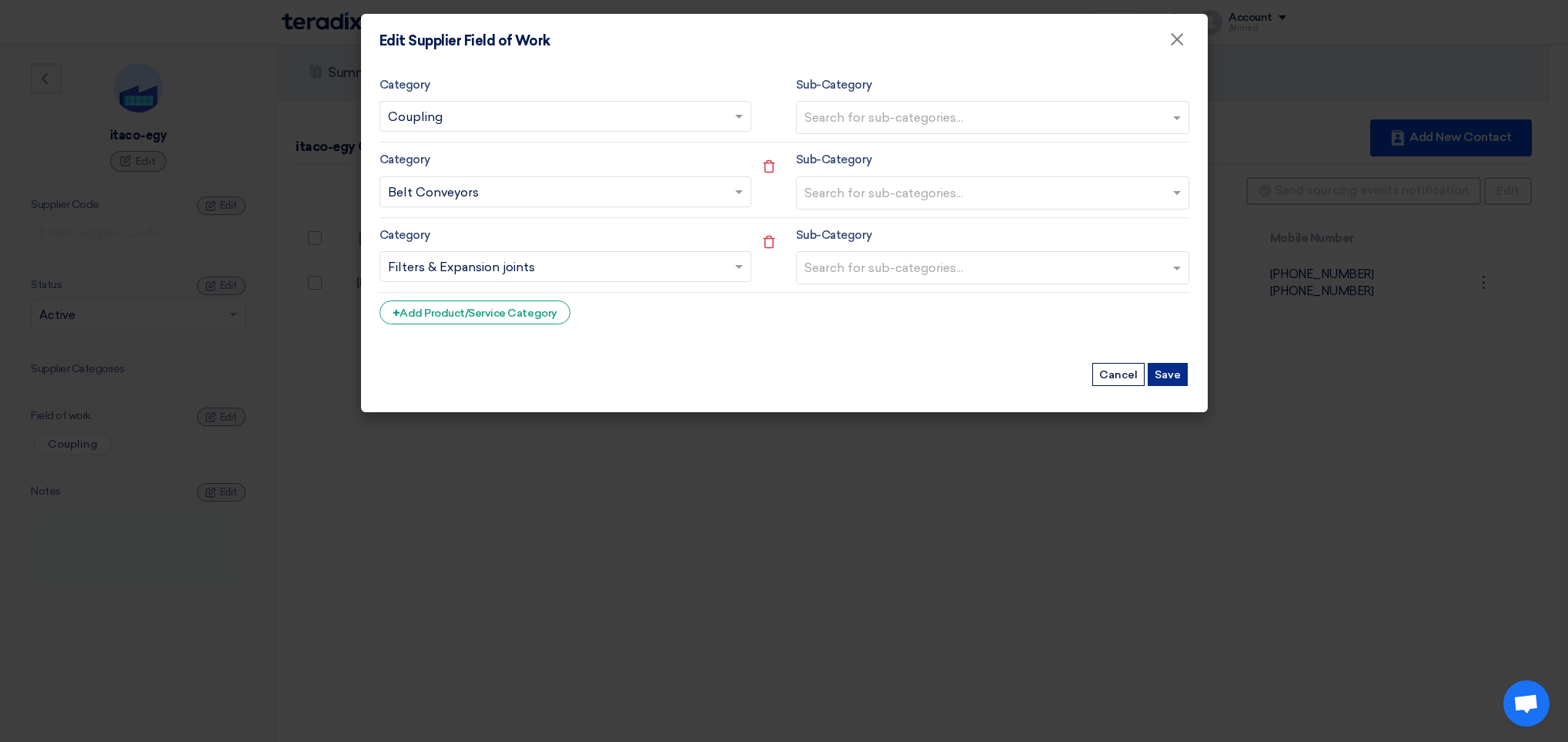
click at [1160, 379] on button "Save" at bounding box center [1168, 375] width 40 height 23
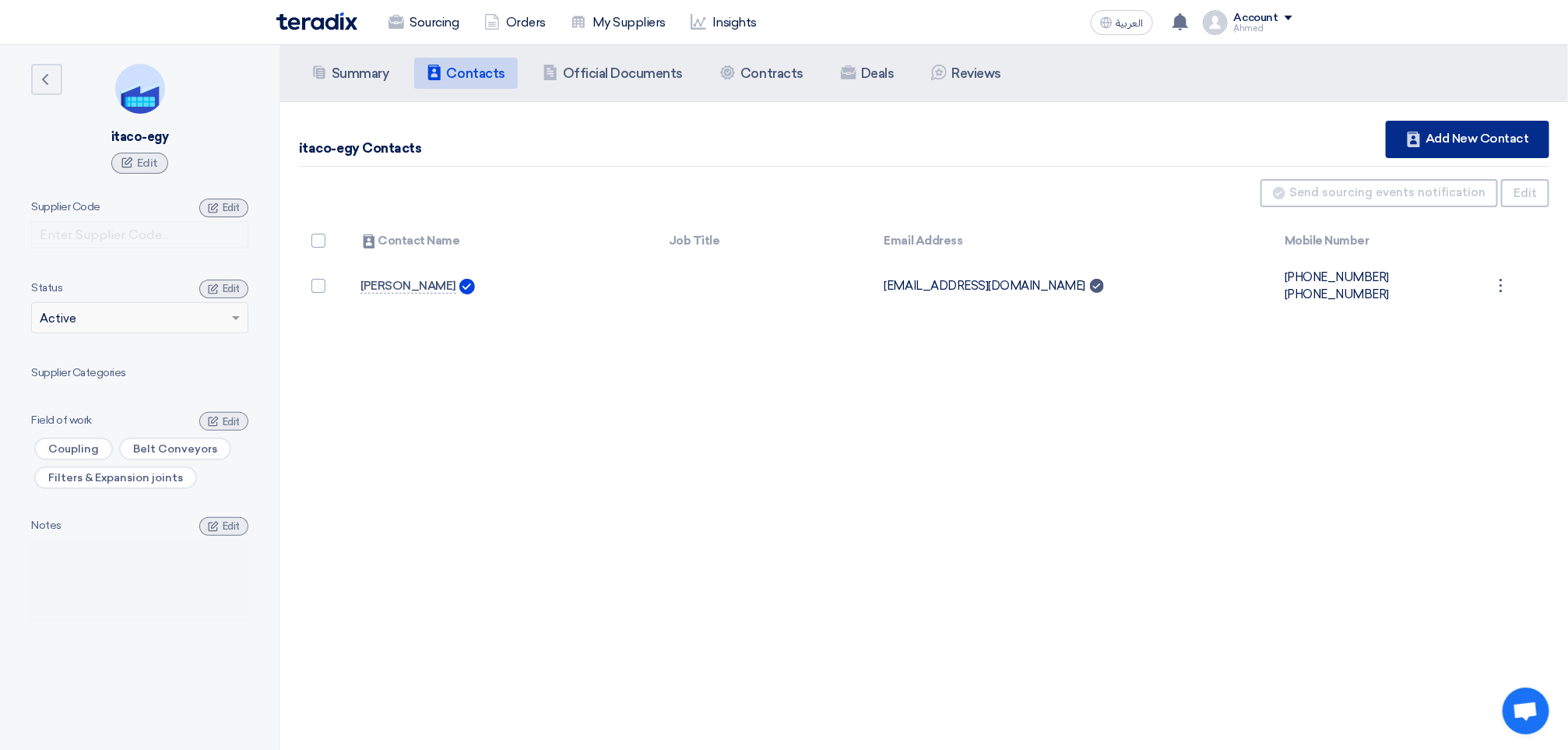
click at [1444, 147] on div "Contacts Add New Contact" at bounding box center [1468, 139] width 164 height 37
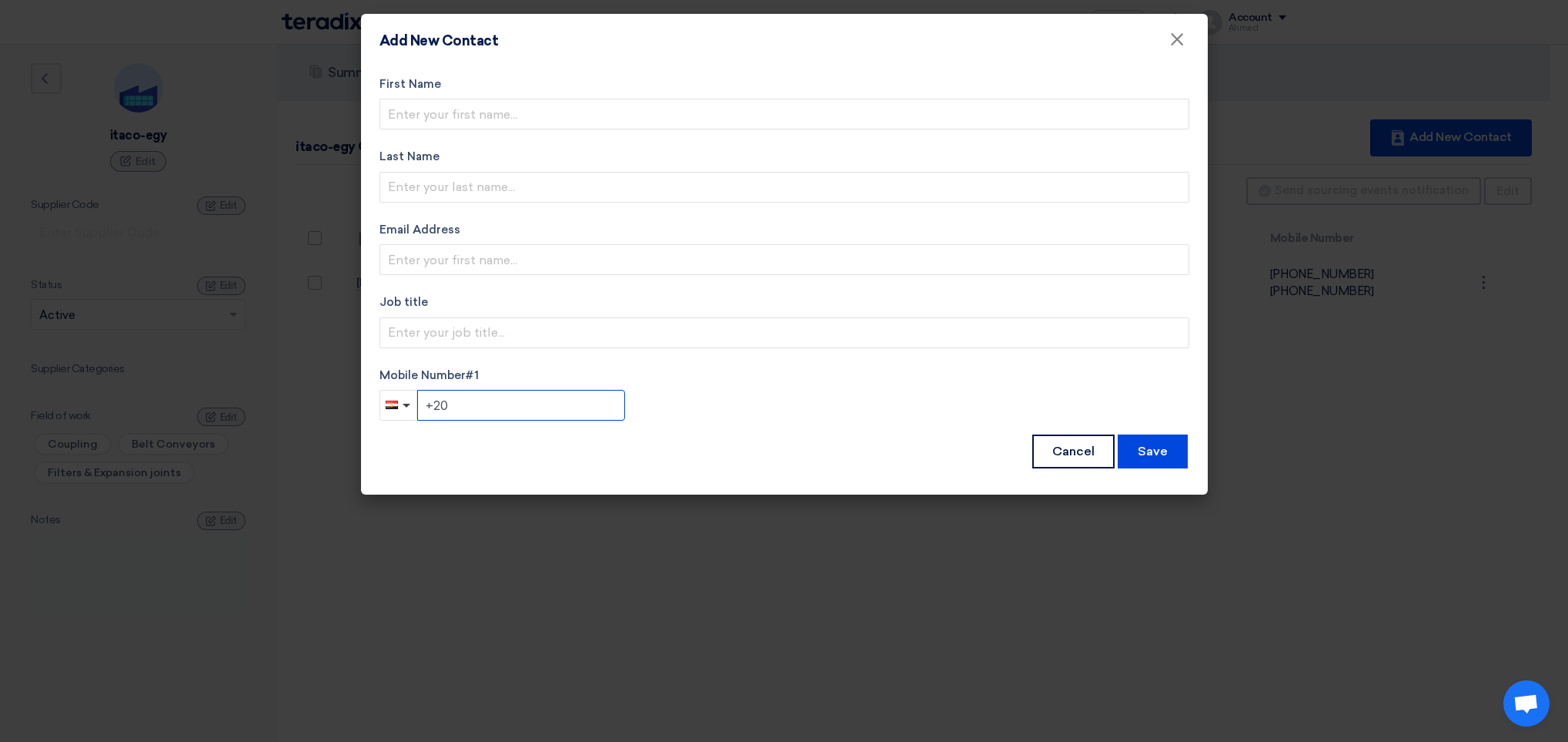
click at [509, 412] on input "+20" at bounding box center [521, 405] width 208 height 30
click at [549, 405] on input "+20" at bounding box center [521, 405] width 208 height 30
type input "+20 0122104198"
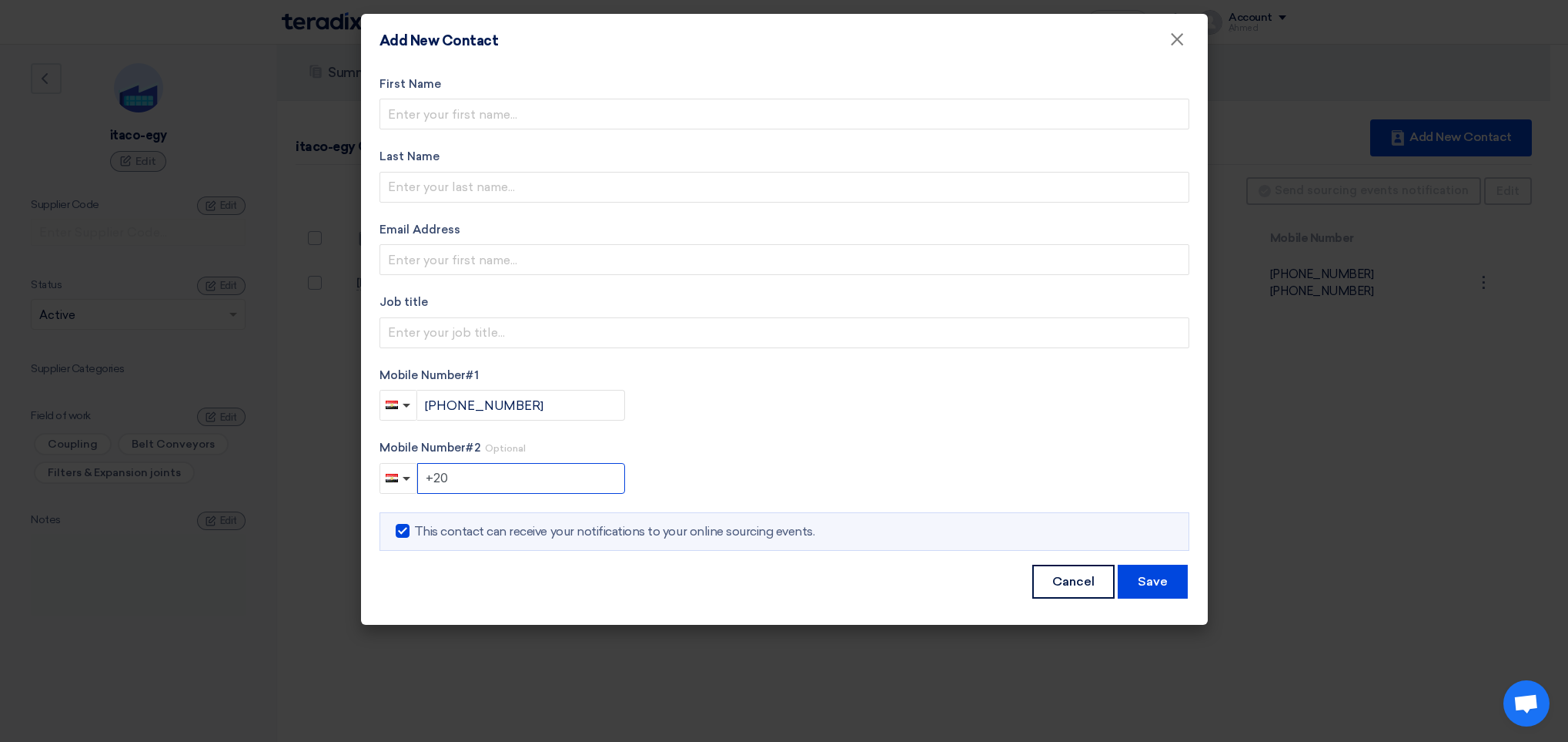
click at [552, 476] on input "+20" at bounding box center [521, 478] width 208 height 30
type input "+20 0111985872"
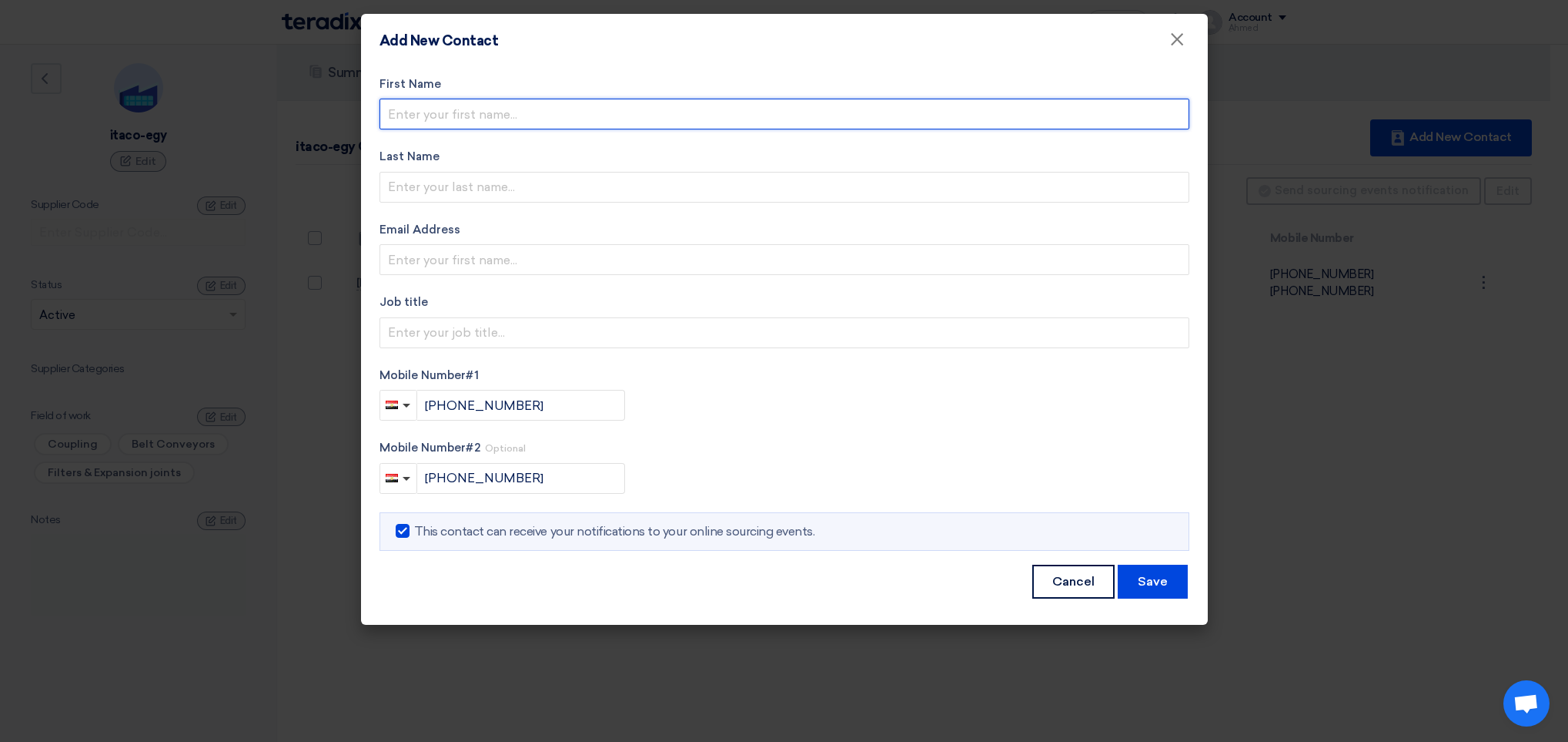
click at [534, 118] on input "text" at bounding box center [784, 114] width 809 height 30
type input "f"
type input "Ibrahim"
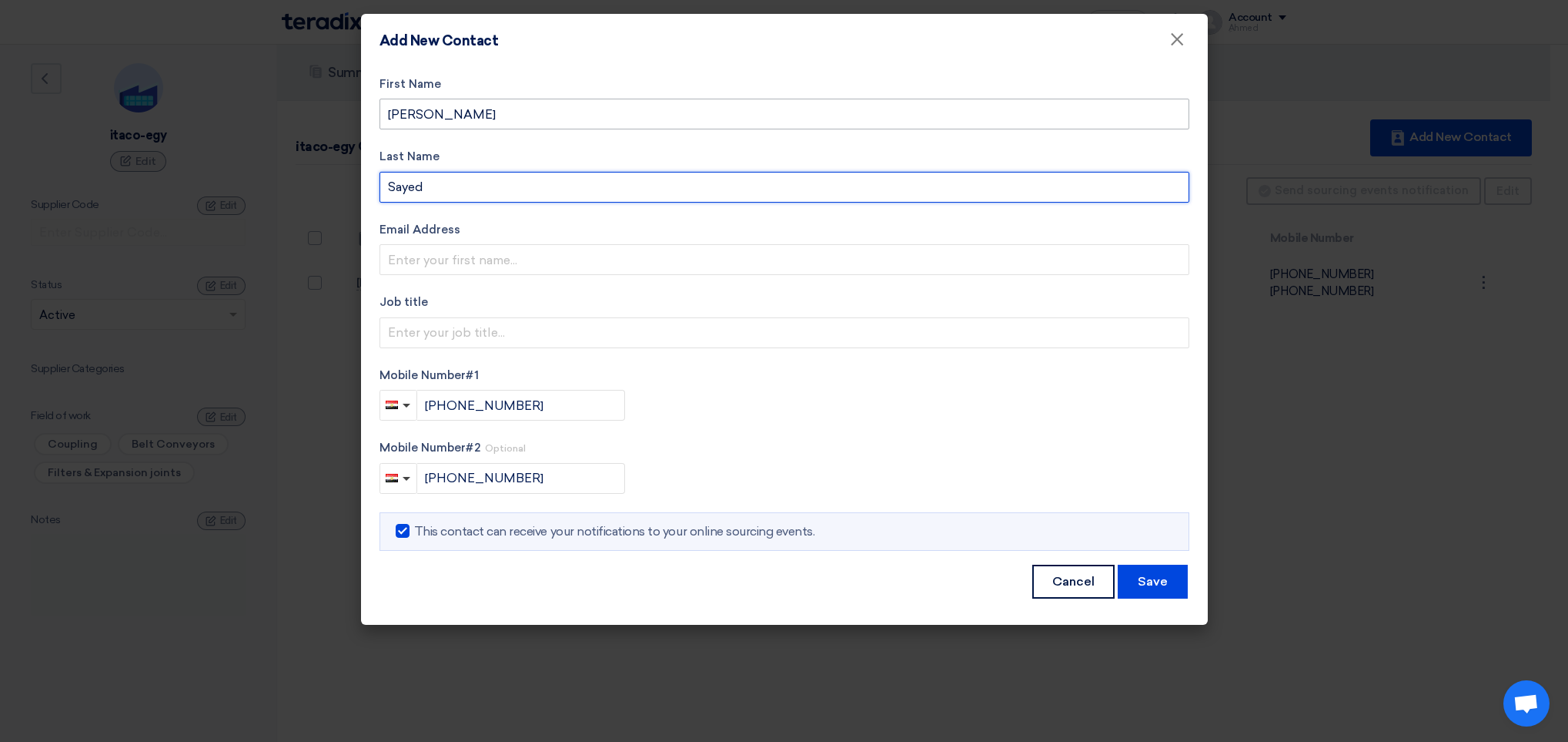
type input "Sayed"
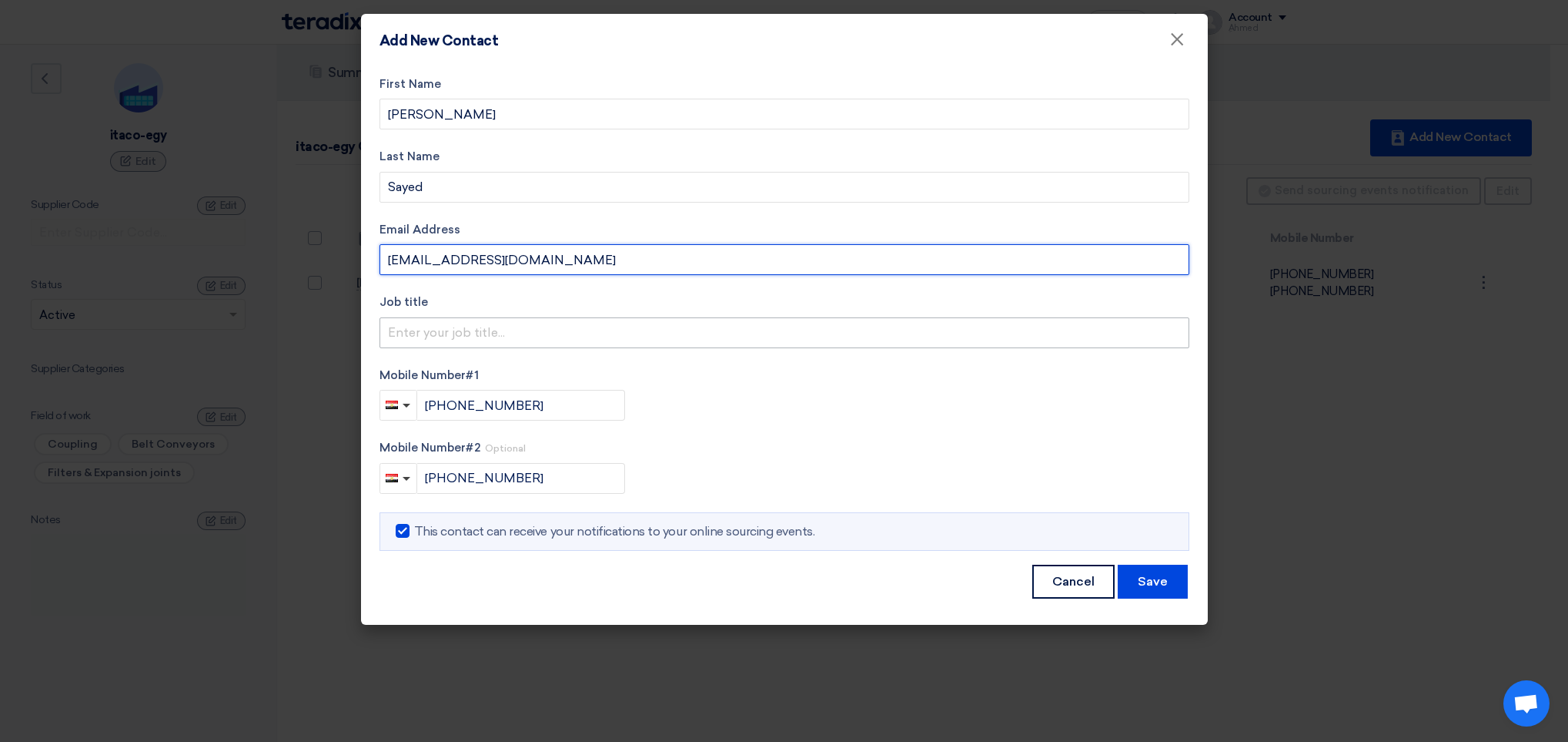
type input "itacou1@hotmail.com"
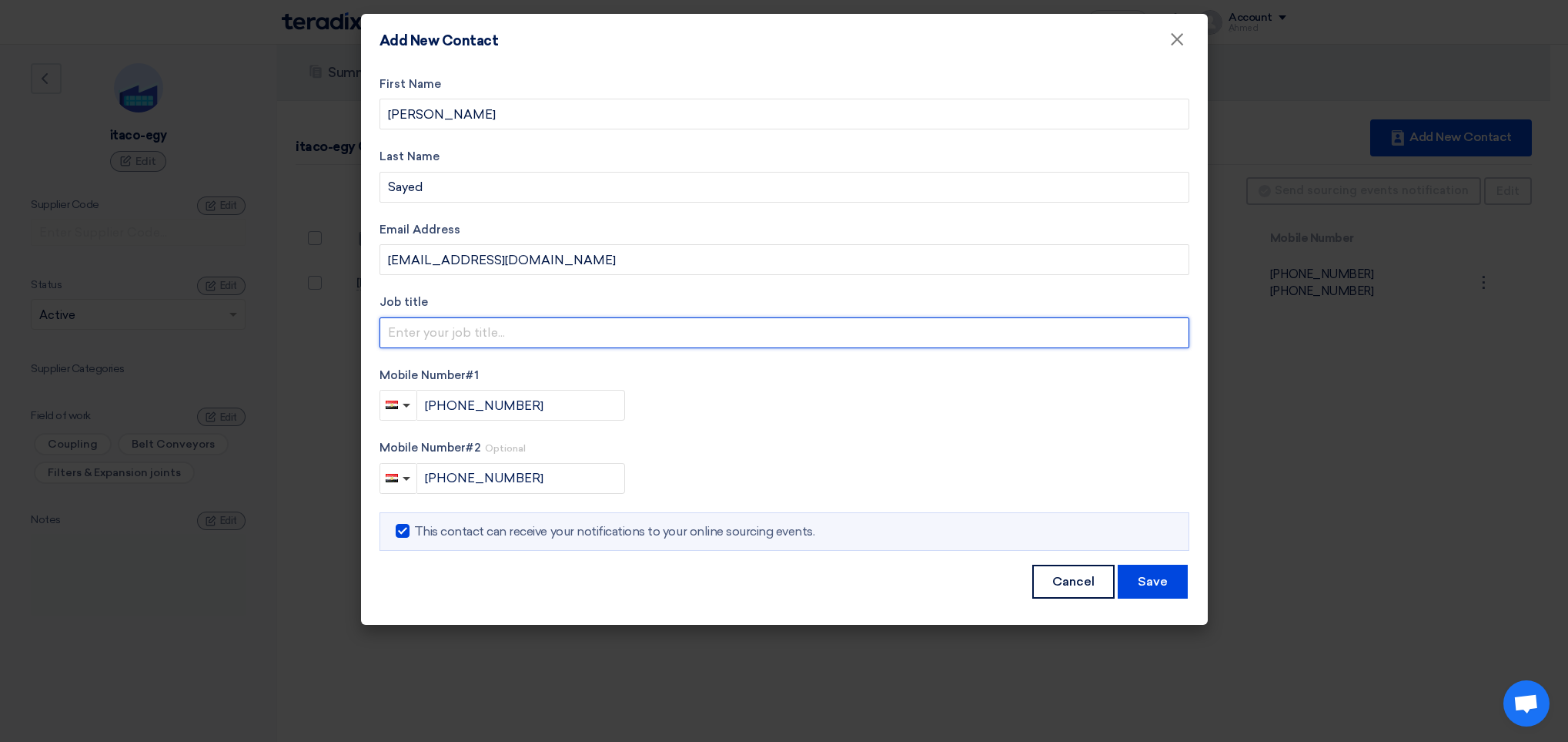
click at [644, 342] on input "text" at bounding box center [784, 333] width 809 height 30
type input "sales"
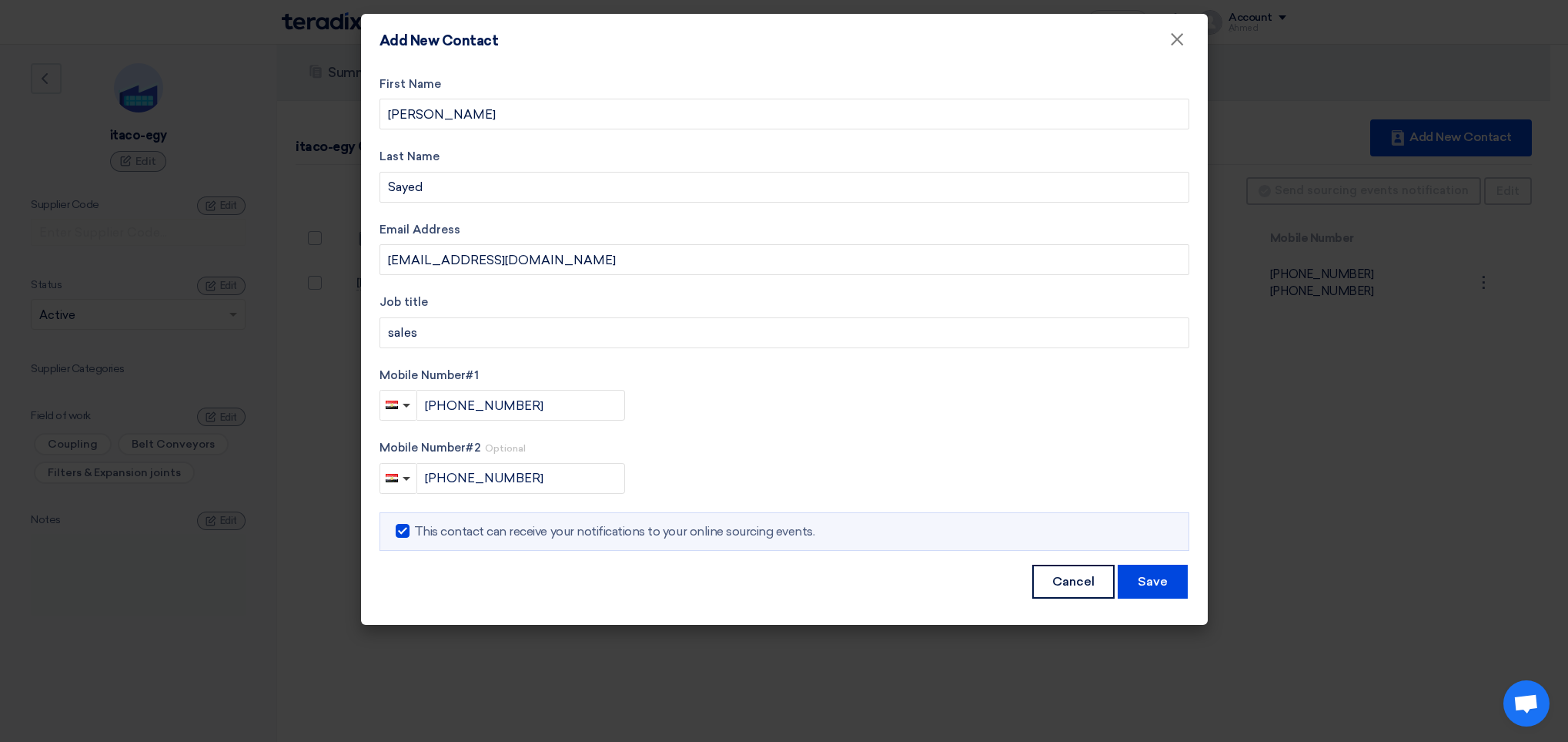
click at [755, 609] on div "First Name Ibrahim Last Name Sayed Email Address itacou1@hotmail.com Job title …" at bounding box center [784, 346] width 847 height 557
click at [1167, 578] on button "Save" at bounding box center [1153, 582] width 70 height 34
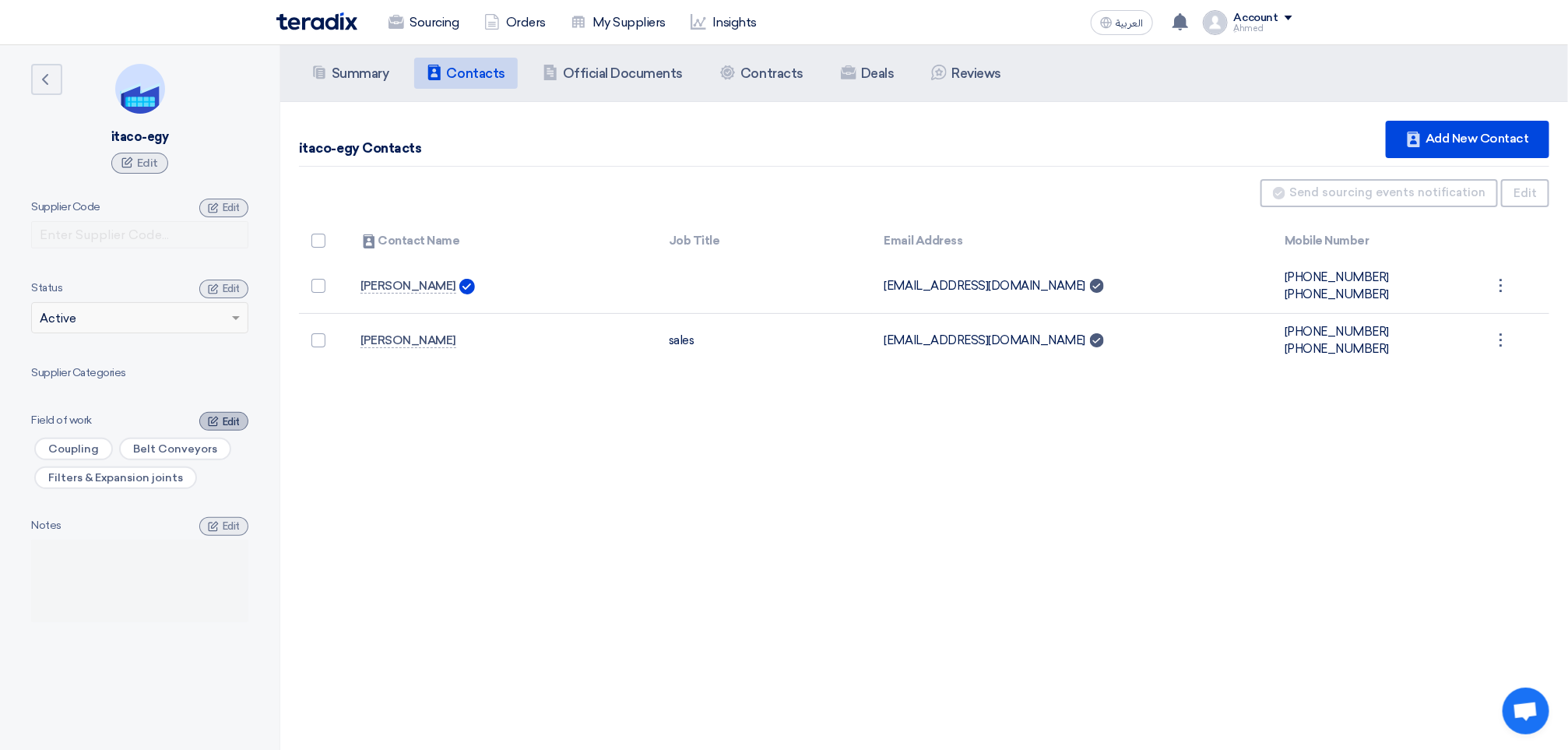
click at [233, 419] on span "Edit" at bounding box center [230, 421] width 17 height 12
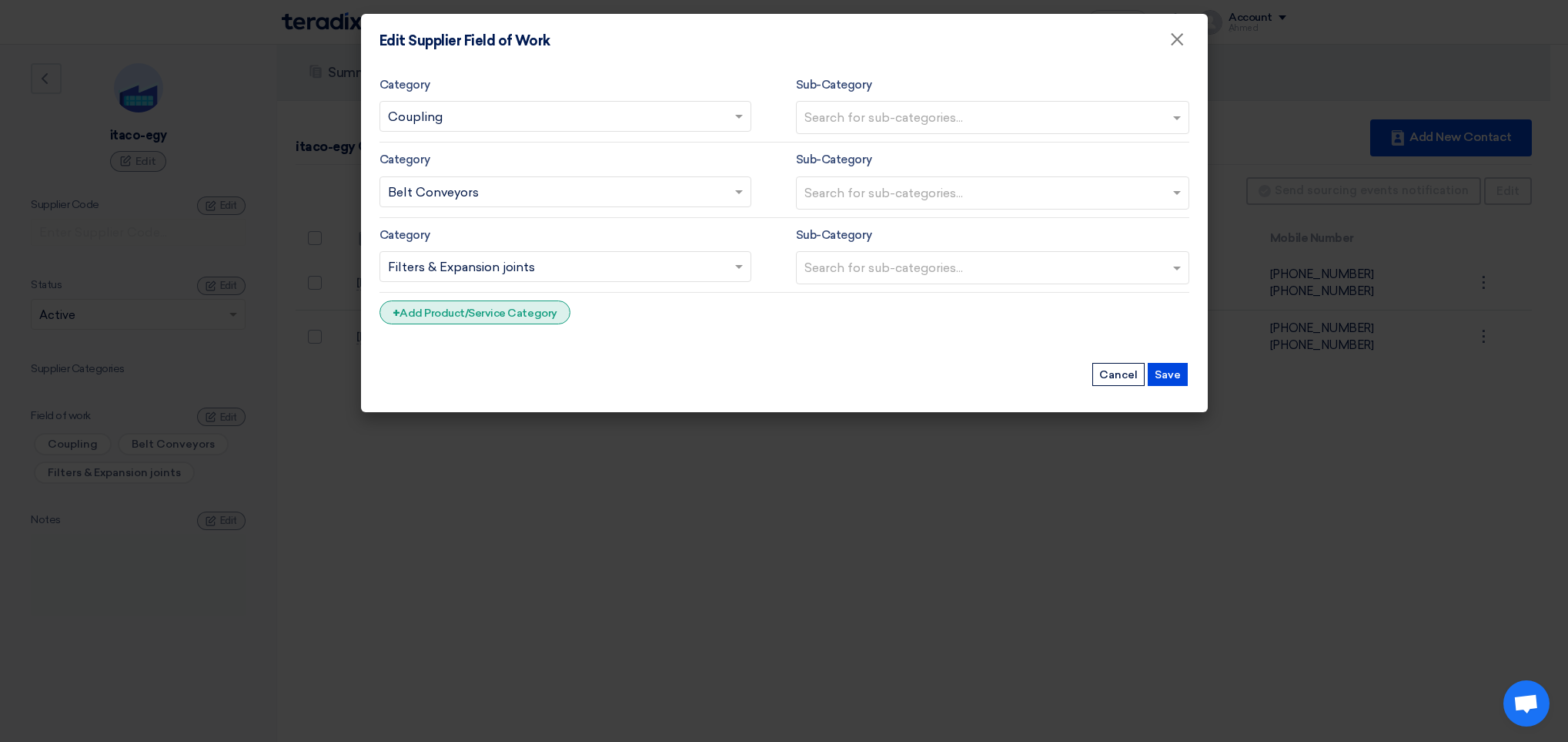
click at [558, 315] on div "+ Add Product/Service Category" at bounding box center [475, 312] width 191 height 24
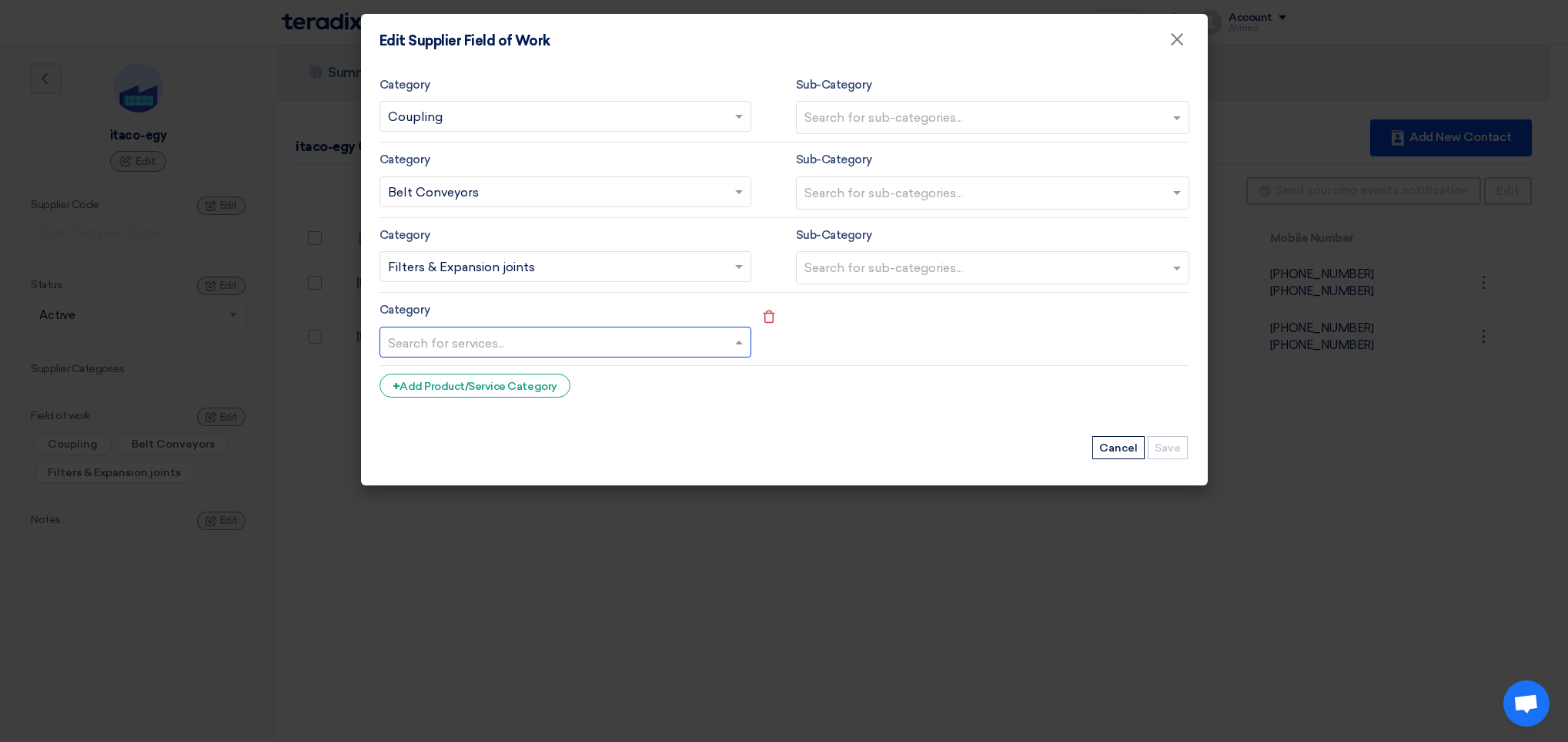
click at [716, 347] on input "text" at bounding box center [558, 343] width 340 height 25
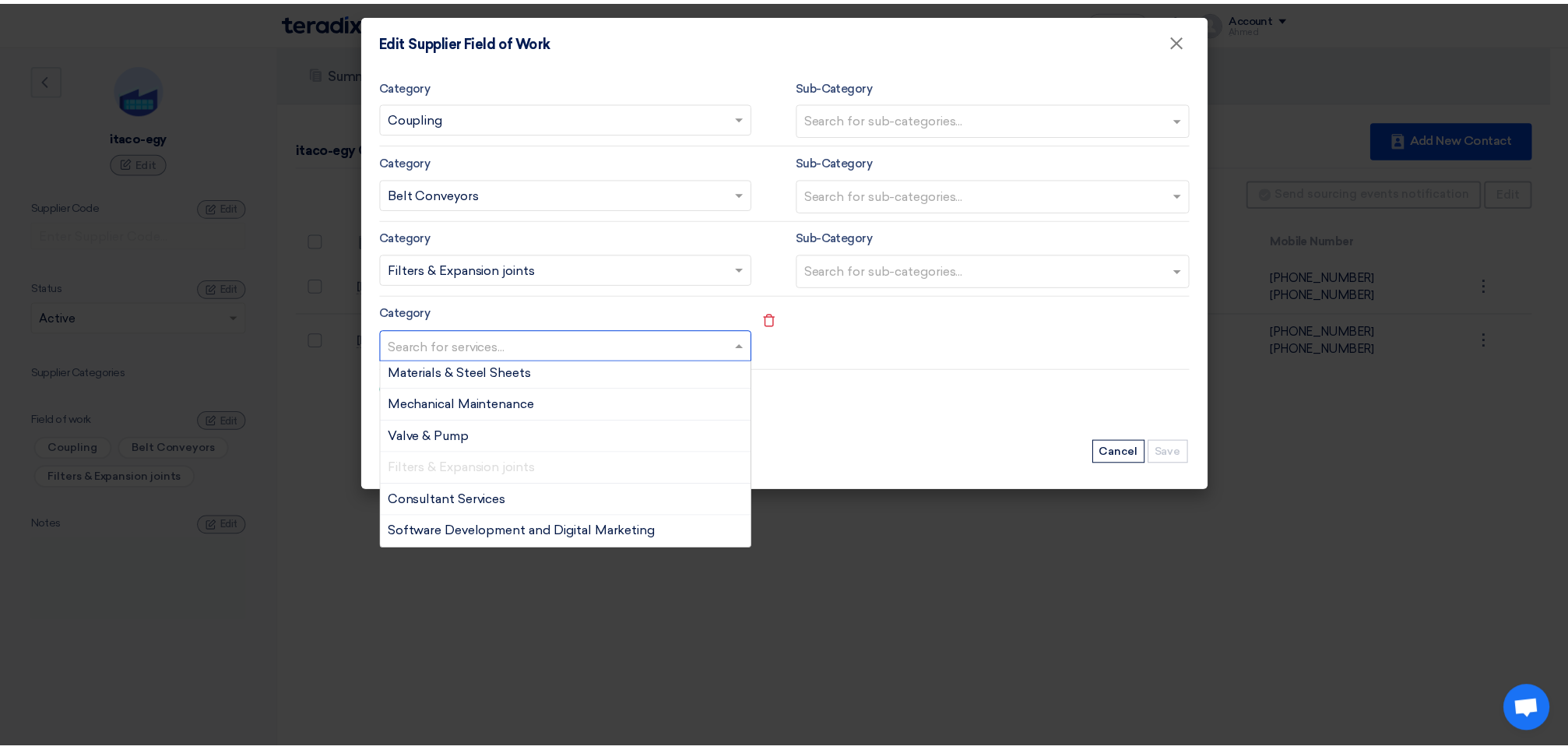
scroll to position [1233, 0]
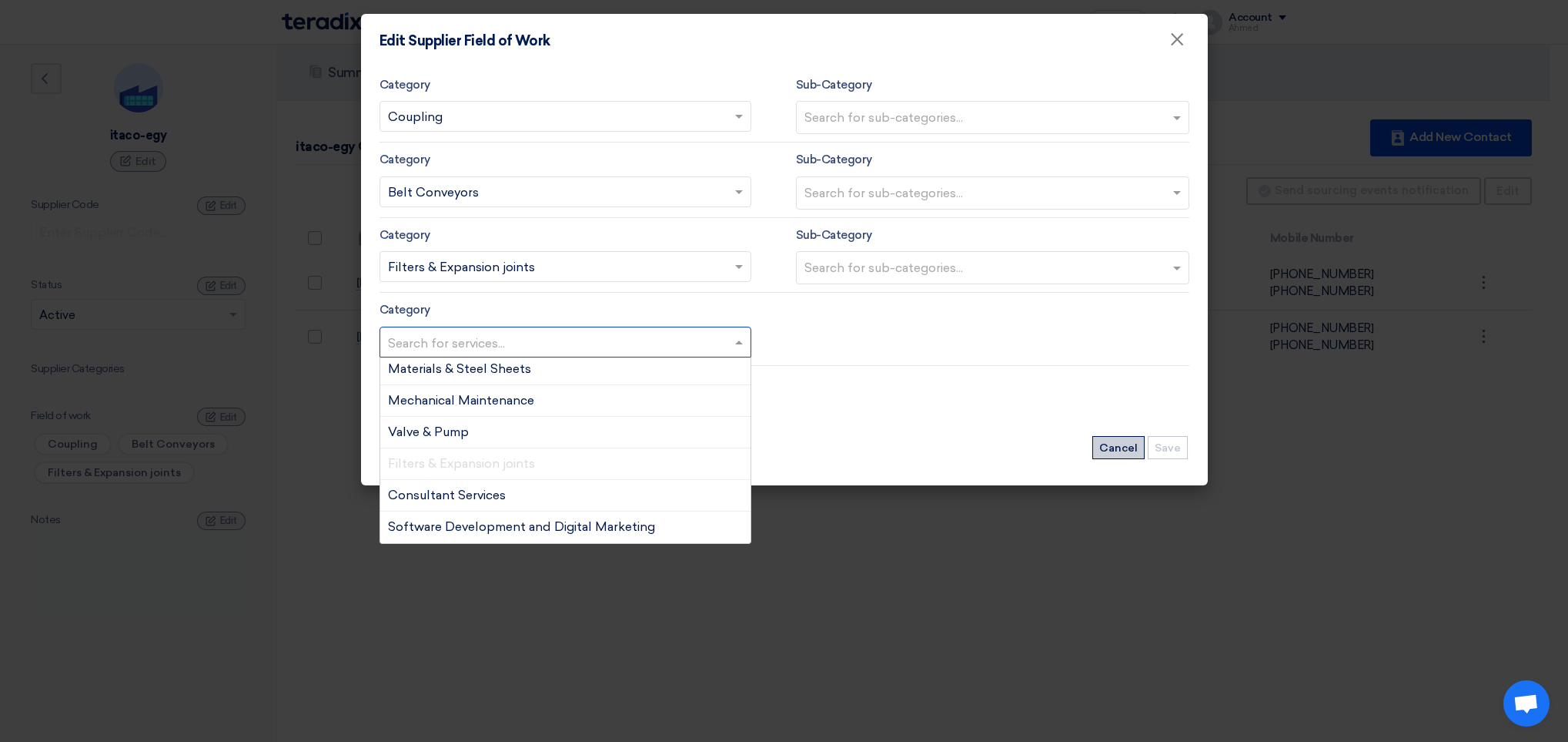
click at [1116, 451] on div "Remove service Category Search for services... × Coupling × Sub-Category Search…" at bounding box center [784, 276] width 847 height 417
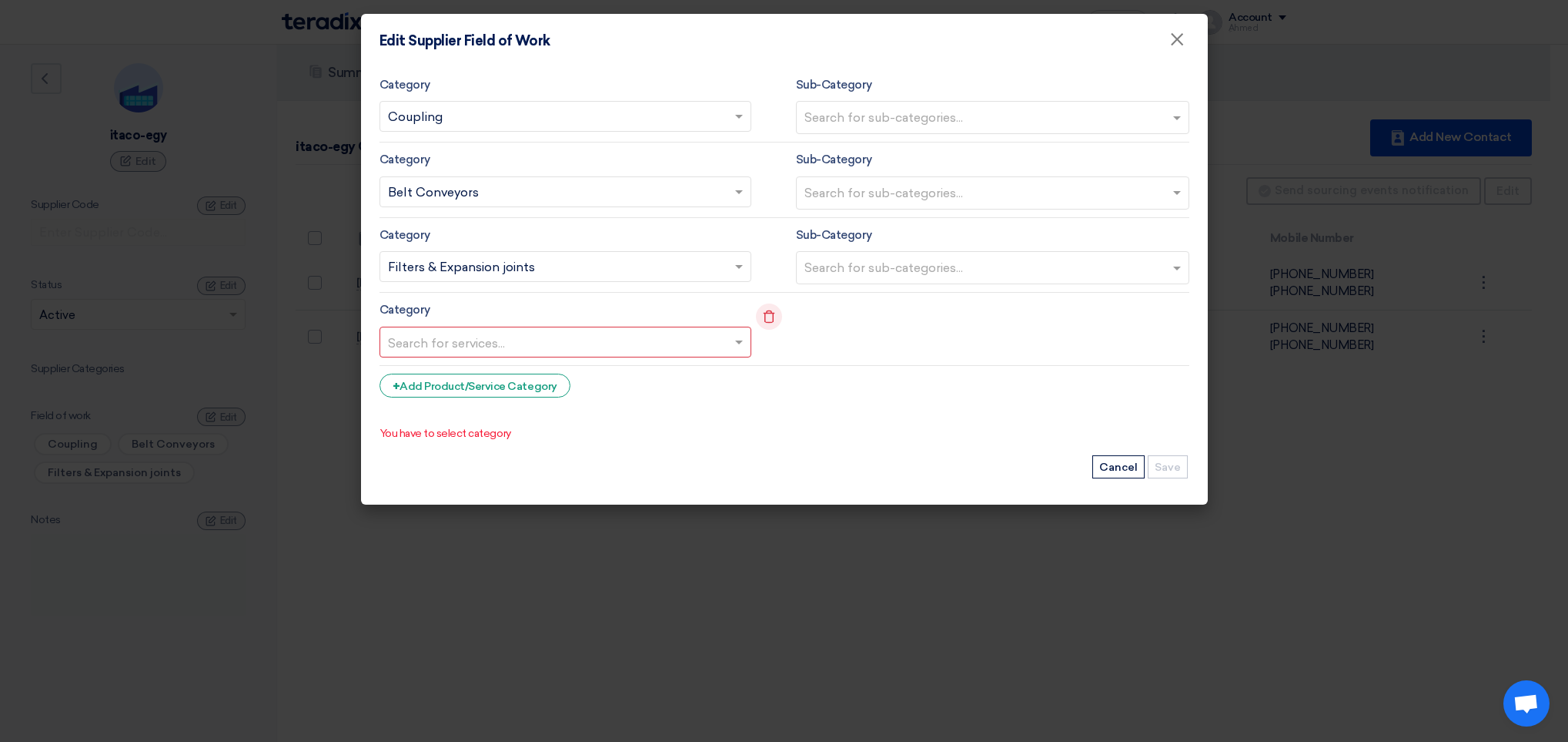
click at [771, 325] on icon "Remove service" at bounding box center [768, 316] width 26 height 26
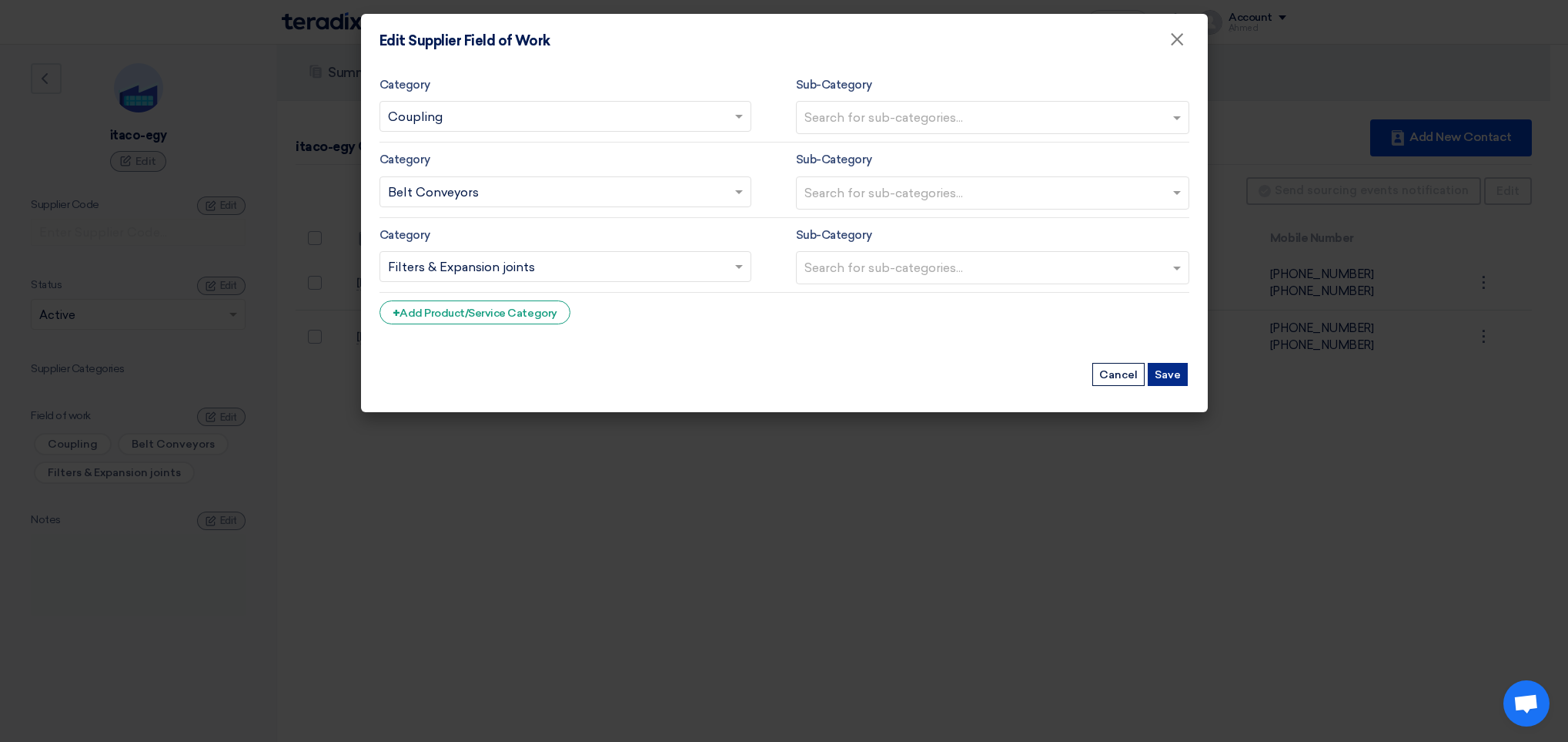
click at [1167, 386] on button "Save" at bounding box center [1168, 375] width 40 height 23
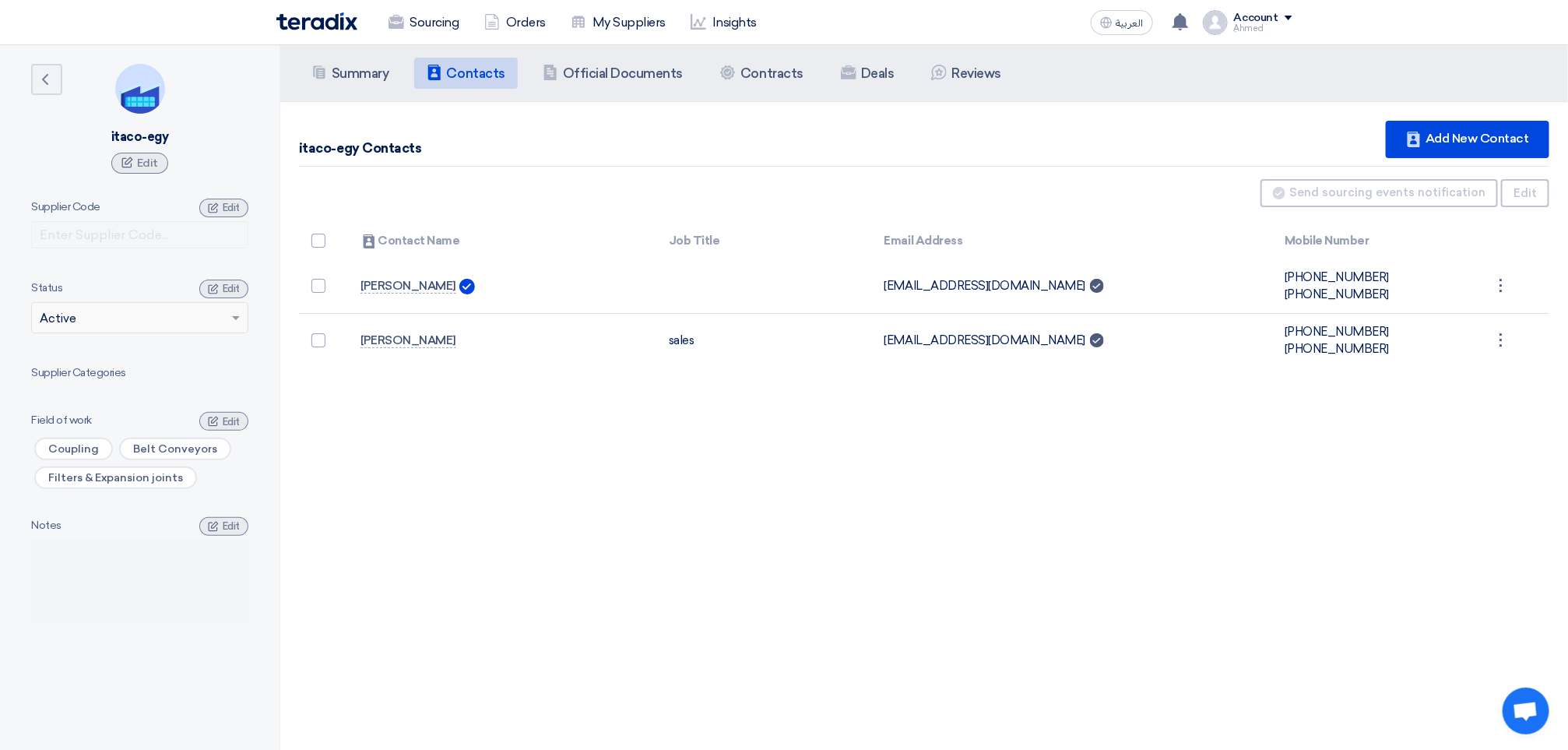
click at [358, 52] on div "Summary Summary Contacts Contacts Company Officials Official Documents Contract…" at bounding box center [924, 73] width 1288 height 57
click at [380, 78] on h5 "Summary" at bounding box center [361, 72] width 58 height 15
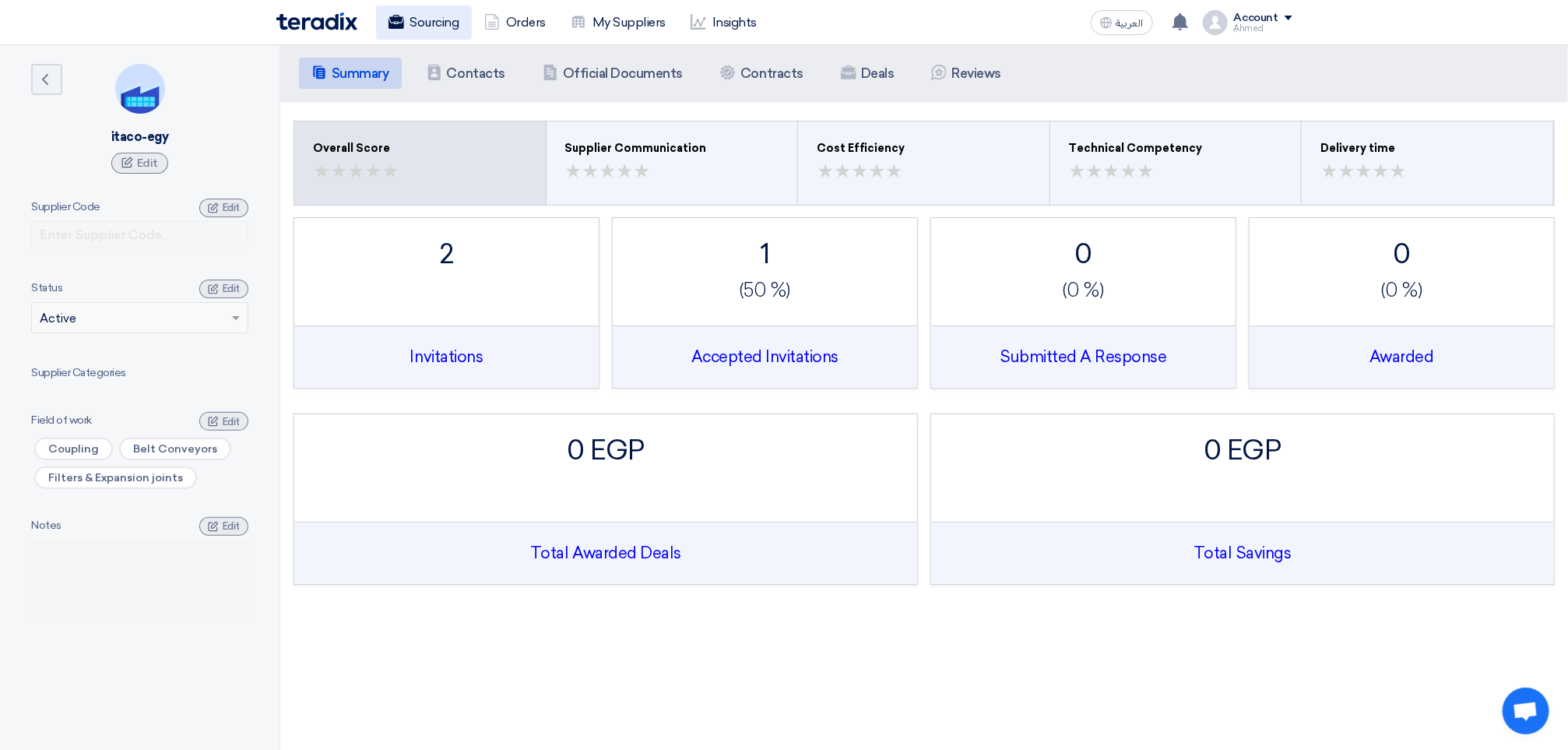
click at [454, 21] on link "Sourcing" at bounding box center [424, 23] width 96 height 34
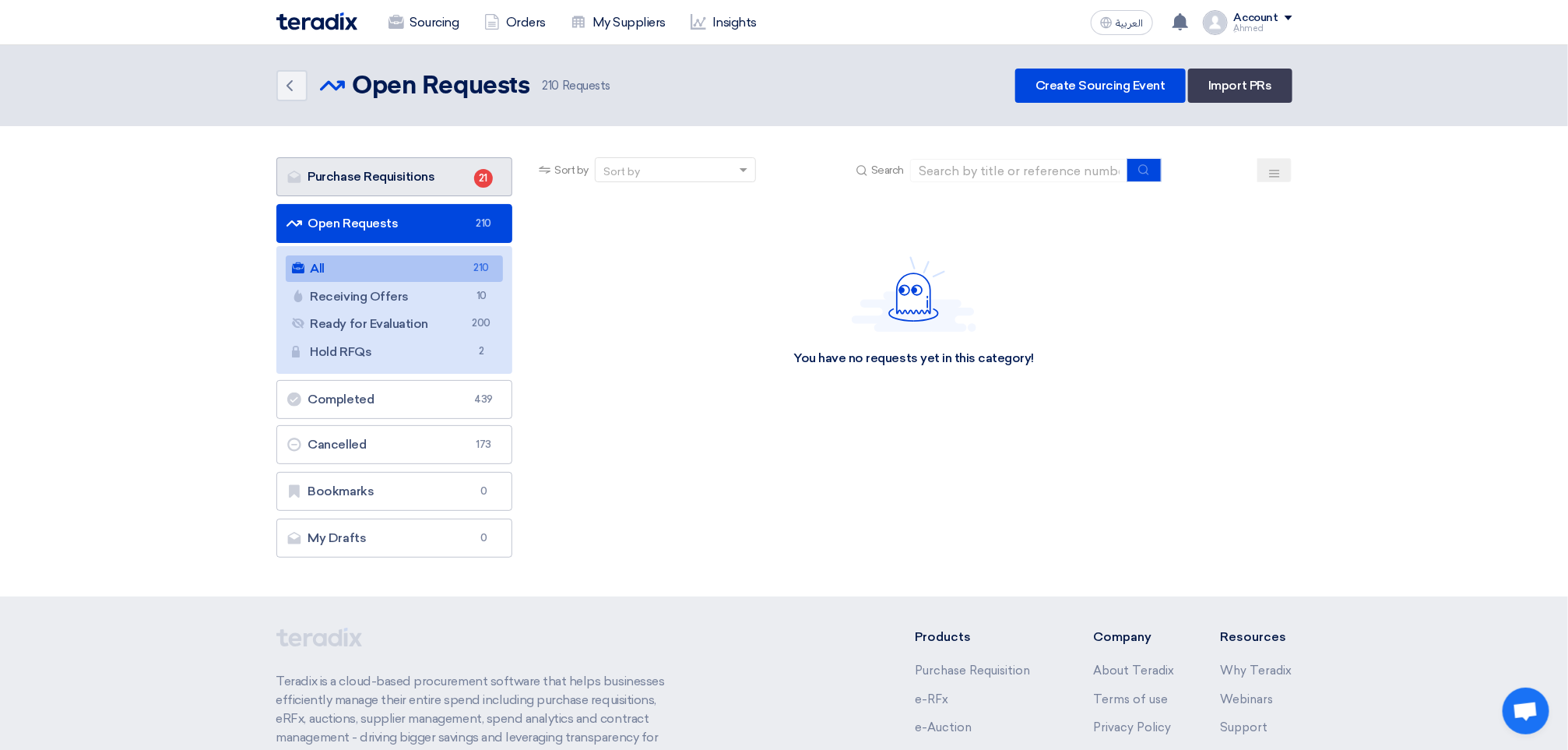
click at [416, 177] on link "Purchase Requisitions Purchase Requisitions 21" at bounding box center [395, 176] width 237 height 39
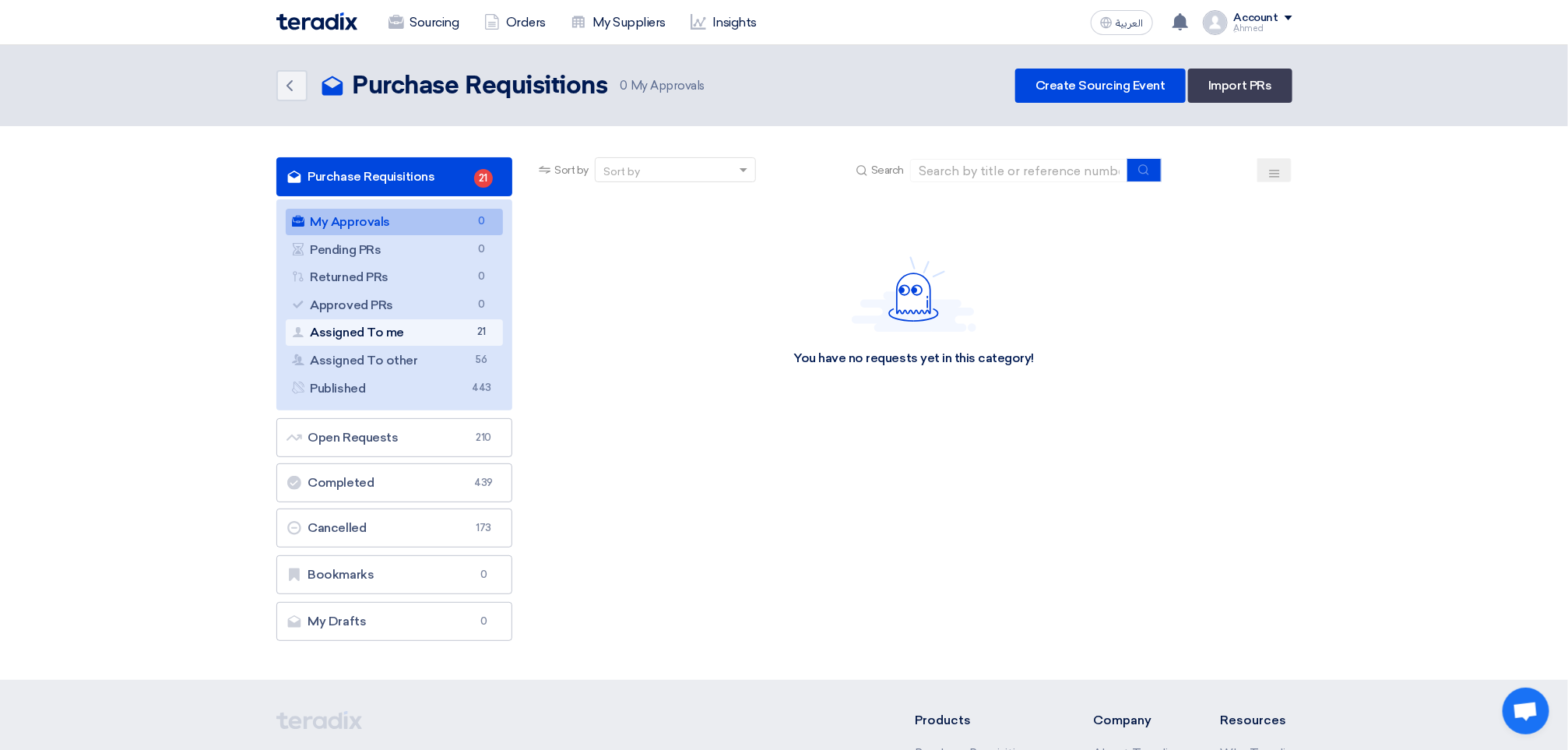
click at [420, 323] on link "Assigned To me Assigned To me 21" at bounding box center [394, 332] width 218 height 26
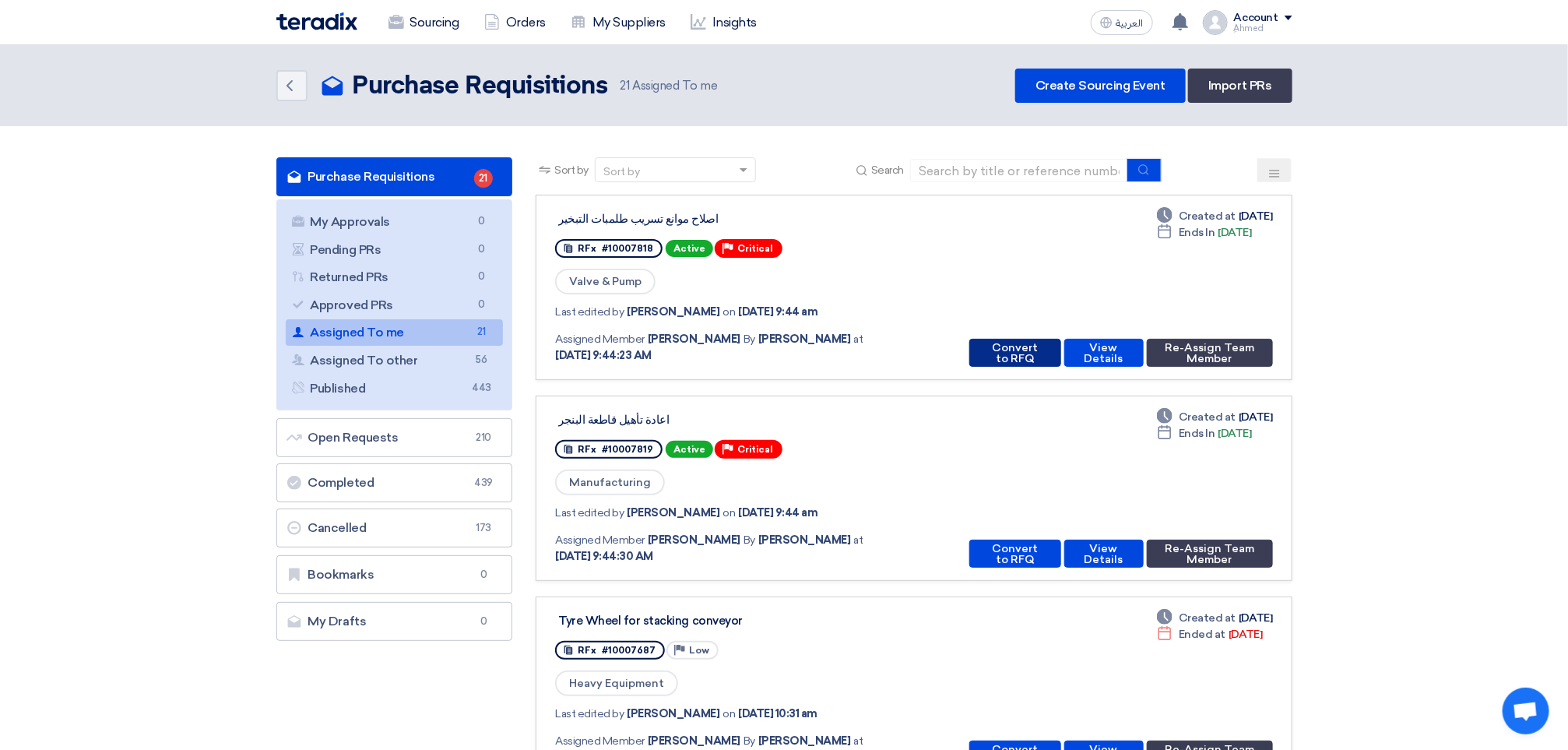
click at [989, 352] on button "Convert to RFQ" at bounding box center [1015, 352] width 91 height 28
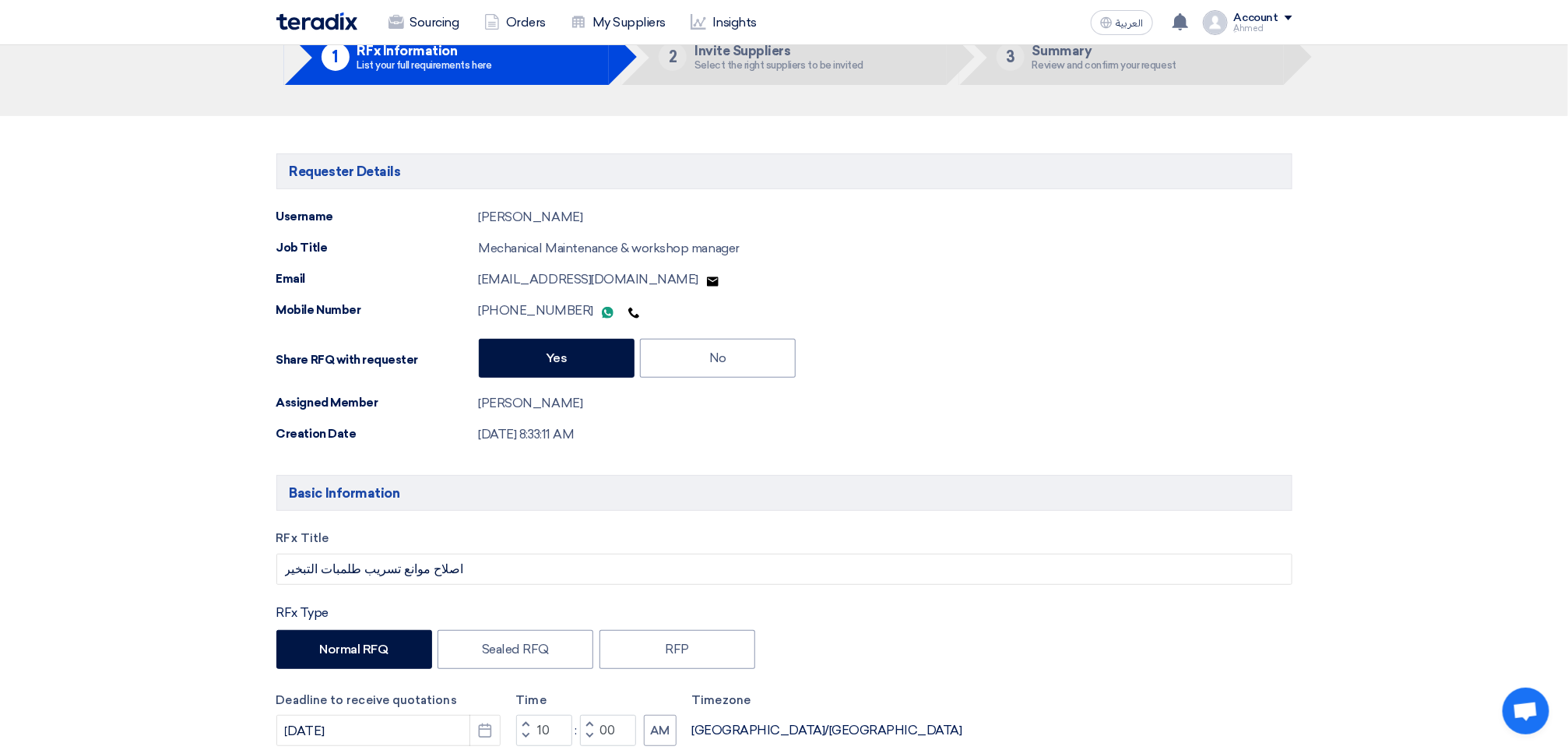
scroll to position [467, 0]
